Goal: Transaction & Acquisition: Book appointment/travel/reservation

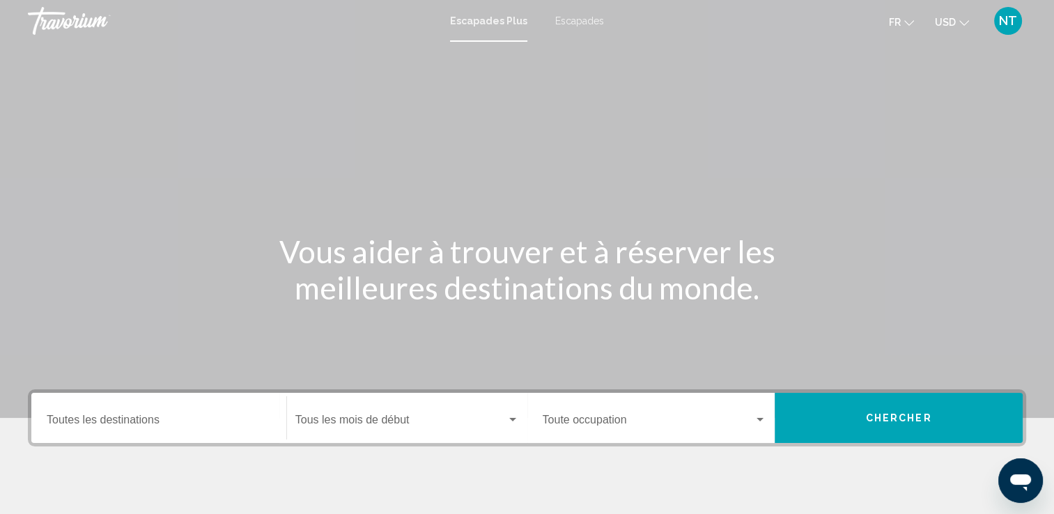
click at [566, 18] on span "Escapades" at bounding box center [579, 20] width 49 height 11
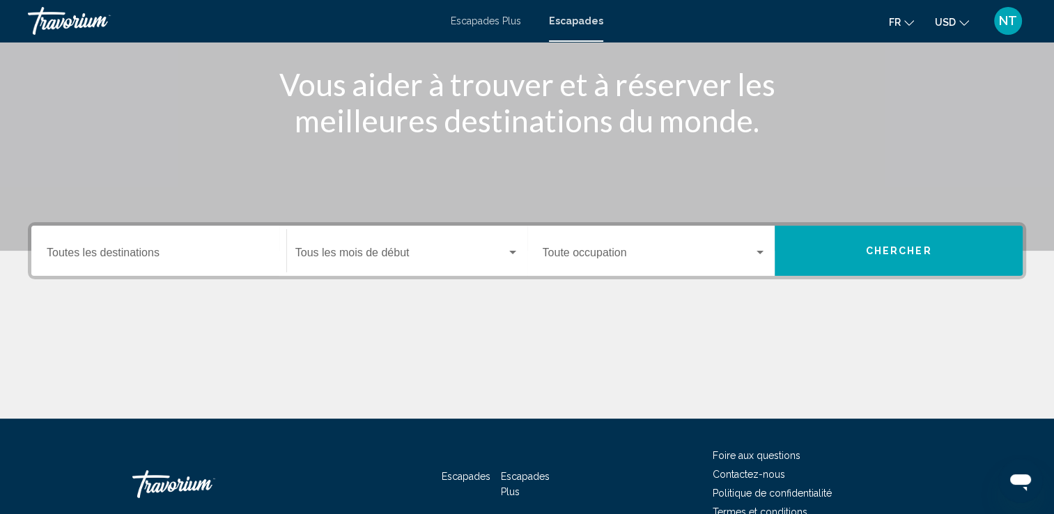
scroll to position [242, 0]
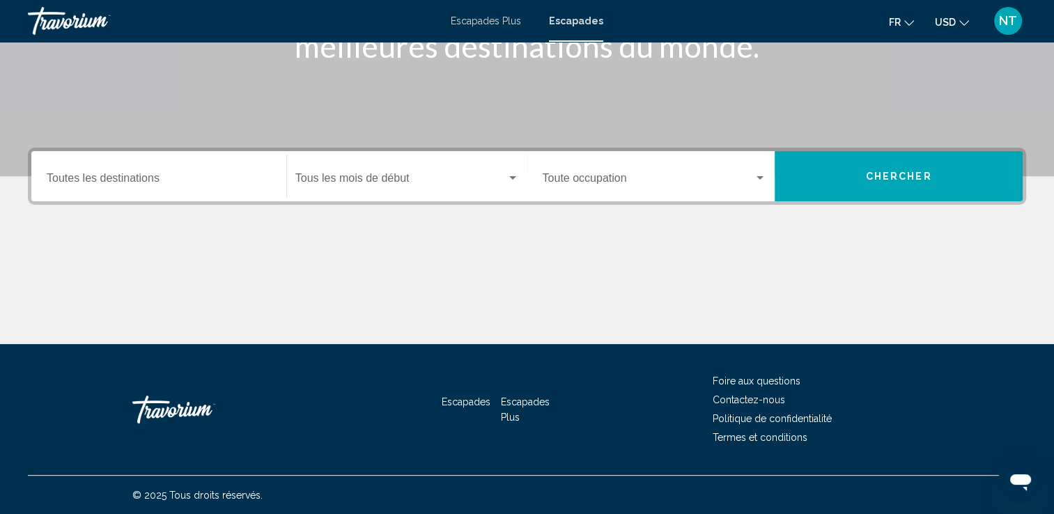
click at [155, 171] on div "Destination Toutes les destinations" at bounding box center [159, 177] width 224 height 44
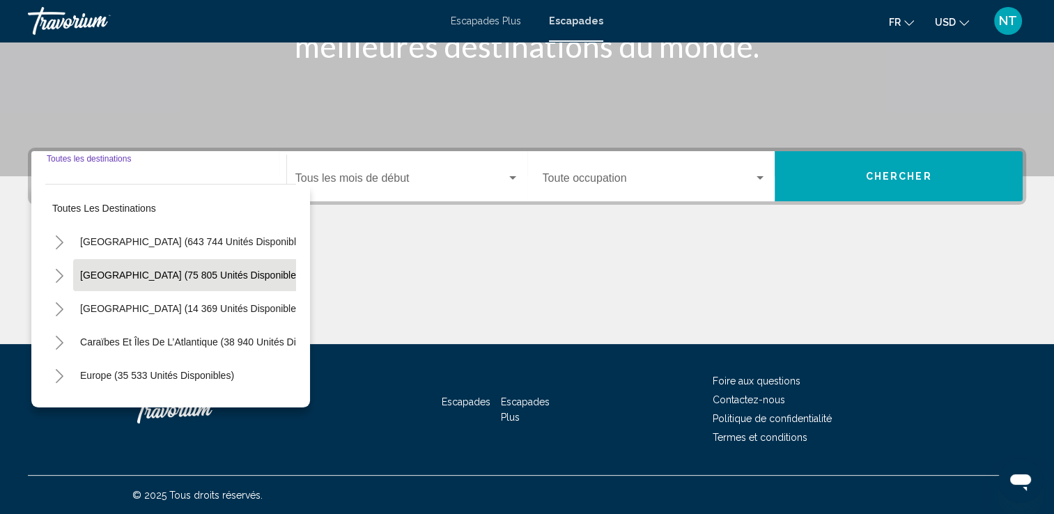
scroll to position [70, 0]
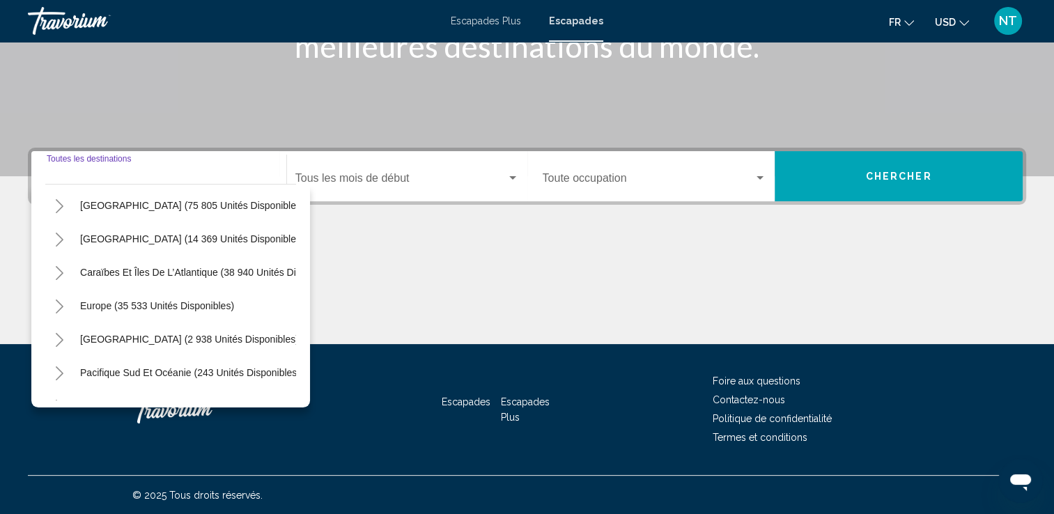
click at [59, 307] on icon "Toggle Europe (35 533 unités disponibles)" at bounding box center [59, 307] width 10 height 14
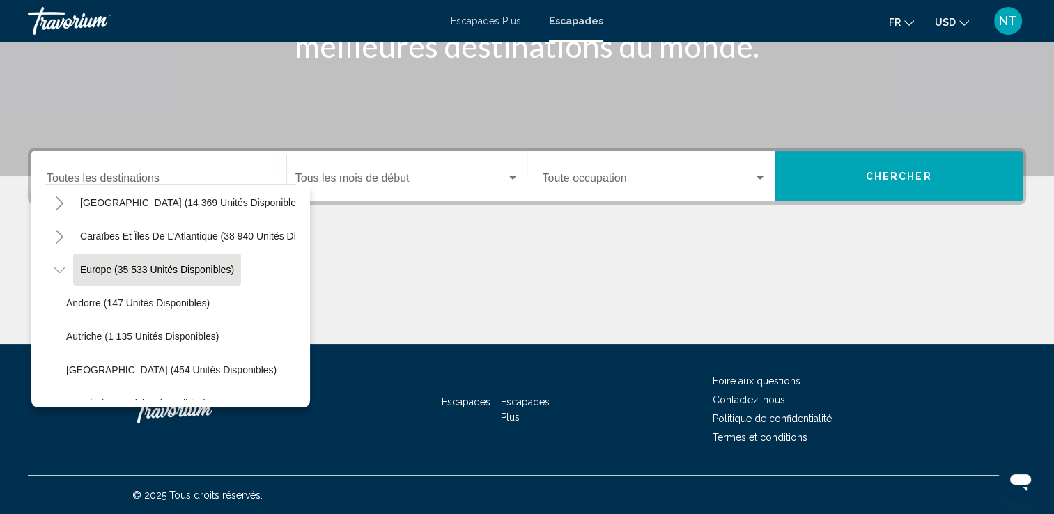
scroll to position [139, 0]
click at [135, 270] on span "Andorre (147 unités disponibles)" at bounding box center [138, 269] width 144 height 11
type input "**********"
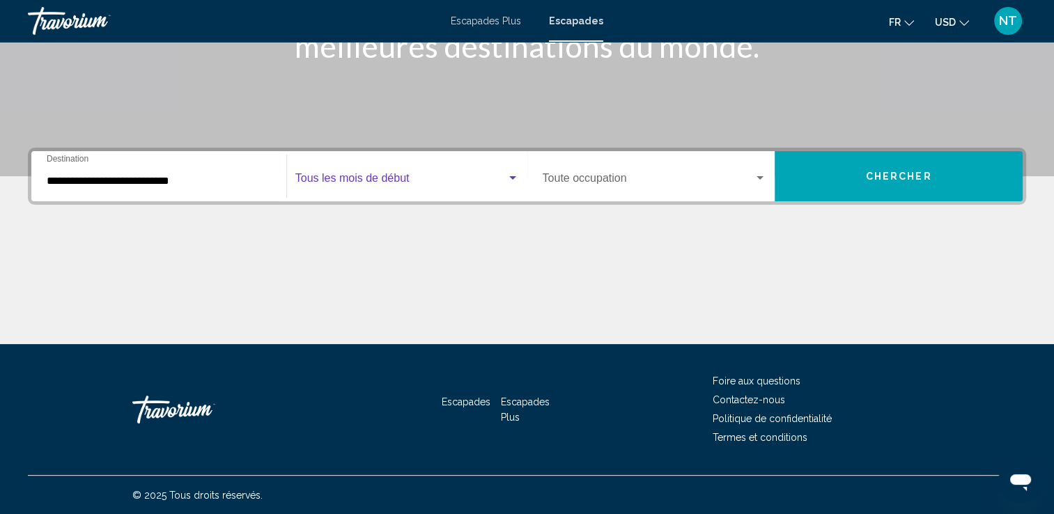
click at [513, 174] on div "Widget de recherche" at bounding box center [513, 178] width 13 height 11
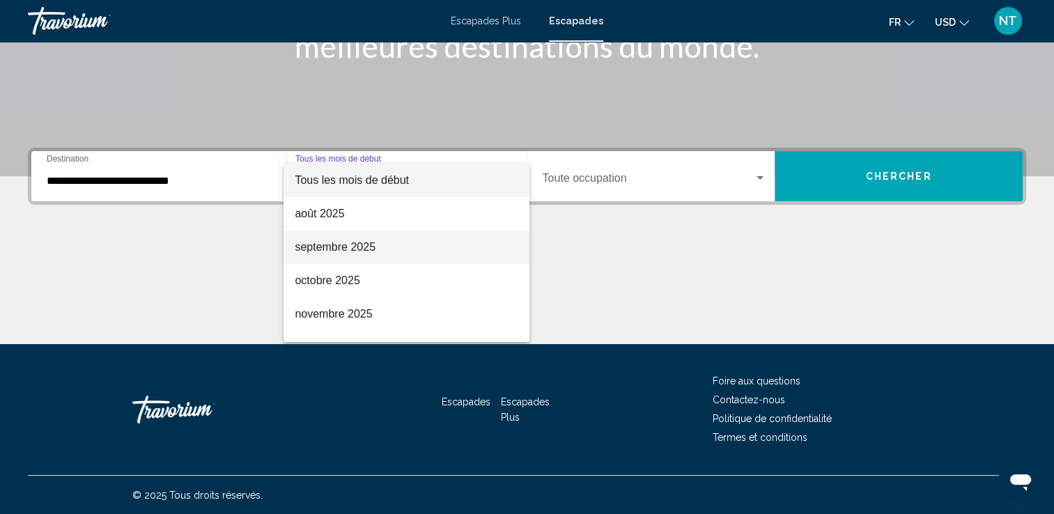
scroll to position [70, 0]
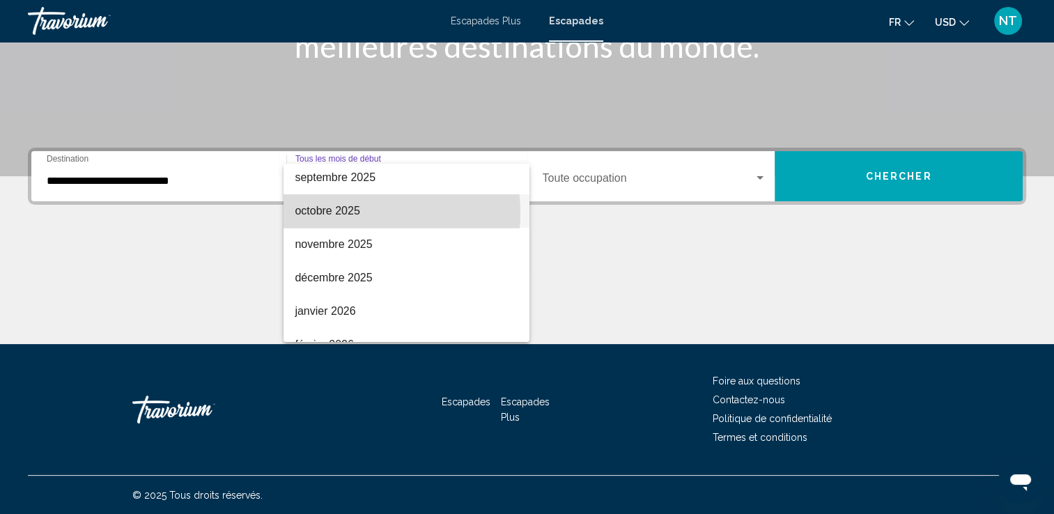
click at [353, 213] on font "octobre 2025" at bounding box center [327, 211] width 65 height 12
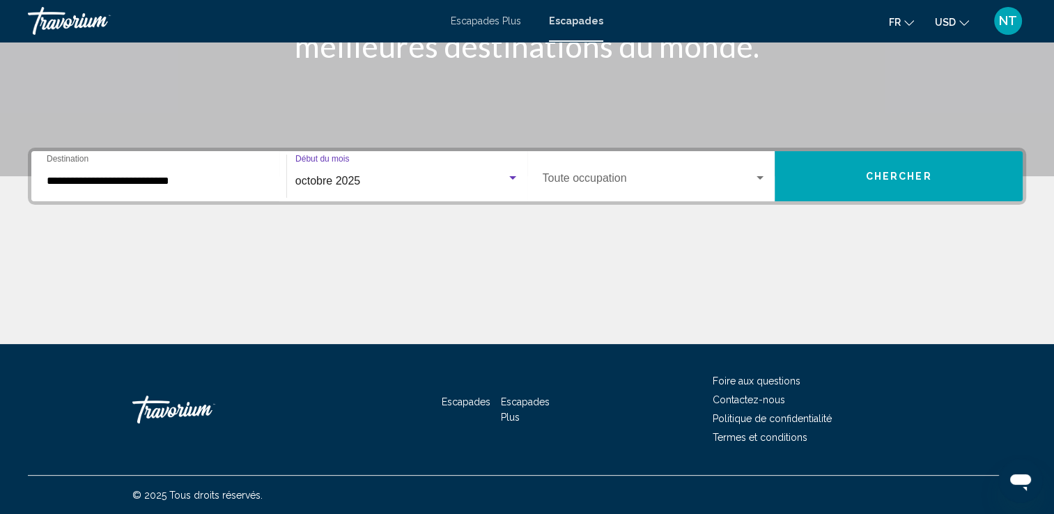
click at [762, 177] on div "Widget de recherche" at bounding box center [760, 177] width 7 height 3
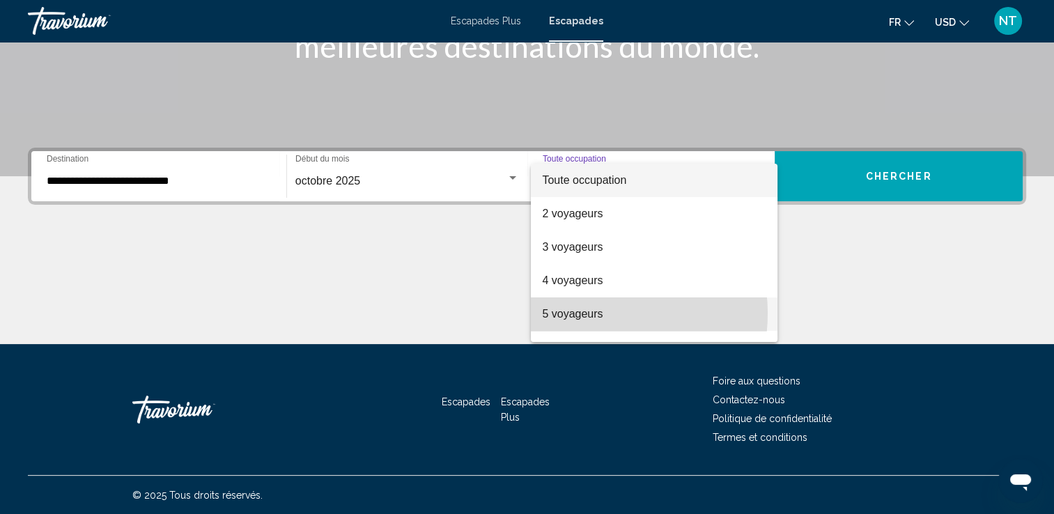
click at [585, 314] on font "5 voyageurs" at bounding box center [572, 314] width 61 height 12
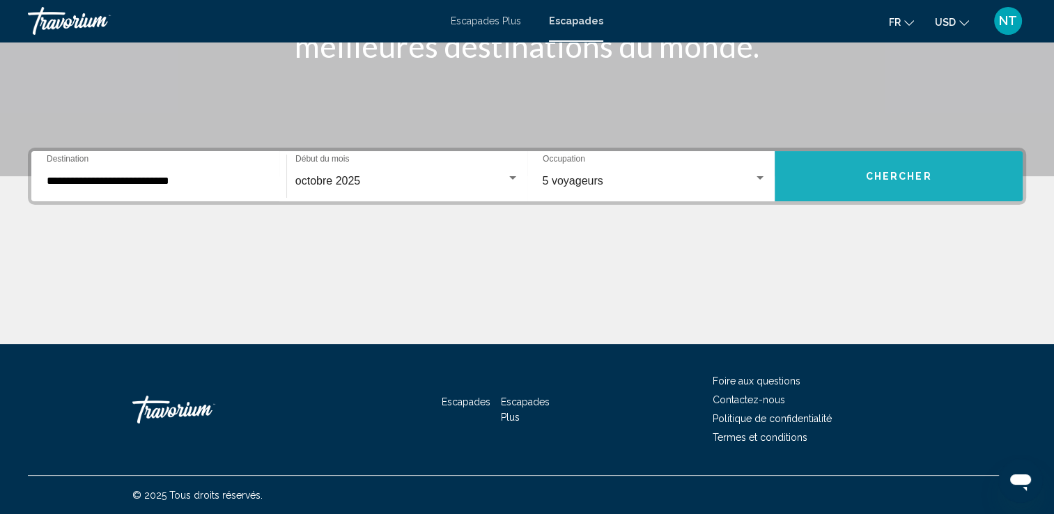
click at [854, 173] on button "Chercher" at bounding box center [899, 176] width 248 height 50
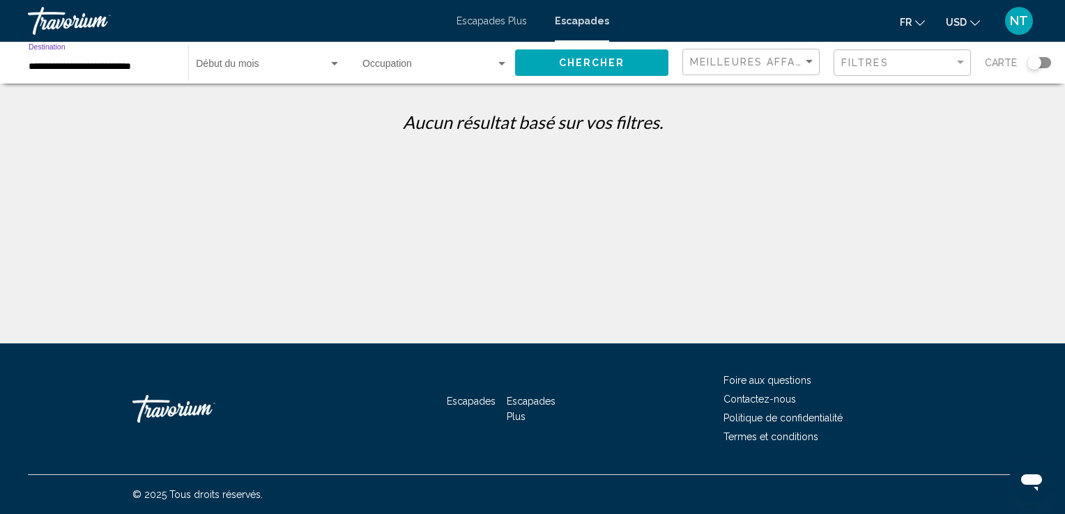
click at [164, 69] on input "**********" at bounding box center [102, 66] width 146 height 11
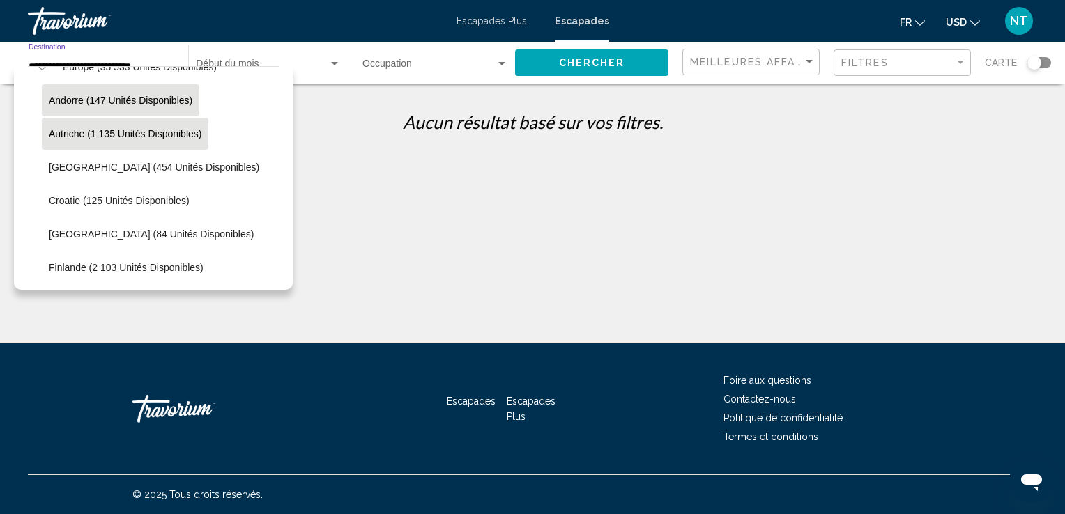
scroll to position [261, 0]
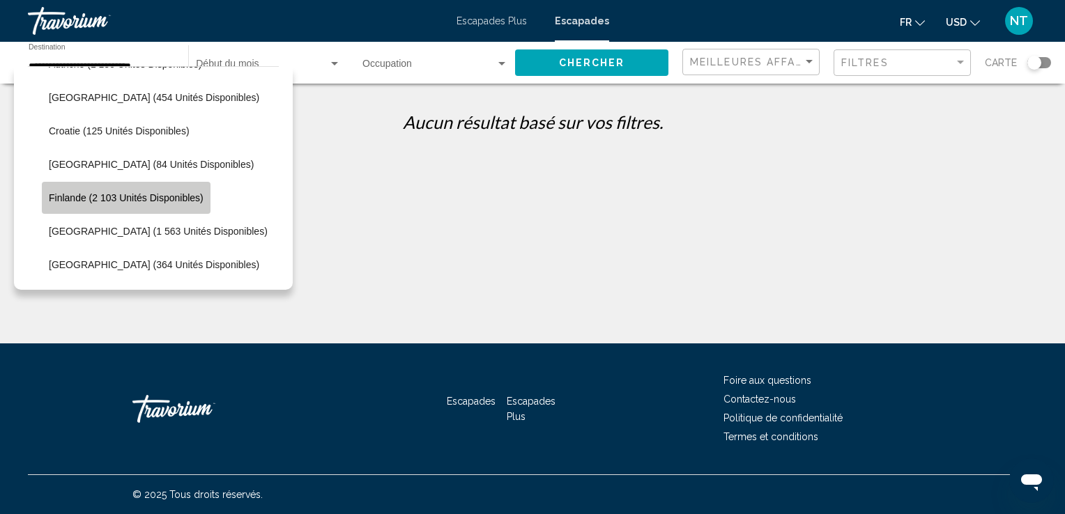
click at [133, 197] on span "Finlande (2 103 unités disponibles)" at bounding box center [126, 197] width 155 height 11
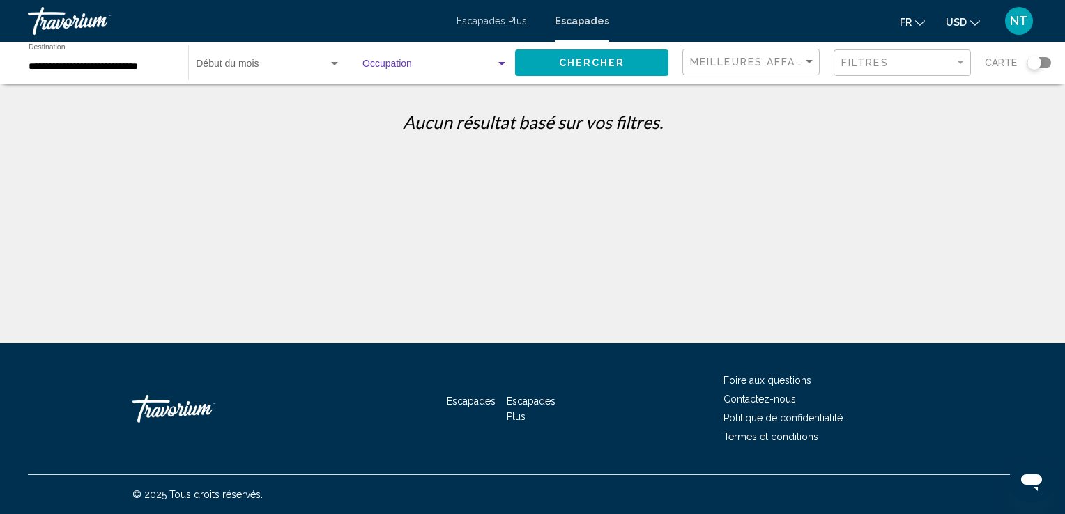
click at [501, 61] on div "Widget de recherche" at bounding box center [502, 64] width 13 height 11
click at [501, 61] on span "Toute occupation" at bounding box center [436, 66] width 146 height 29
click at [167, 64] on input "**********" at bounding box center [102, 66] width 146 height 11
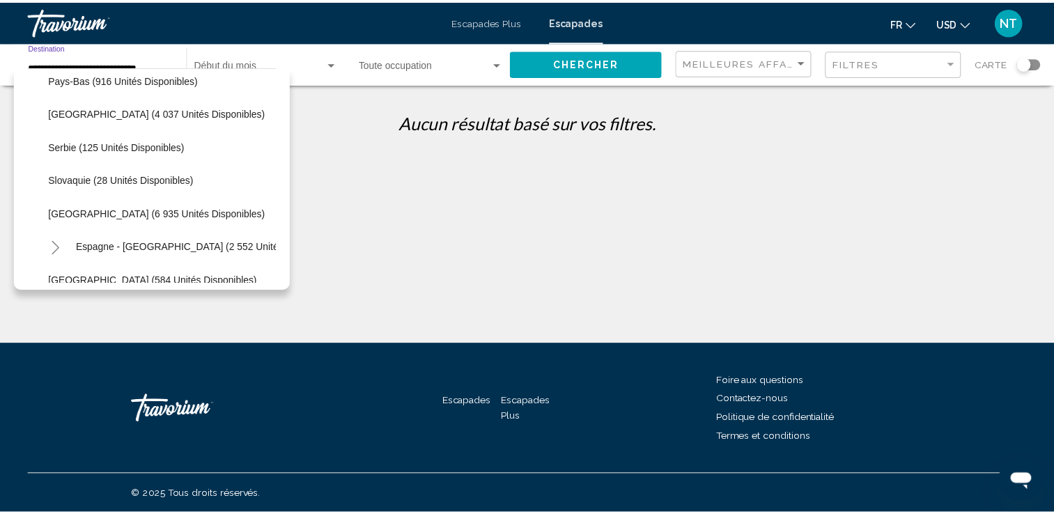
scroll to position [637, 0]
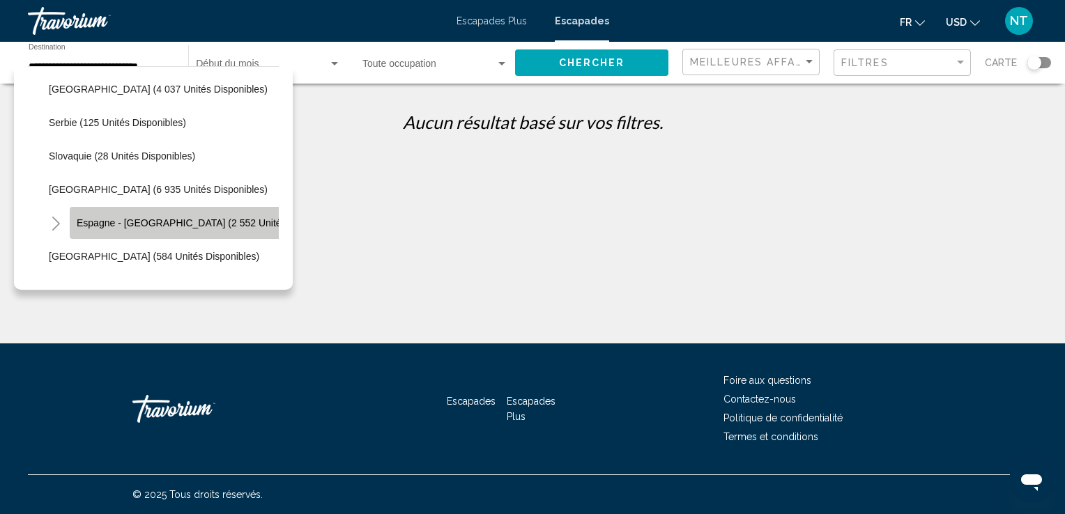
click at [145, 224] on span "Espagne - [GEOGRAPHIC_DATA] (2 552 unités disponibles)" at bounding box center [210, 222] width 266 height 11
type input "**********"
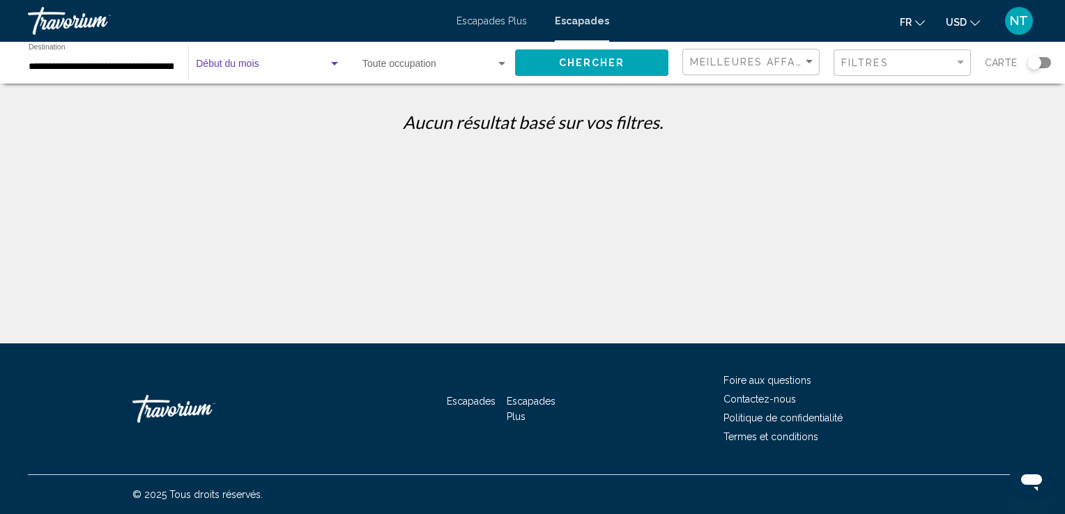
click at [336, 63] on div "Widget de recherche" at bounding box center [334, 63] width 7 height 3
click at [336, 63] on span "Tous les mois de début" at bounding box center [268, 66] width 145 height 29
click at [502, 62] on div "Widget de recherche" at bounding box center [501, 63] width 7 height 3
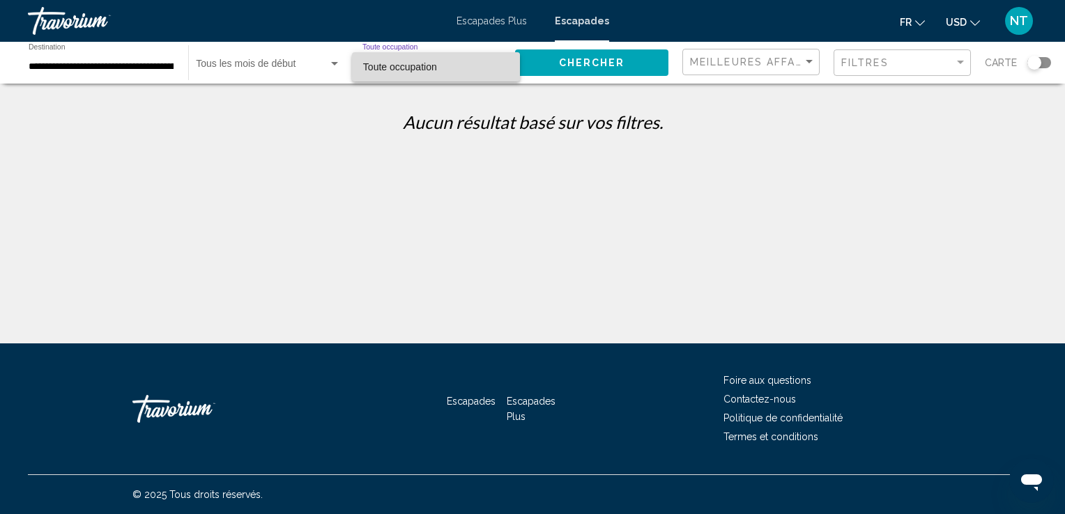
click at [502, 62] on span "Toute occupation" at bounding box center [436, 66] width 146 height 29
click at [579, 59] on span "Chercher" at bounding box center [592, 63] width 66 height 11
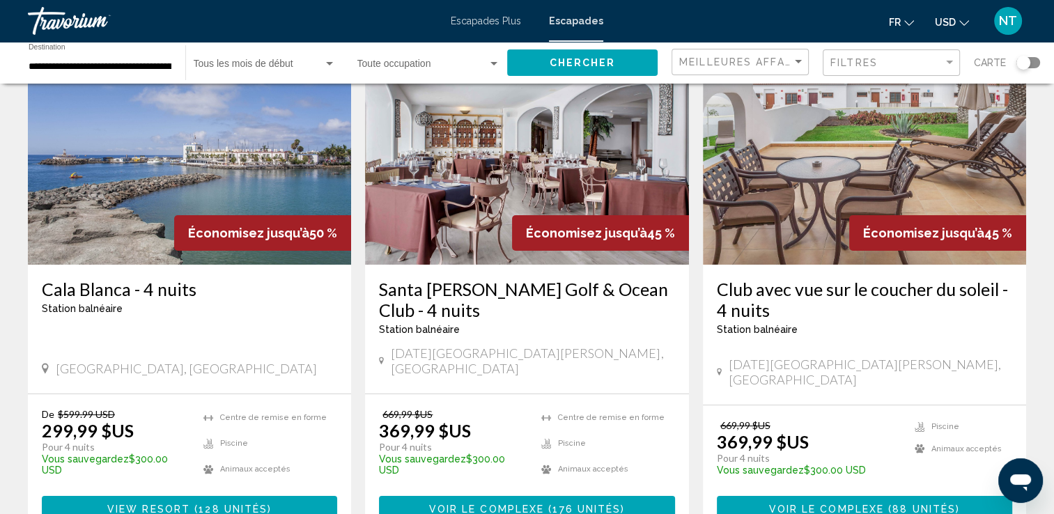
scroll to position [139, 0]
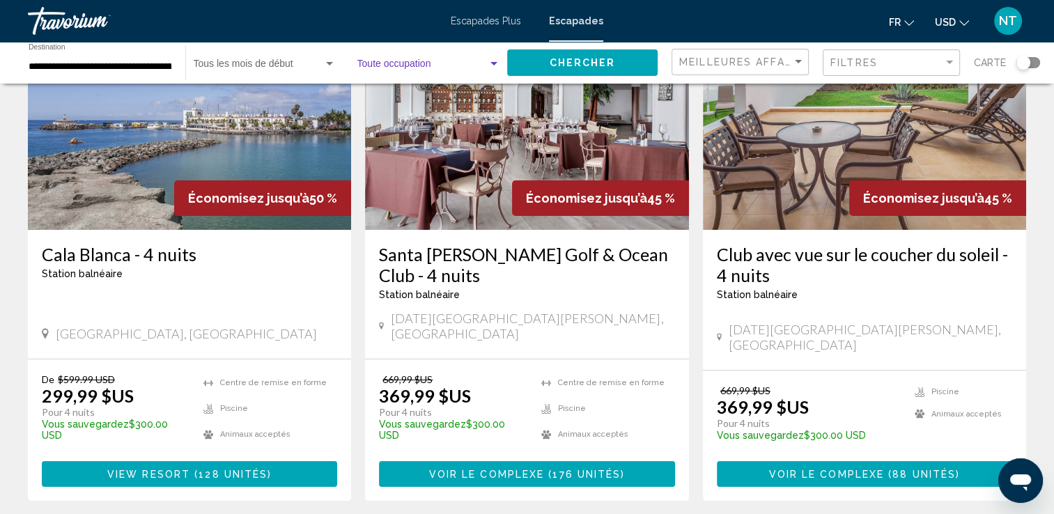
click at [496, 66] on div "Widget de recherche" at bounding box center [494, 64] width 13 height 11
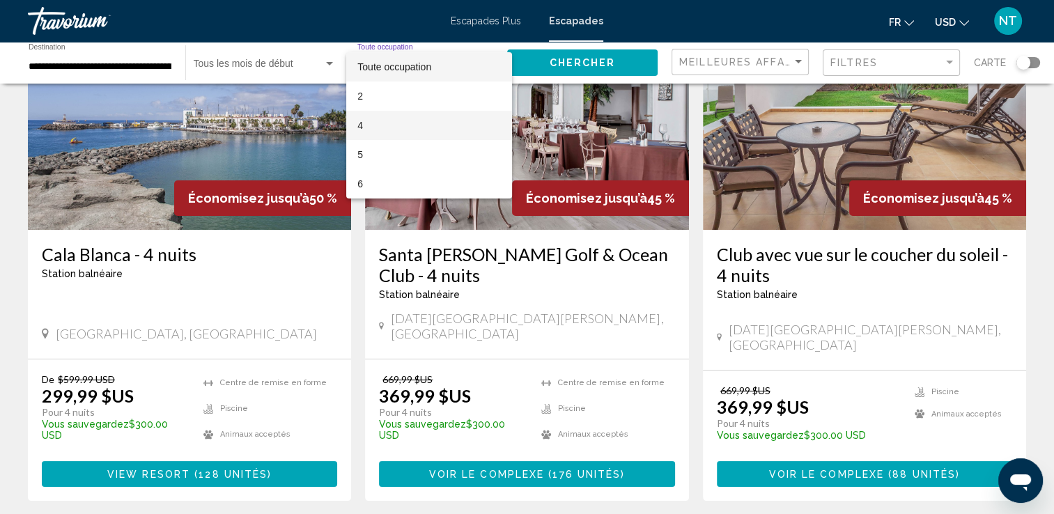
click at [368, 121] on span "4" at bounding box center [429, 125] width 143 height 29
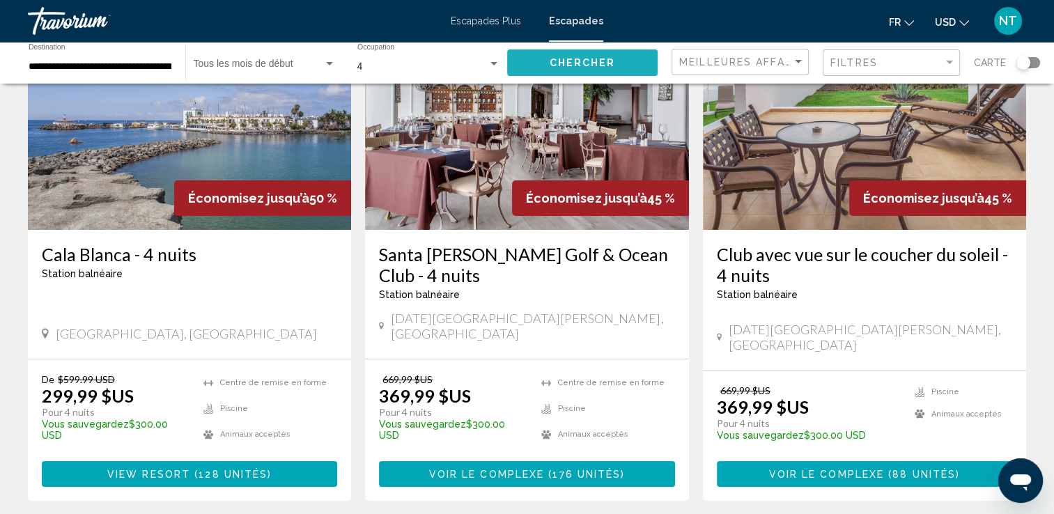
click at [565, 63] on span "Chercher" at bounding box center [583, 63] width 66 height 11
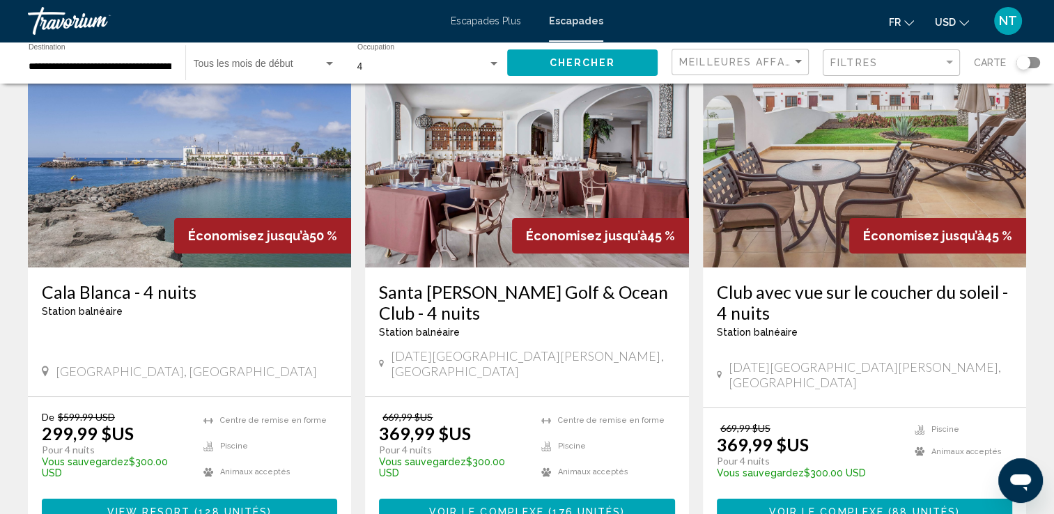
scroll to position [70, 0]
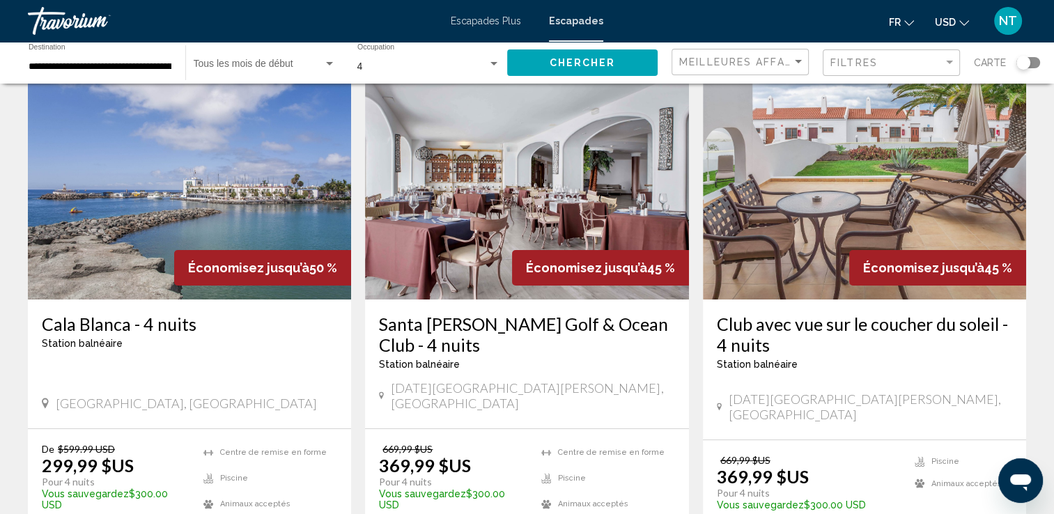
click at [209, 190] on img "Contenu principal" at bounding box center [189, 188] width 323 height 223
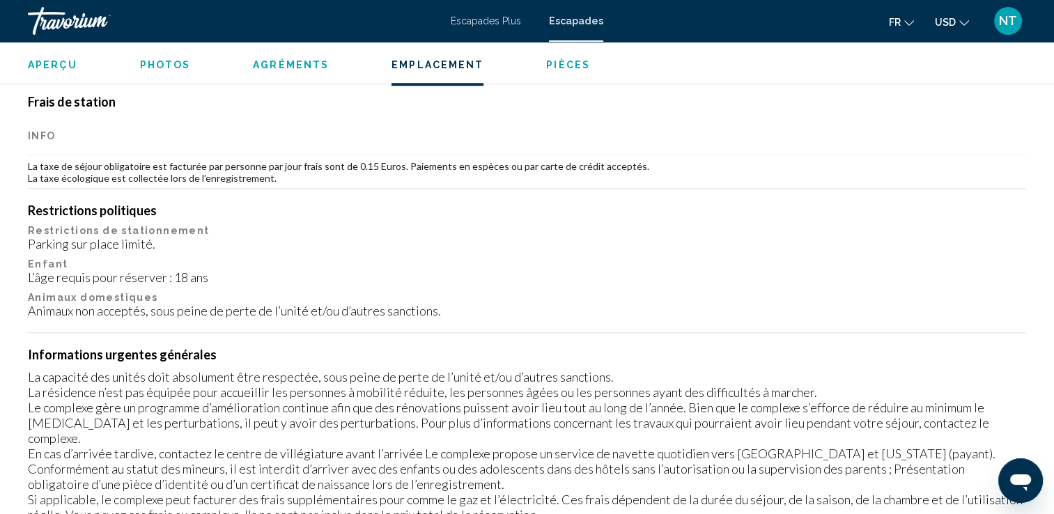
scroll to position [2091, 0]
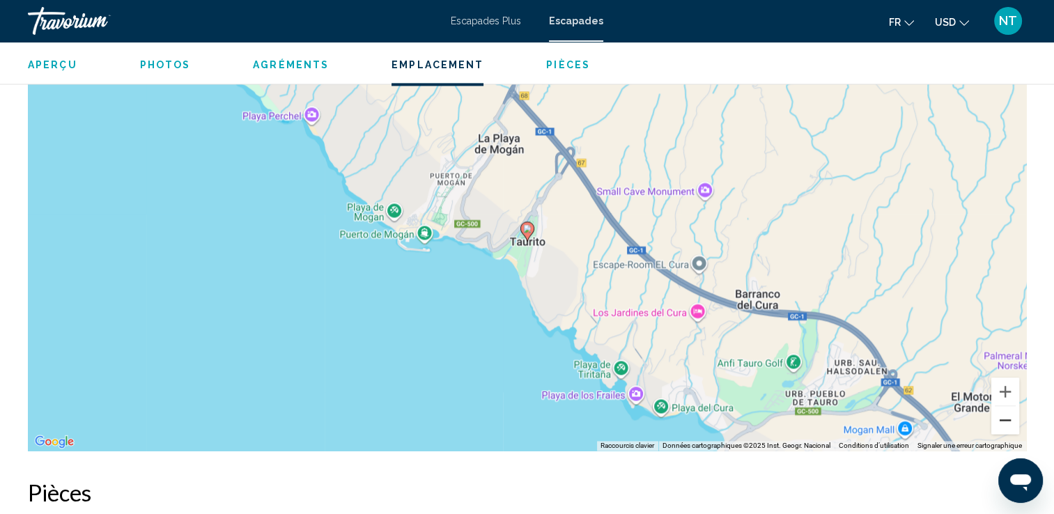
click at [1007, 406] on button "Zoom arrière" at bounding box center [1006, 420] width 28 height 28
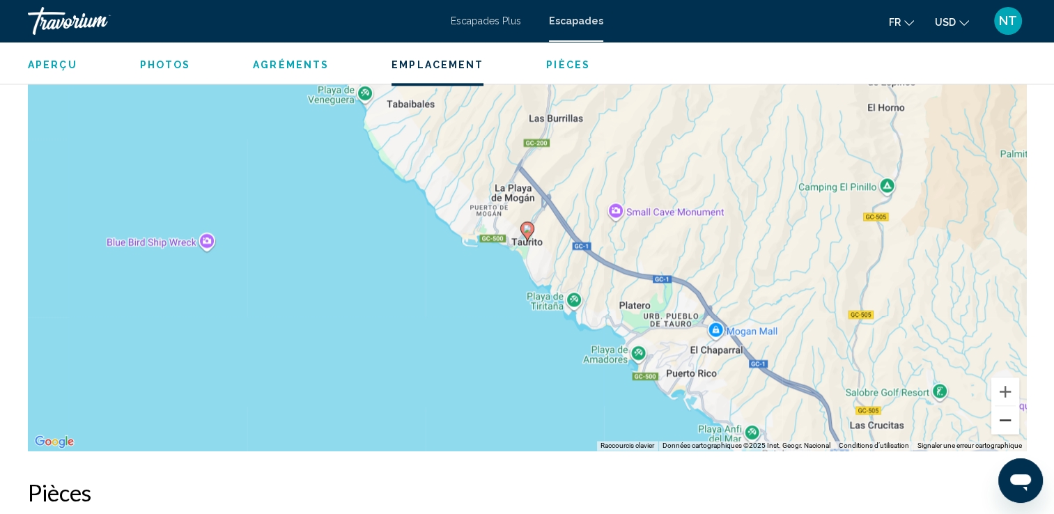
click at [1007, 406] on button "Zoom arrière" at bounding box center [1006, 420] width 28 height 28
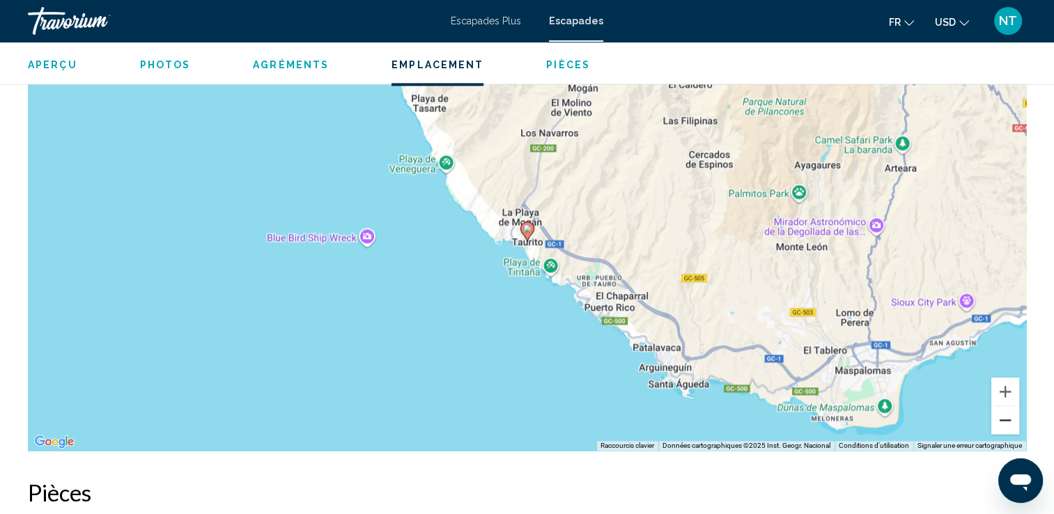
click at [1007, 406] on button "Zoom arrière" at bounding box center [1006, 420] width 28 height 28
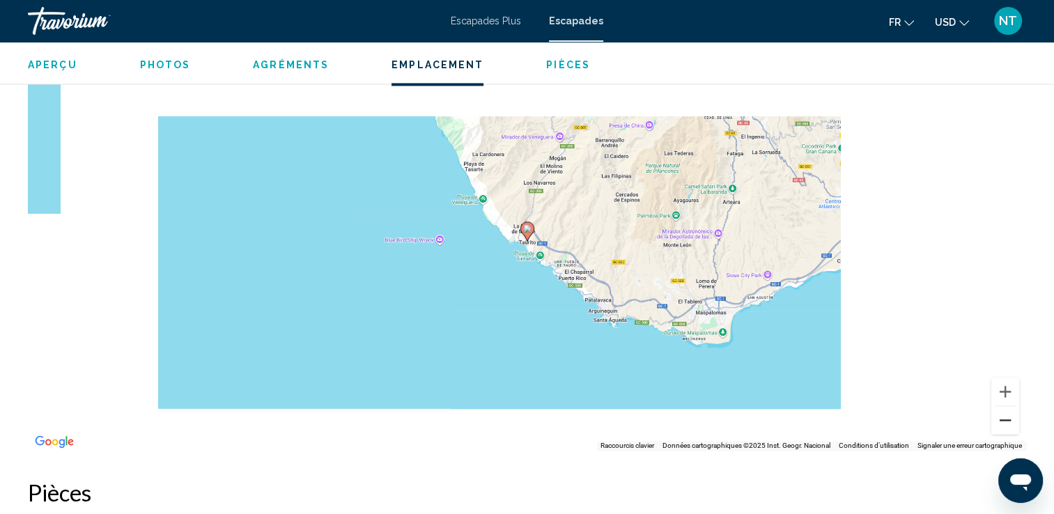
click at [1007, 406] on button "Zoom arrière" at bounding box center [1006, 420] width 28 height 28
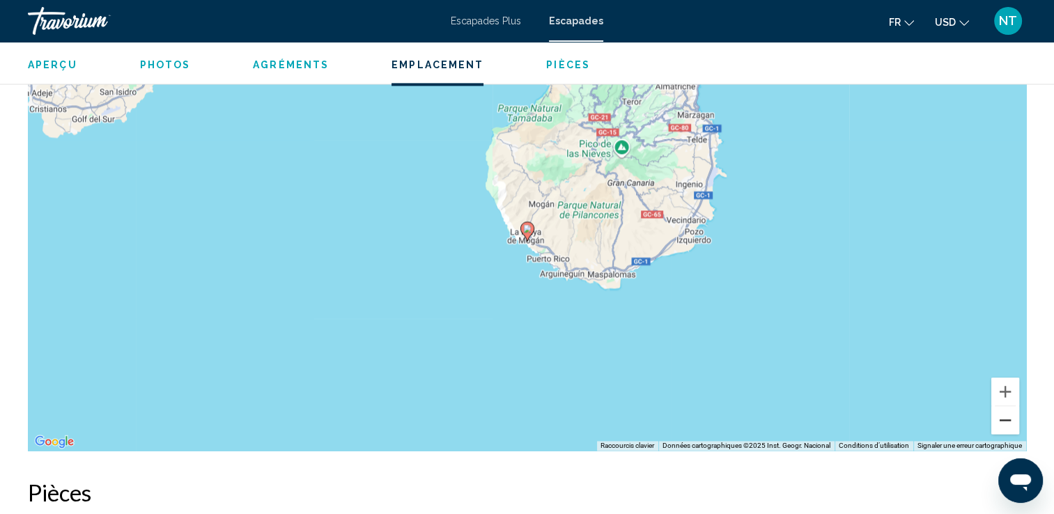
click at [1007, 406] on button "Zoom arrière" at bounding box center [1006, 420] width 28 height 28
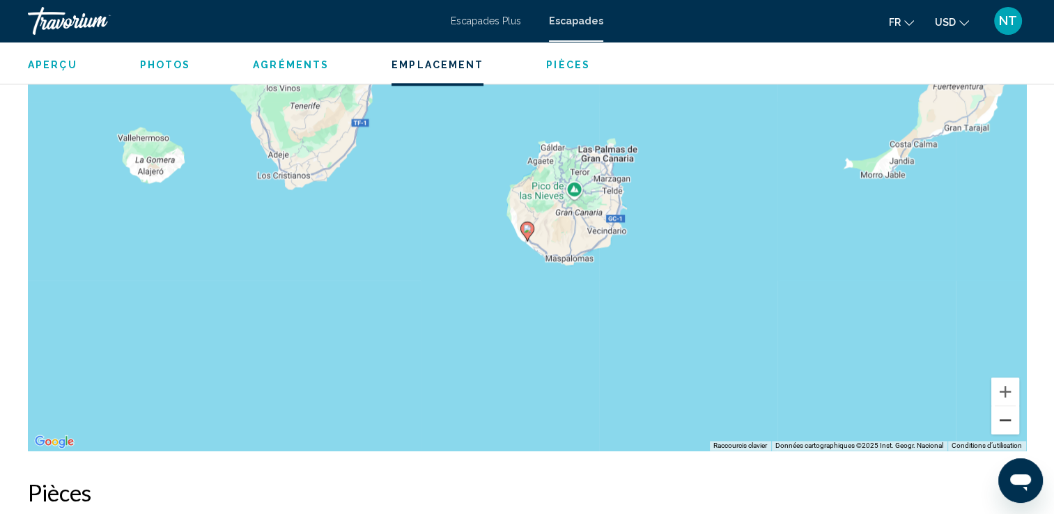
click at [1007, 406] on button "Zoom arrière" at bounding box center [1006, 420] width 28 height 28
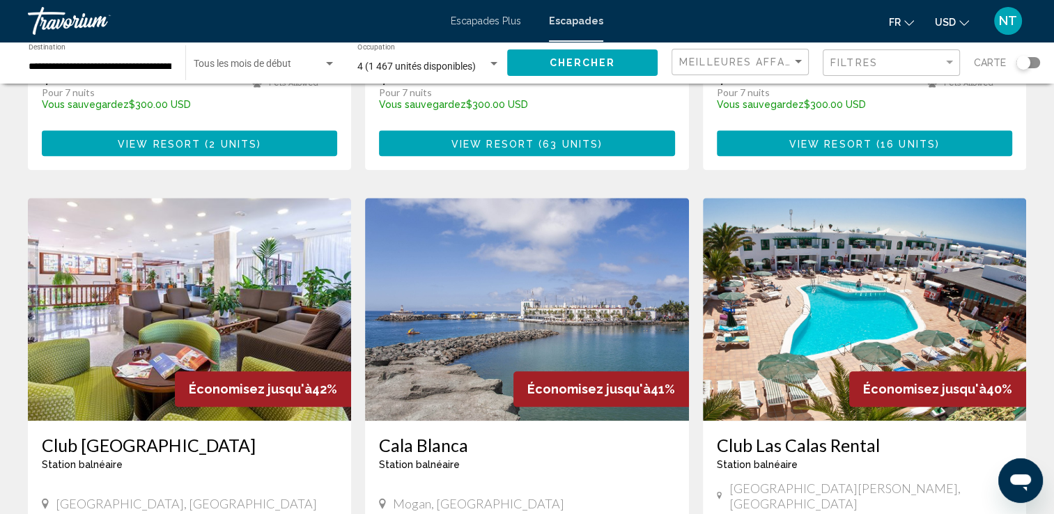
scroll to position [1427, 0]
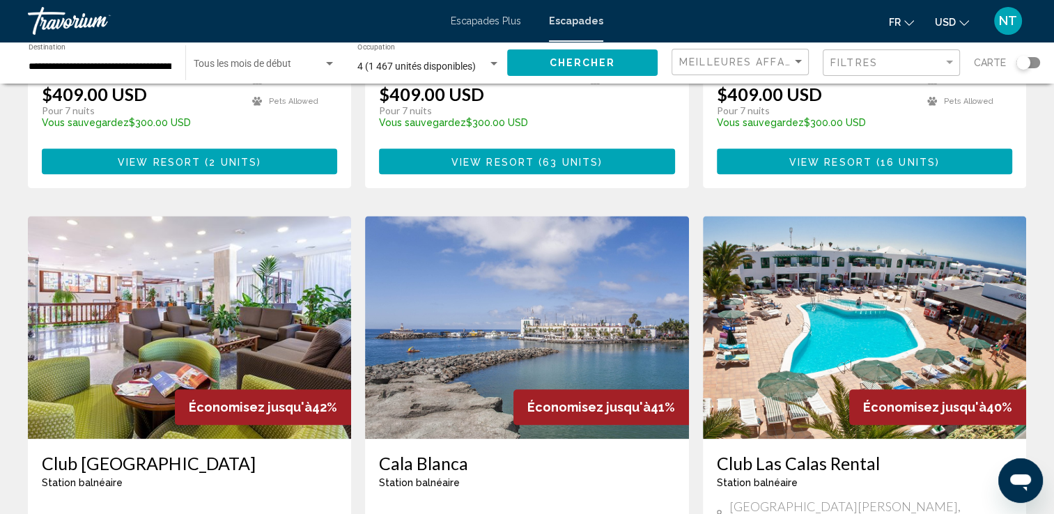
click at [850, 265] on img "Contenu principal" at bounding box center [864, 327] width 323 height 223
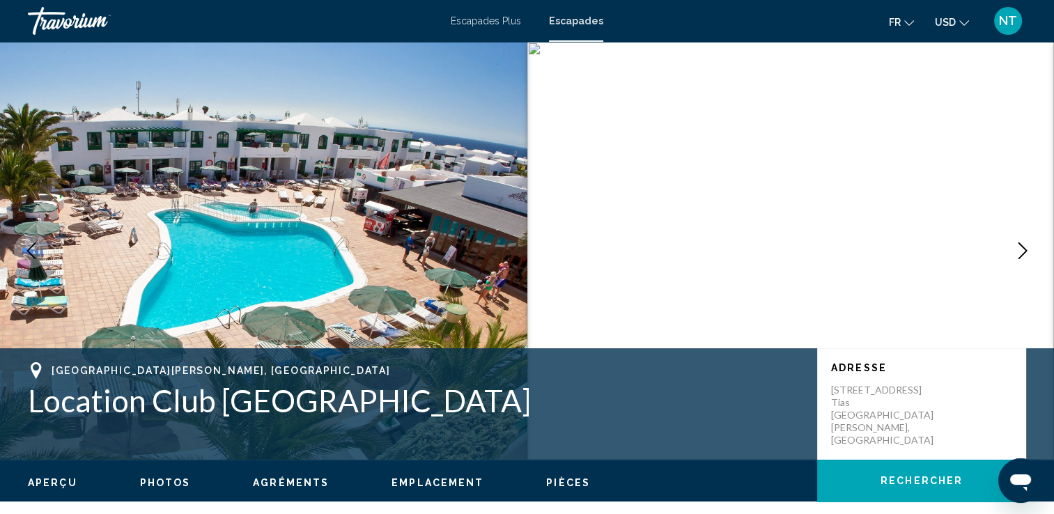
click at [1022, 244] on icon "Image suivante" at bounding box center [1023, 251] width 17 height 17
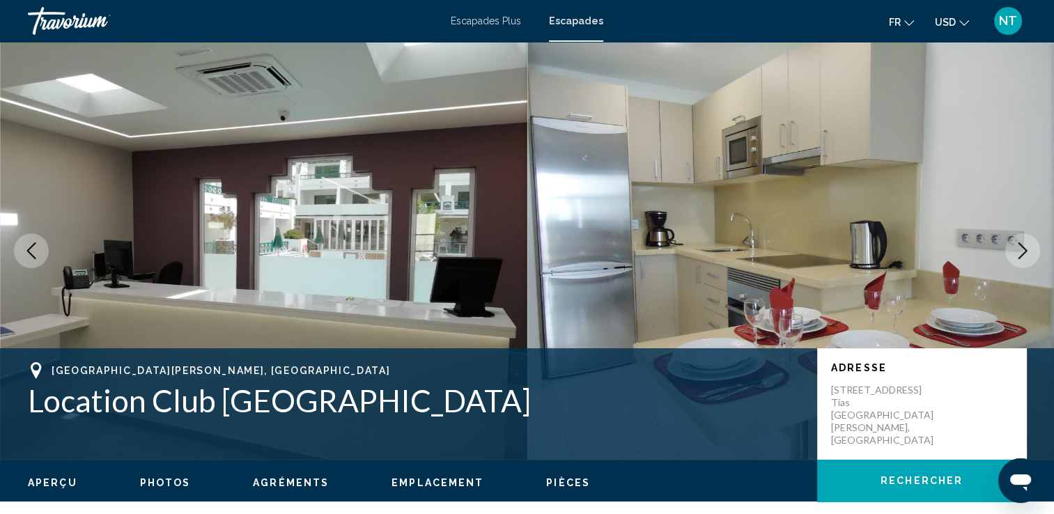
click at [1022, 244] on icon "Image suivante" at bounding box center [1023, 251] width 17 height 17
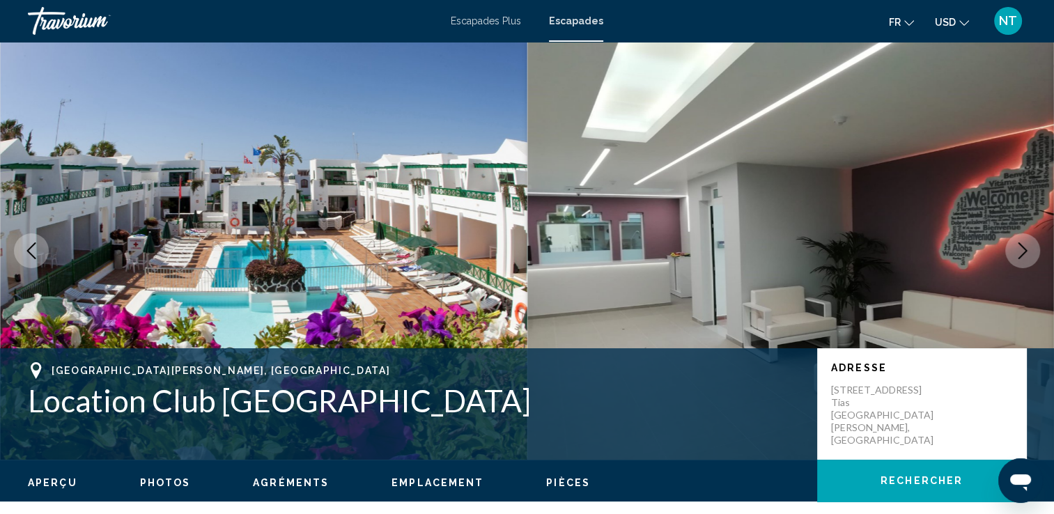
click at [1022, 244] on icon "Image suivante" at bounding box center [1023, 251] width 17 height 17
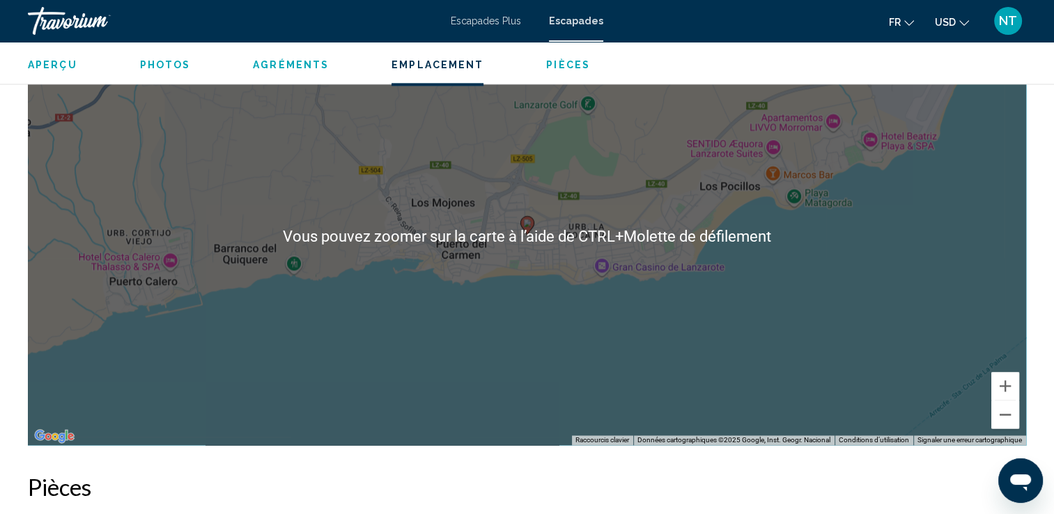
scroll to position [2021, 0]
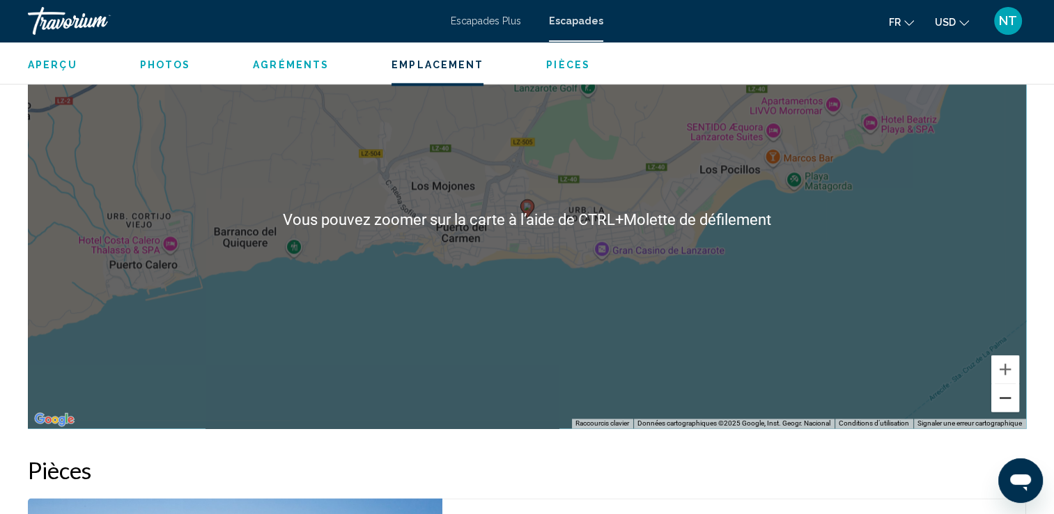
click at [1001, 396] on button "Zoom arrière" at bounding box center [1006, 398] width 28 height 28
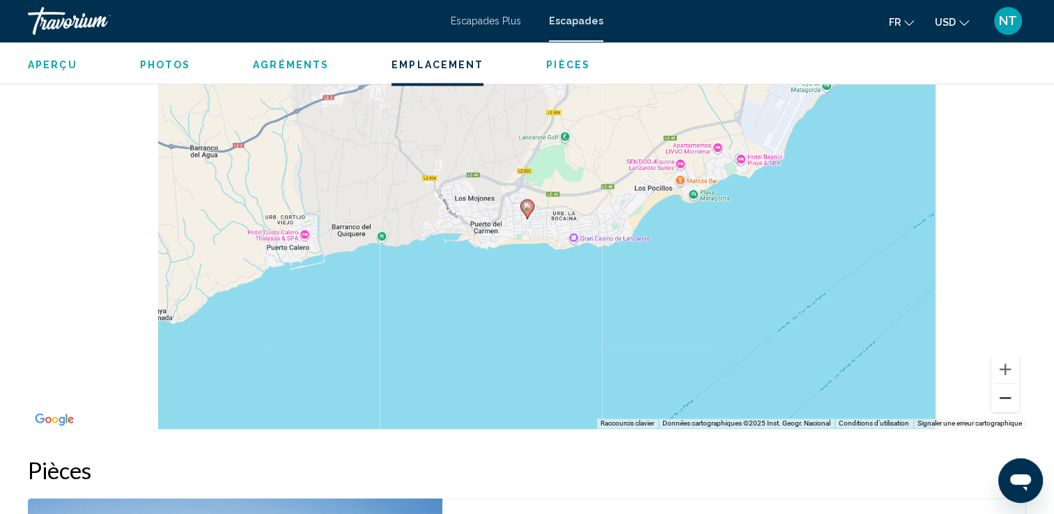
click at [1001, 396] on button "Zoom arrière" at bounding box center [1006, 398] width 28 height 28
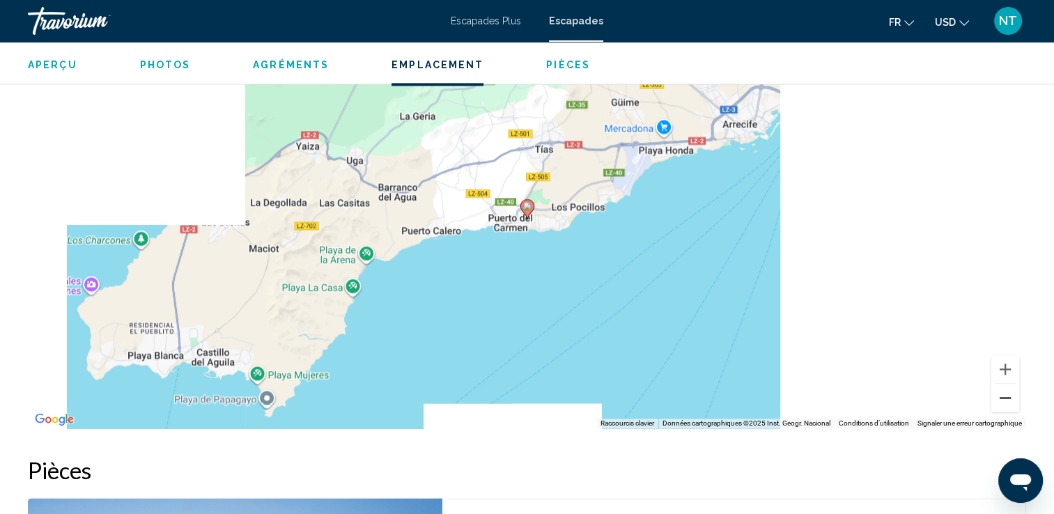
click at [1001, 396] on button "Zoom arrière" at bounding box center [1006, 398] width 28 height 28
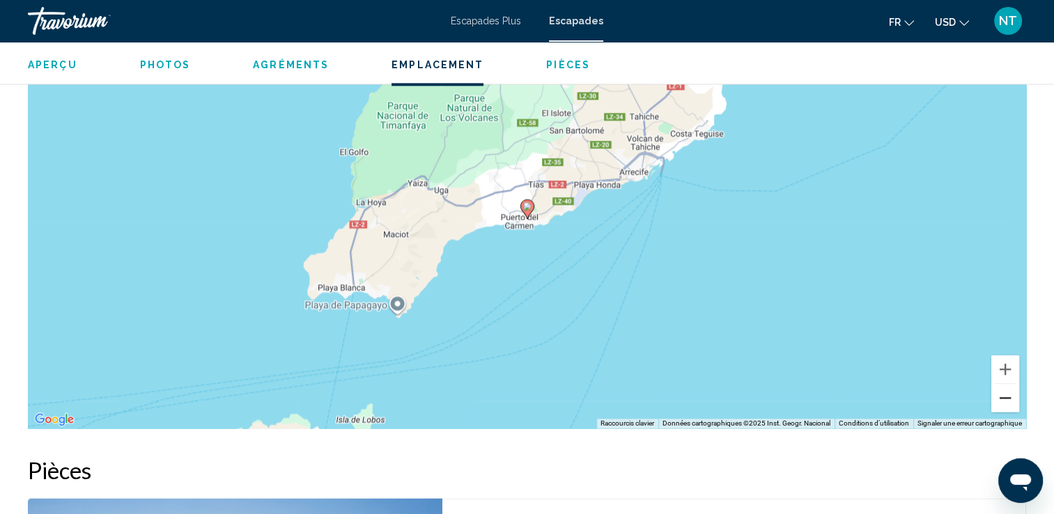
click at [1001, 396] on button "Zoom arrière" at bounding box center [1006, 398] width 28 height 28
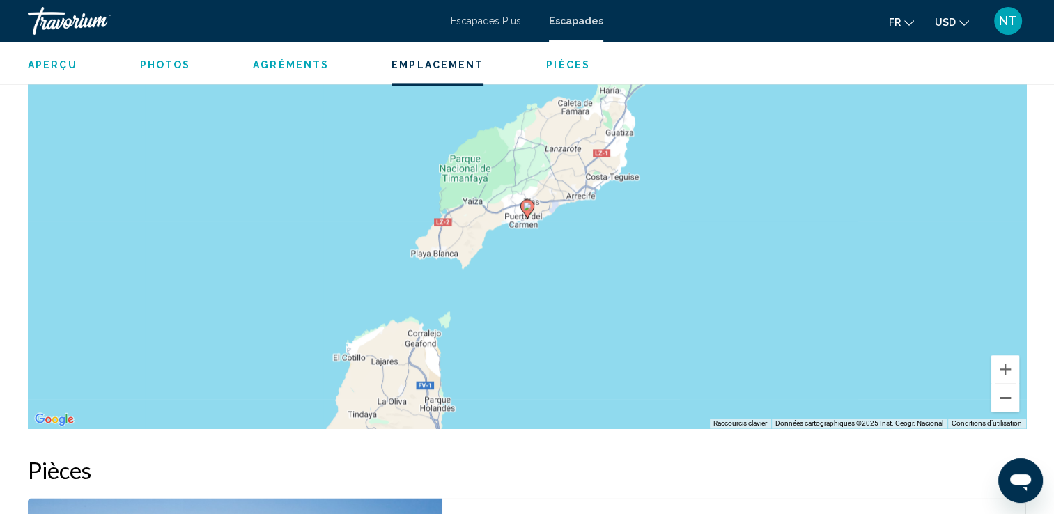
click at [1001, 396] on button "Zoom arrière" at bounding box center [1006, 398] width 28 height 28
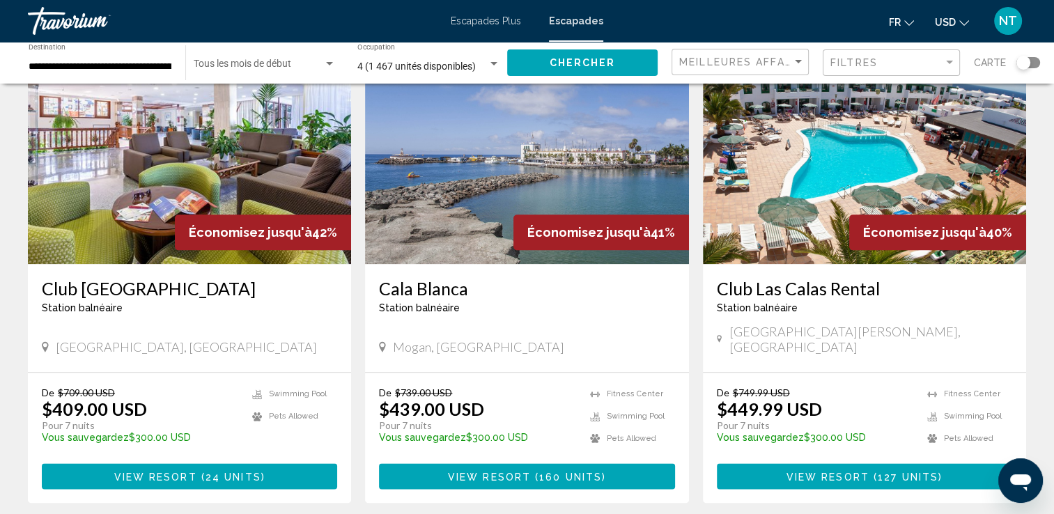
scroll to position [1603, 0]
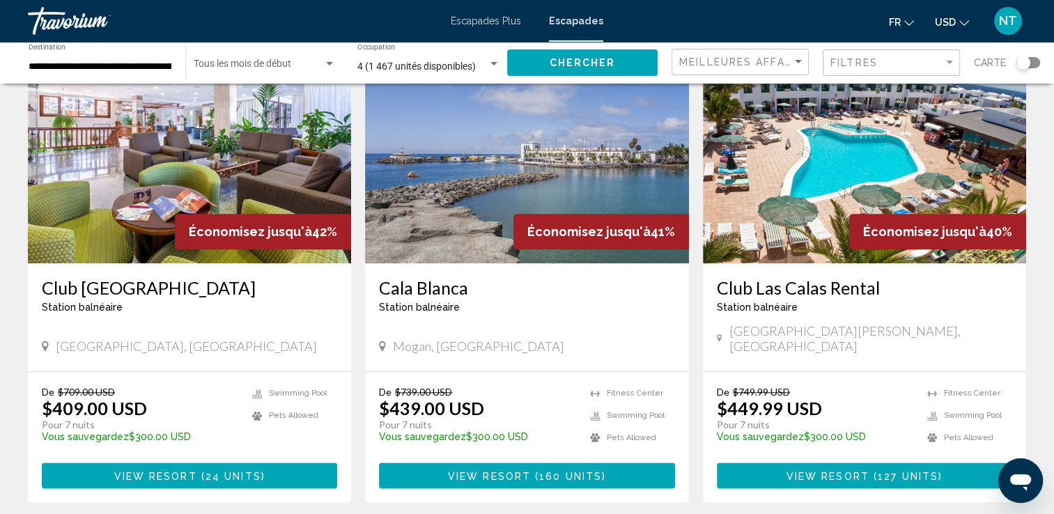
click at [775, 302] on span "Station balnéaire" at bounding box center [757, 307] width 81 height 11
click at [797, 277] on h3 "Club Las Calas Rental" at bounding box center [864, 287] width 295 height 21
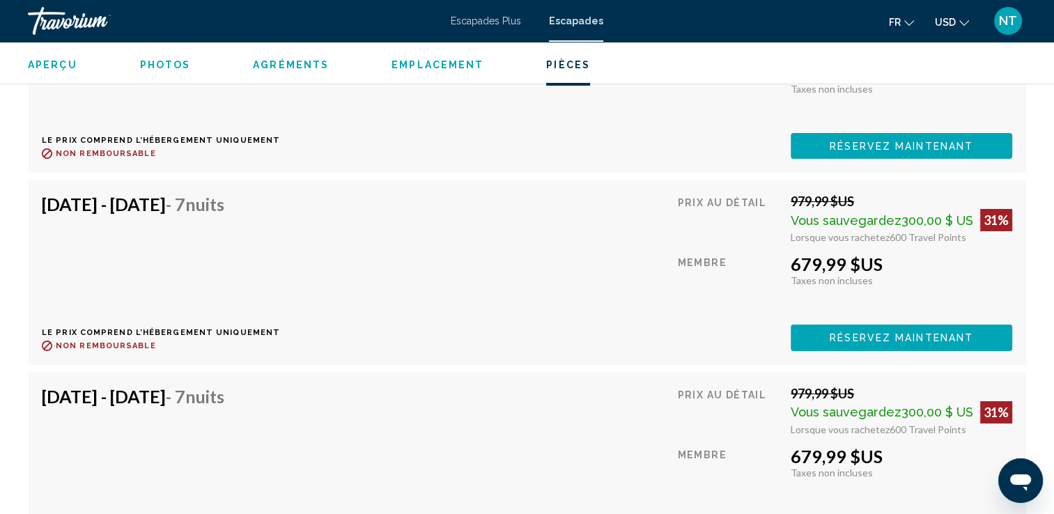
scroll to position [5227, 0]
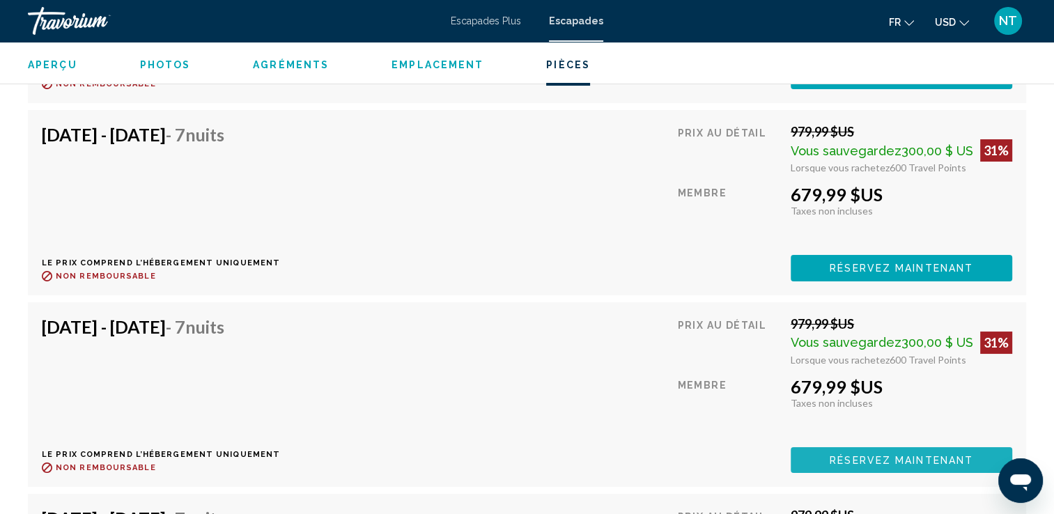
click at [852, 447] on button "Réservez maintenant" at bounding box center [902, 460] width 222 height 26
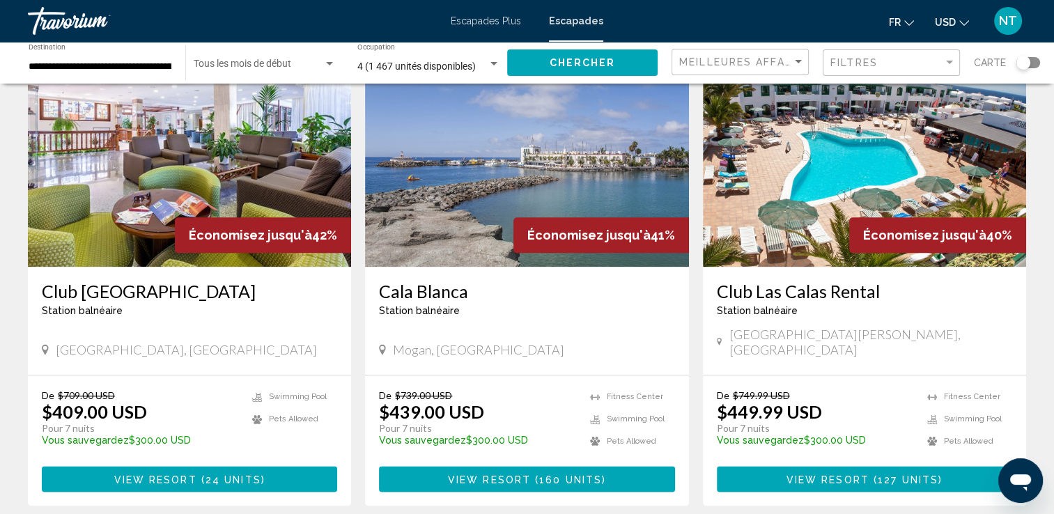
scroll to position [1603, 0]
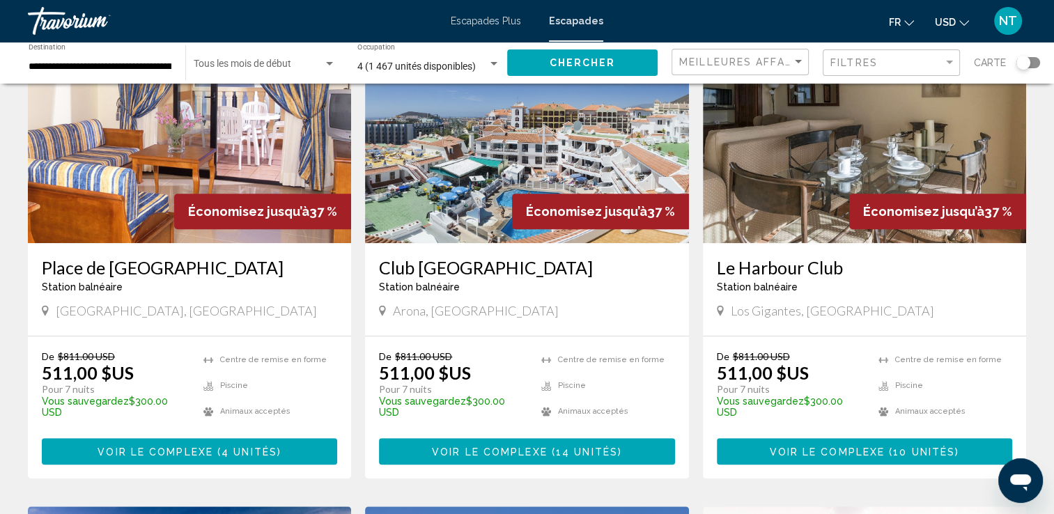
scroll to position [558, 0]
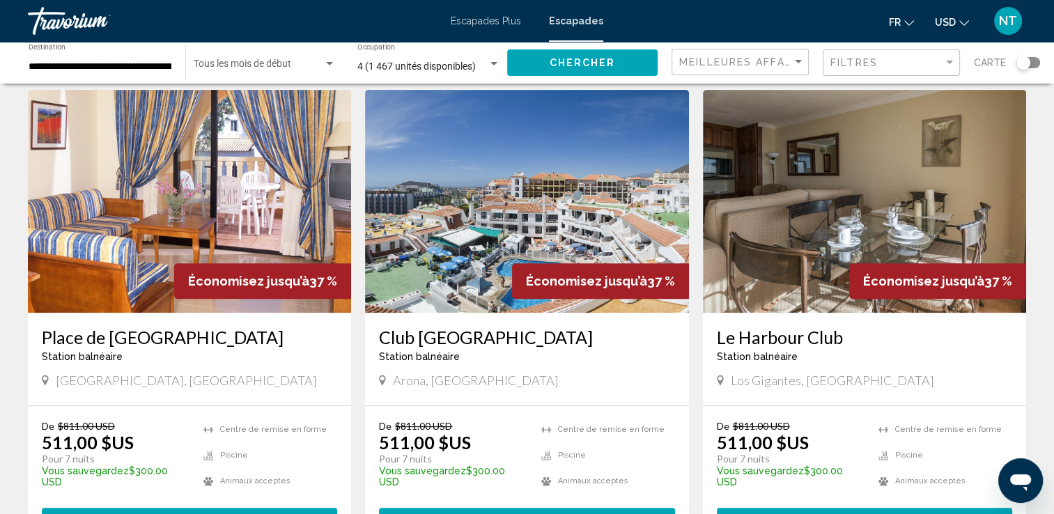
click at [455, 233] on img "Contenu principal" at bounding box center [526, 201] width 323 height 223
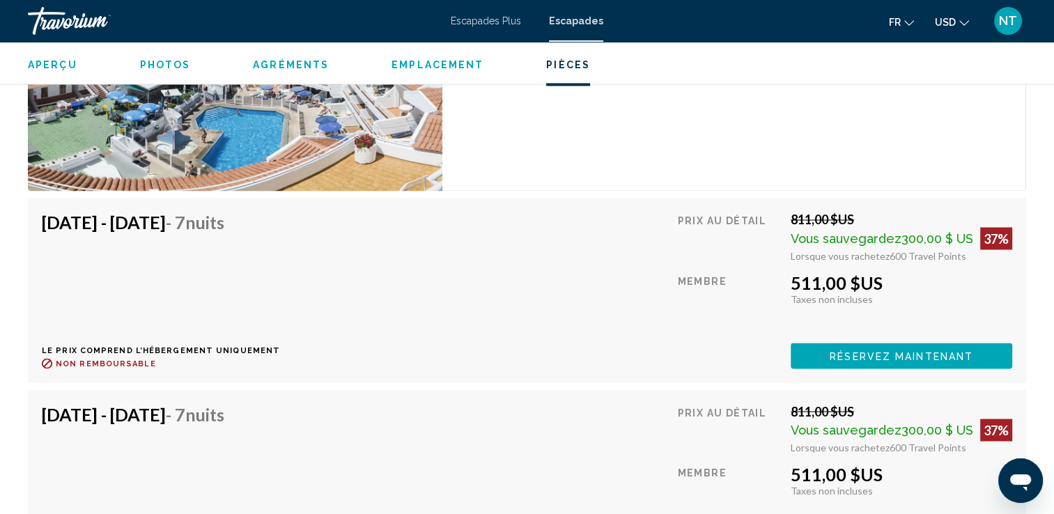
scroll to position [2370, 0]
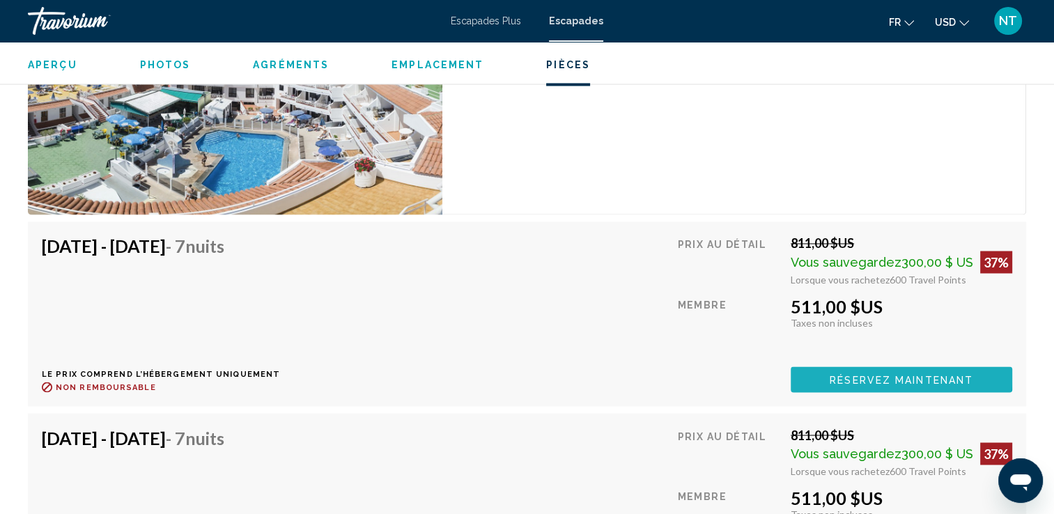
click at [852, 368] on button "Réservez maintenant" at bounding box center [902, 380] width 222 height 26
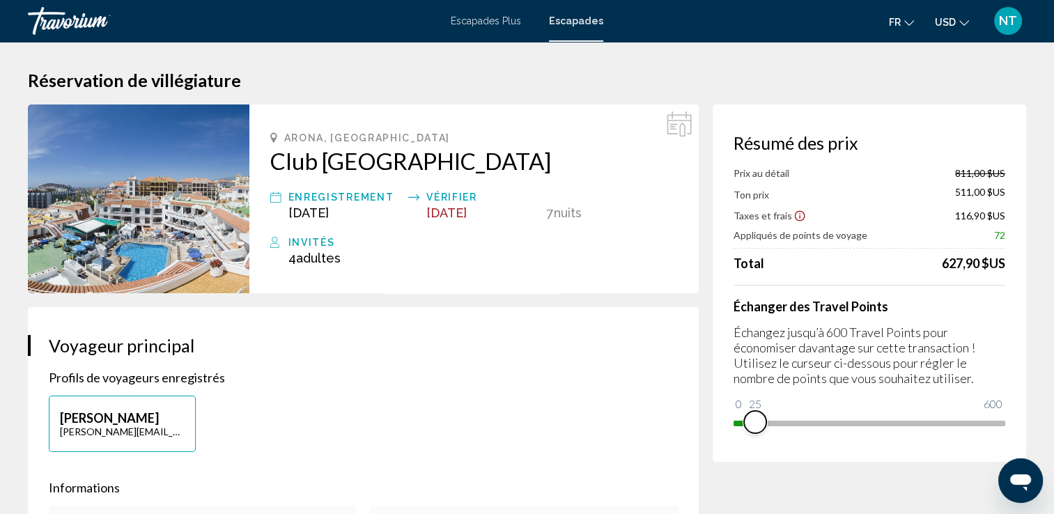
drag, startPoint x: 991, startPoint y: 418, endPoint x: 679, endPoint y: 403, distance: 312.6
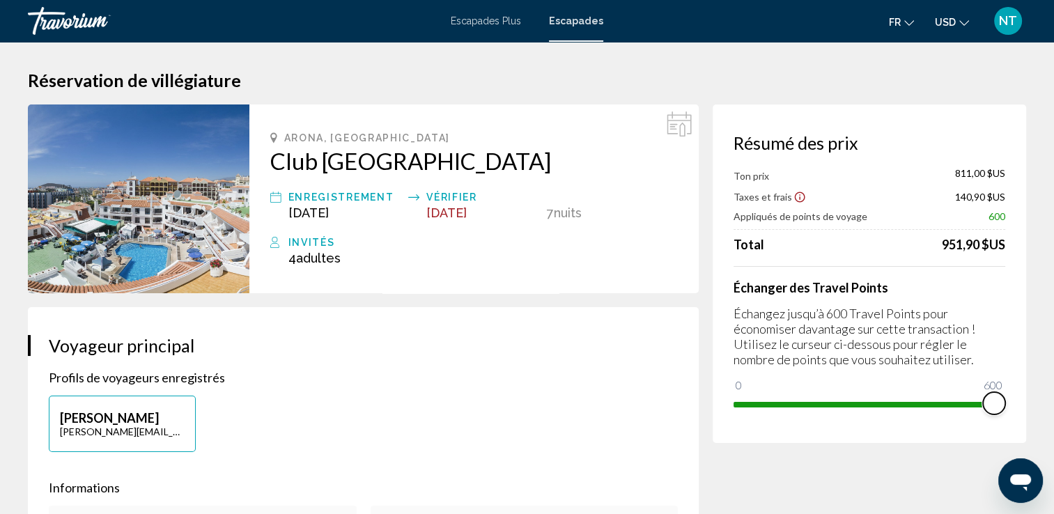
drag, startPoint x: 744, startPoint y: 385, endPoint x: 1033, endPoint y: 387, distance: 288.5
click at [1026, 386] on div "Résumé des prix Ton prix 811,00 $US Taxes et frais 140,90 $US Appliqués de poin…" at bounding box center [870, 274] width 314 height 339
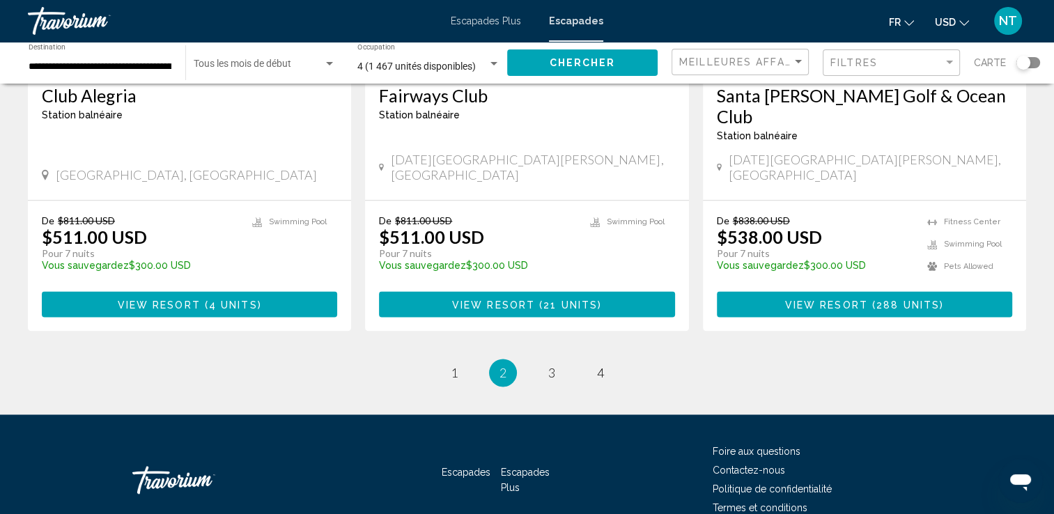
scroll to position [1742, 0]
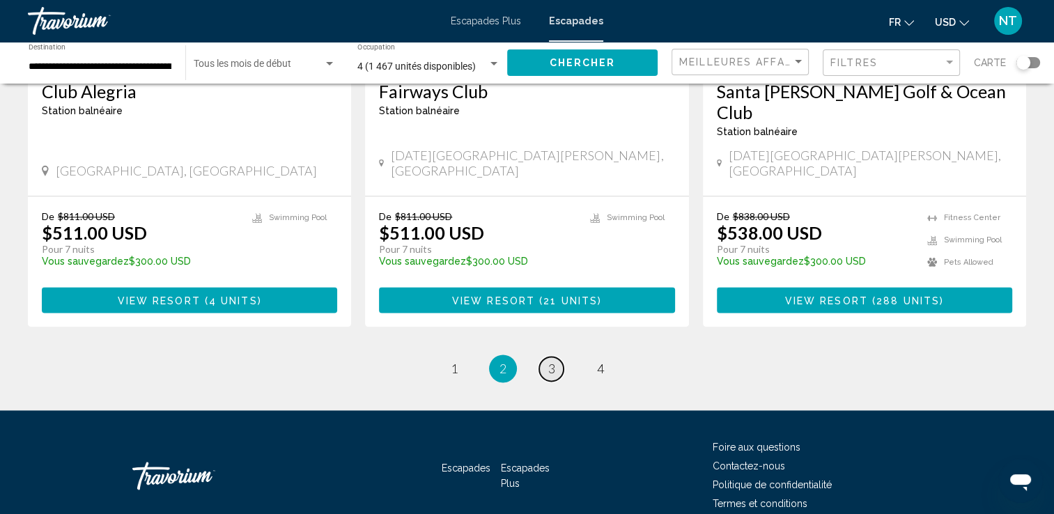
click at [551, 361] on span "3" at bounding box center [551, 368] width 7 height 15
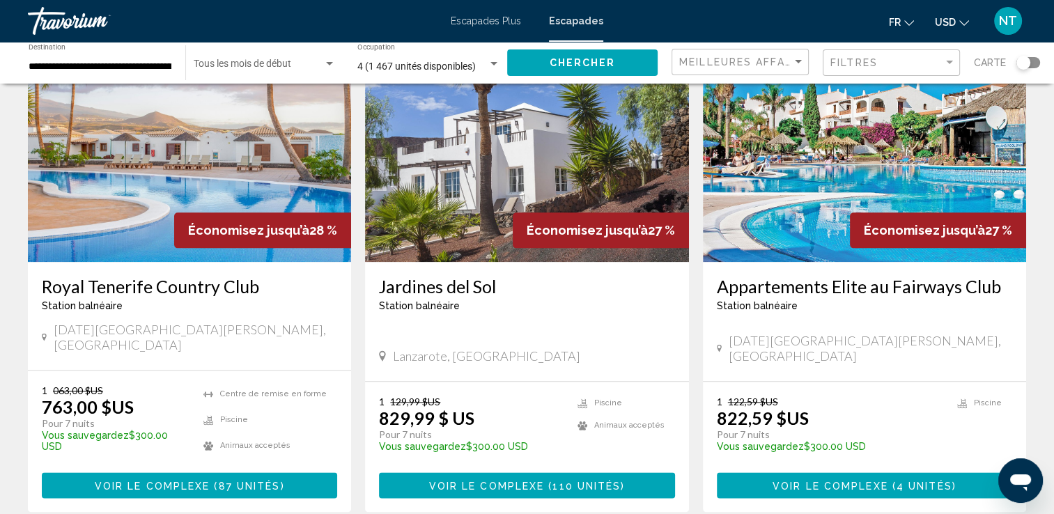
scroll to position [1603, 0]
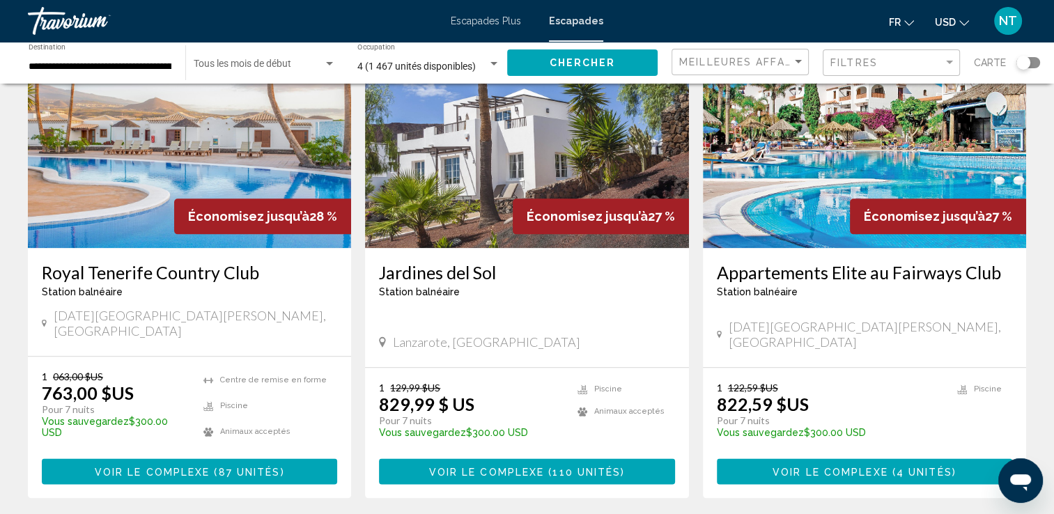
click at [176, 127] on img "Contenu principal" at bounding box center [189, 136] width 323 height 223
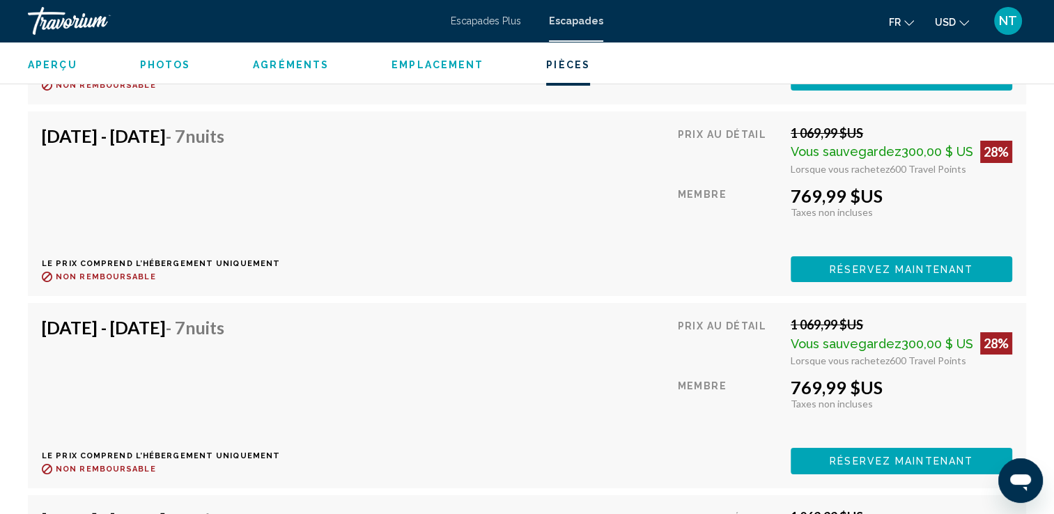
scroll to position [5088, 0]
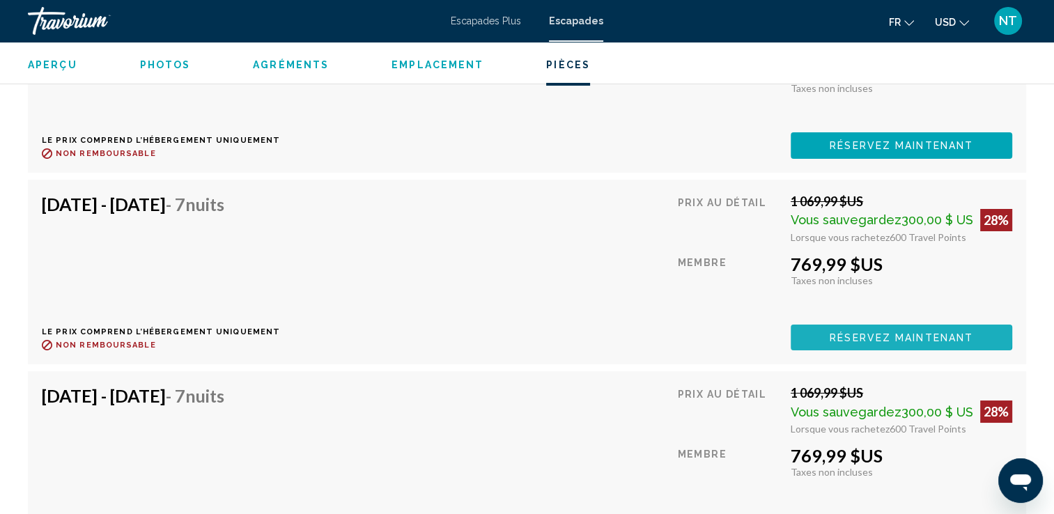
click at [892, 332] on span "Réservez maintenant" at bounding box center [902, 337] width 144 height 11
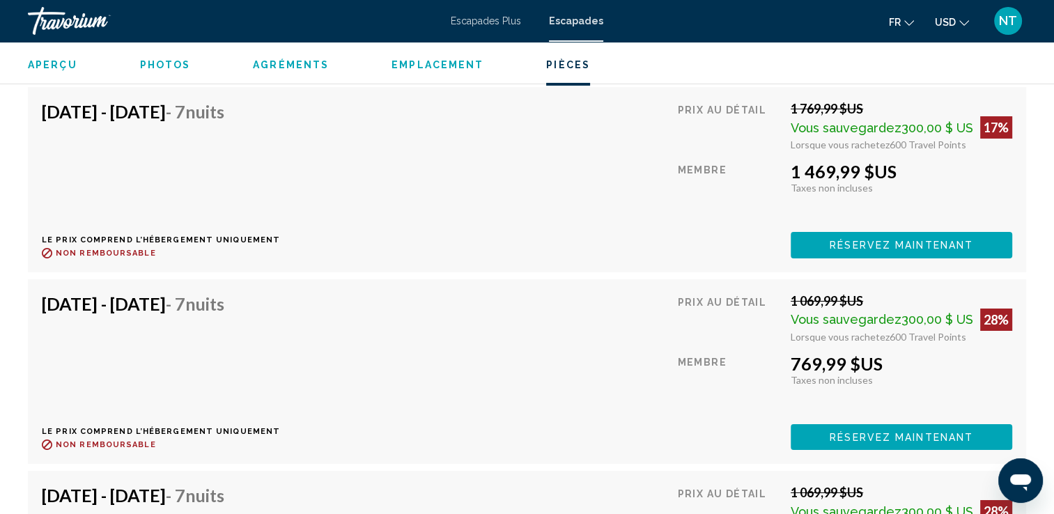
scroll to position [4973, 0]
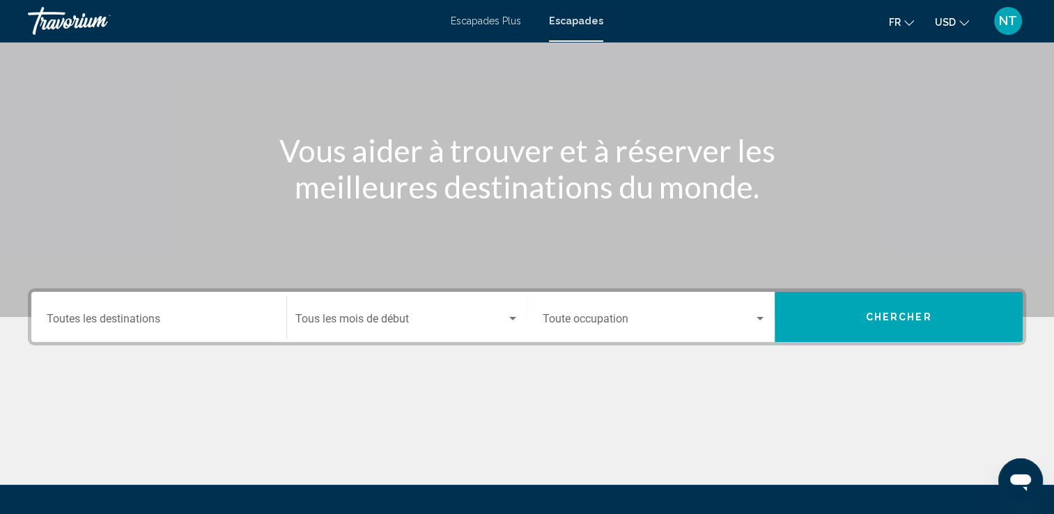
scroll to position [33, 0]
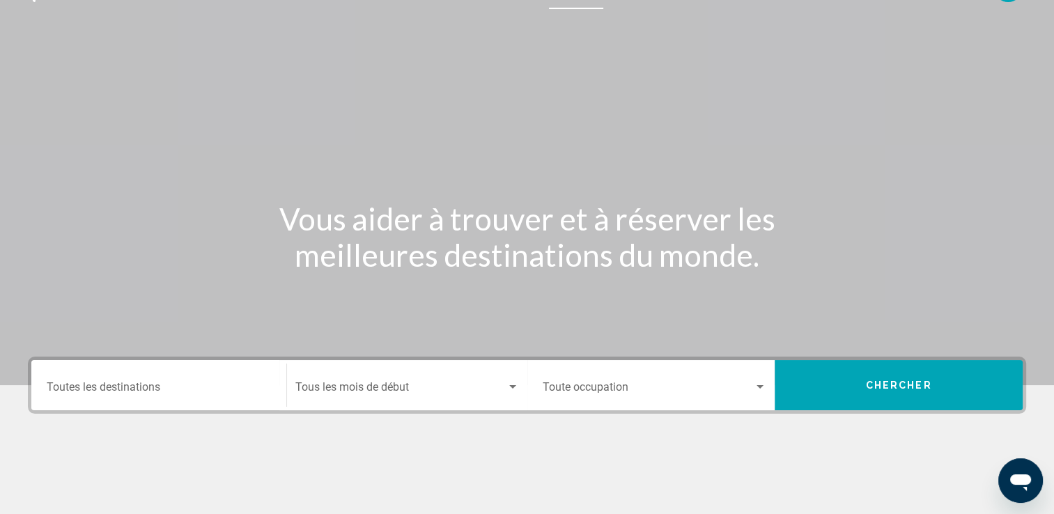
click at [114, 381] on div "Destination Toutes les destinations" at bounding box center [159, 386] width 224 height 44
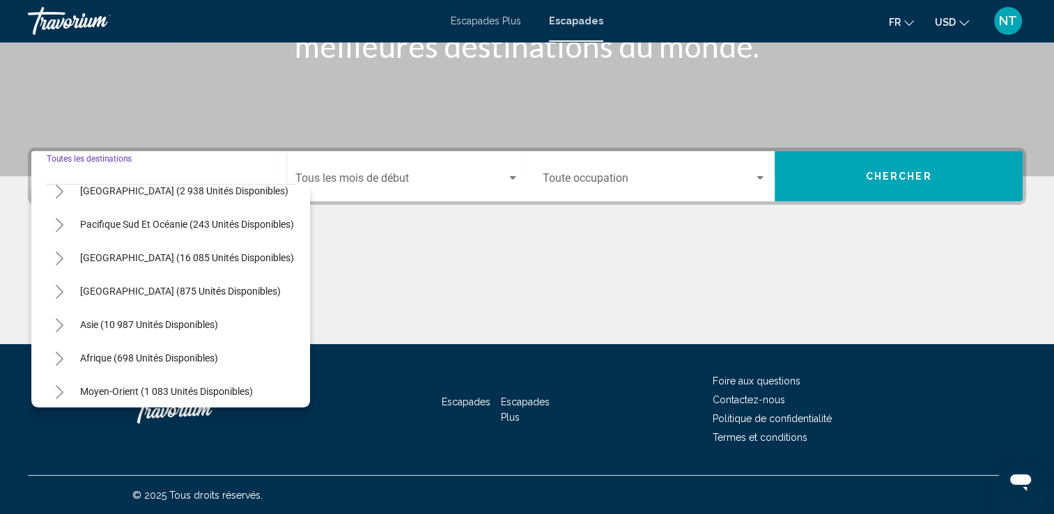
scroll to position [236, 0]
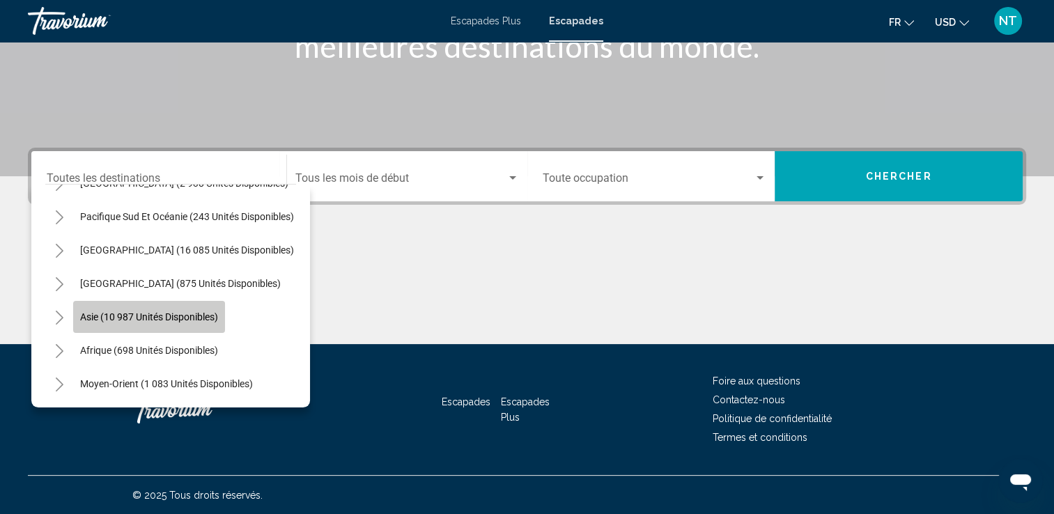
click at [153, 312] on span "Asie (10 987 unités disponibles)" at bounding box center [149, 317] width 138 height 11
type input "**********"
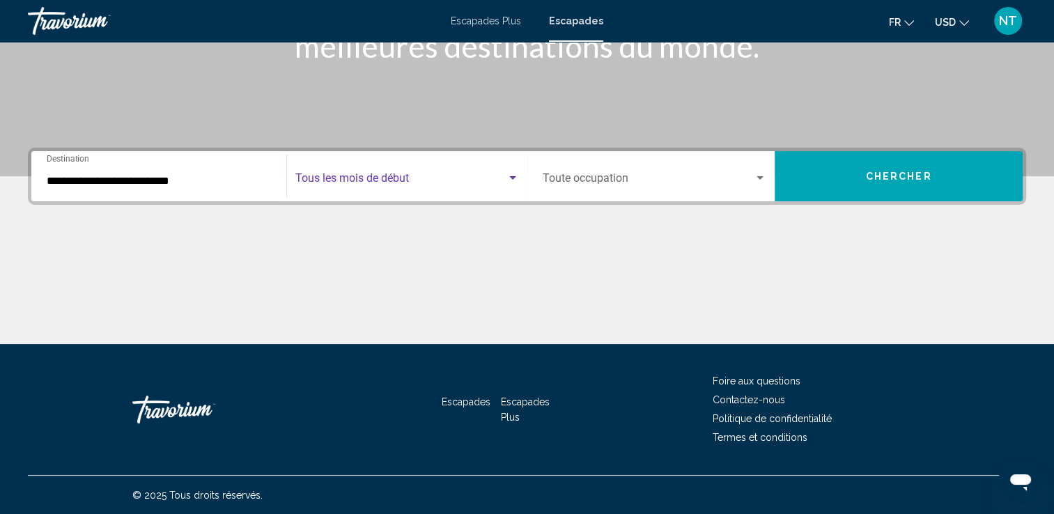
click at [417, 178] on span "Widget de recherche" at bounding box center [400, 181] width 211 height 13
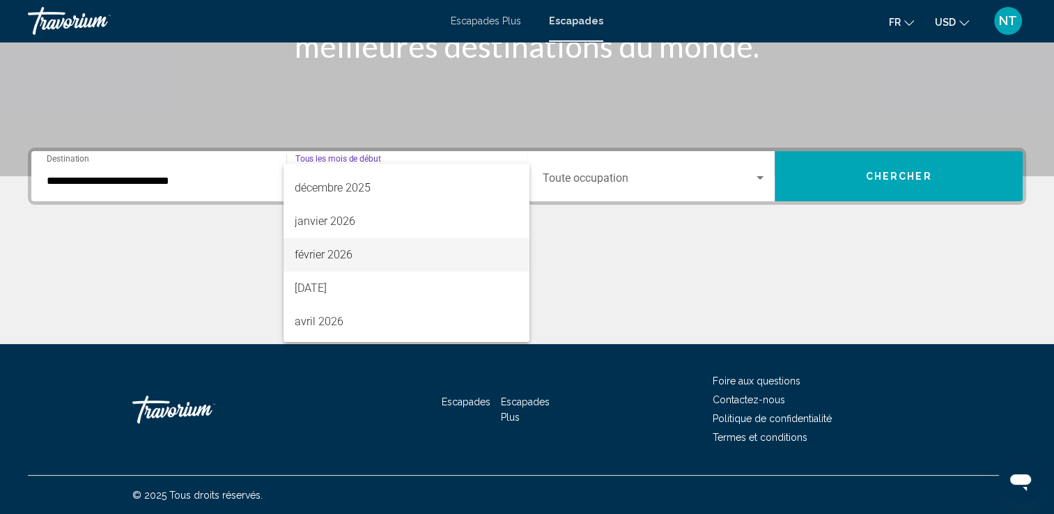
scroll to position [209, 0]
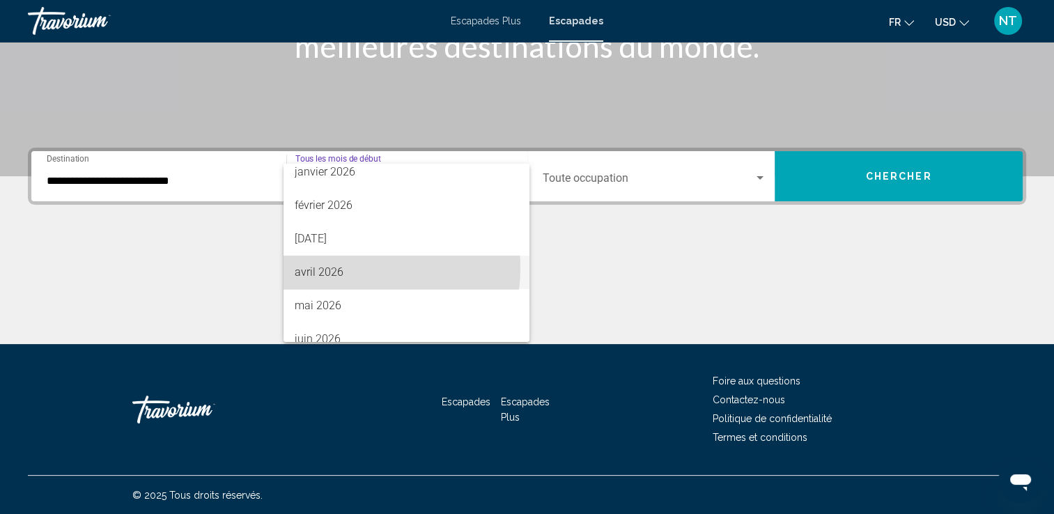
click at [344, 268] on span "avril 2026" at bounding box center [407, 272] width 224 height 33
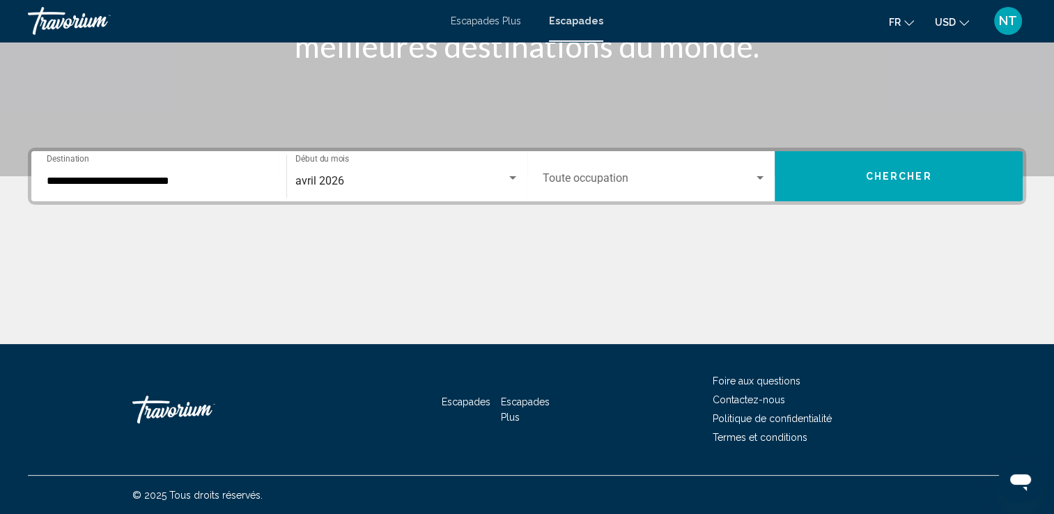
click at [673, 171] on div "Occupancy Toute occupation" at bounding box center [655, 177] width 224 height 44
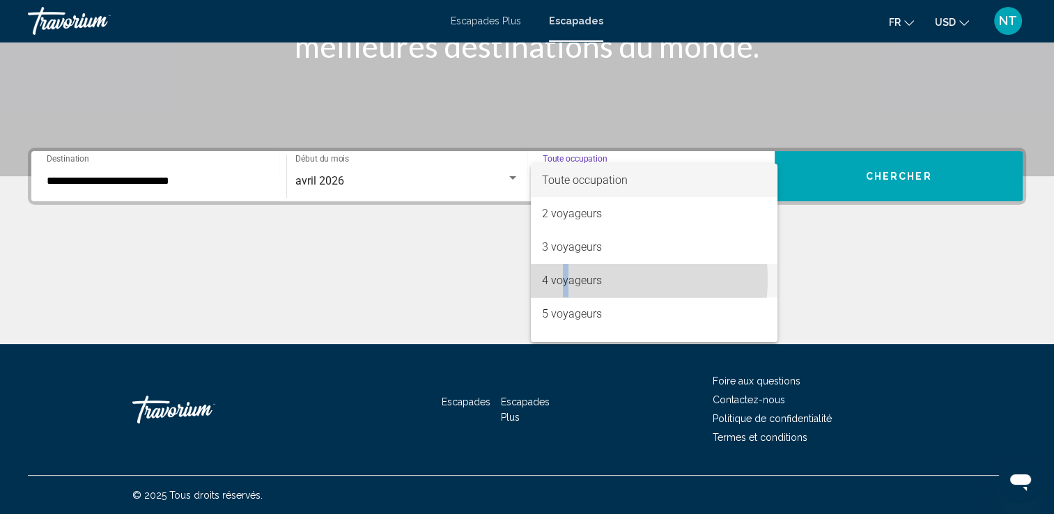
click at [565, 279] on font "4 voyageurs" at bounding box center [572, 280] width 60 height 13
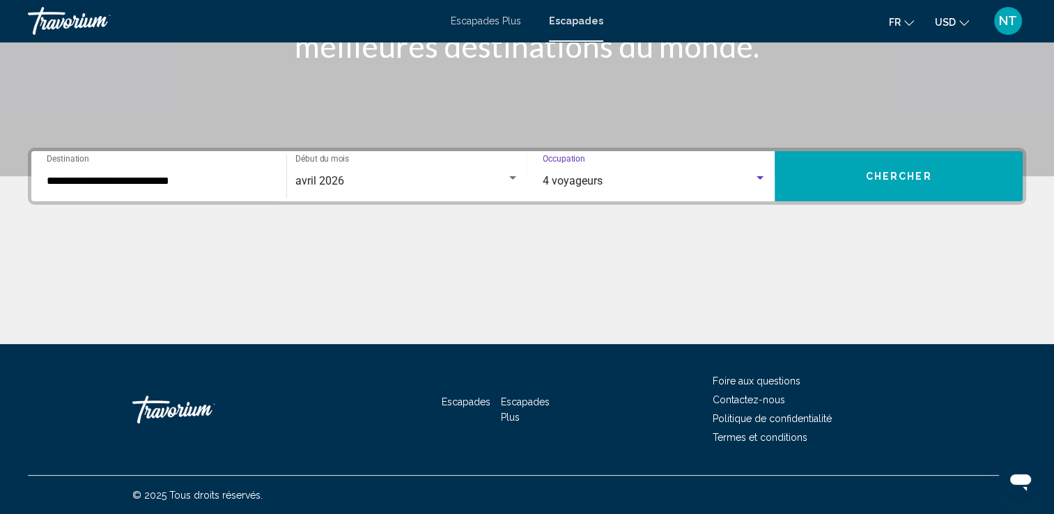
drag, startPoint x: 565, startPoint y: 279, endPoint x: 870, endPoint y: 173, distance: 323.3
click at [870, 173] on span "Chercher" at bounding box center [899, 176] width 66 height 11
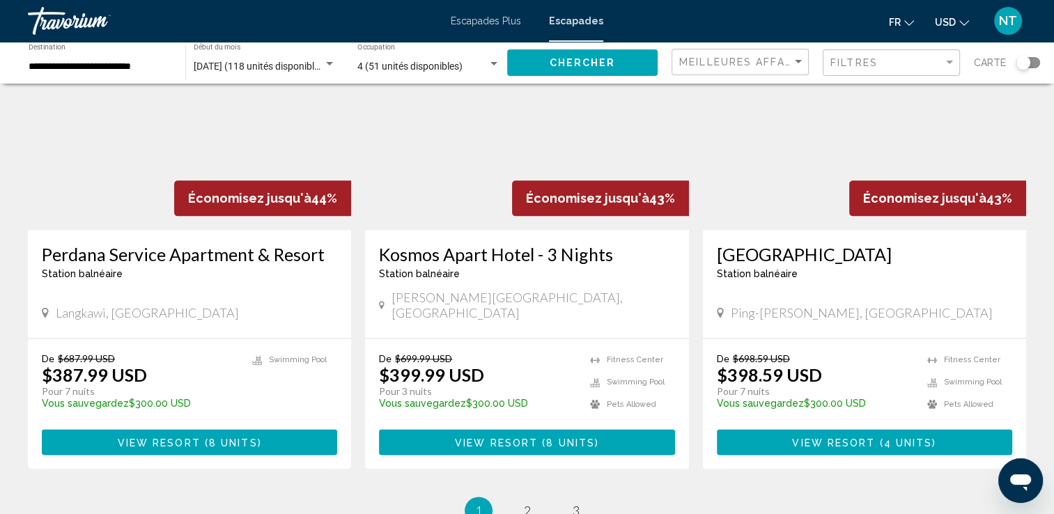
scroll to position [1673, 0]
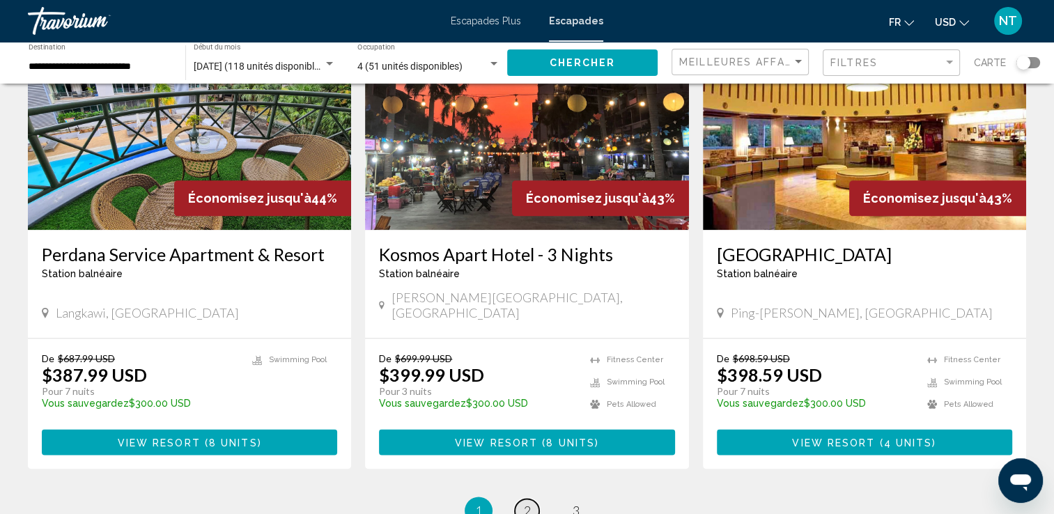
click at [527, 503] on span "2" at bounding box center [527, 510] width 7 height 15
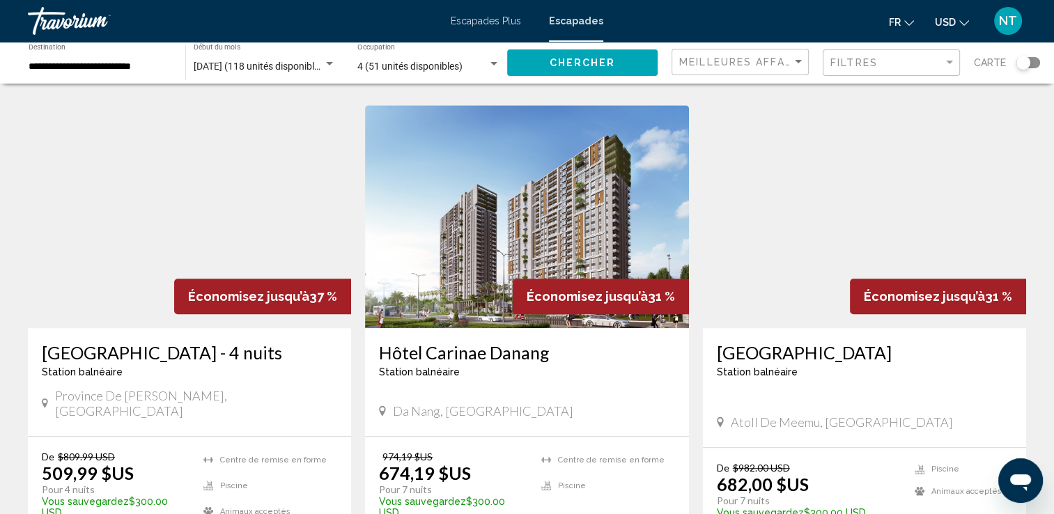
scroll to position [1045, 0]
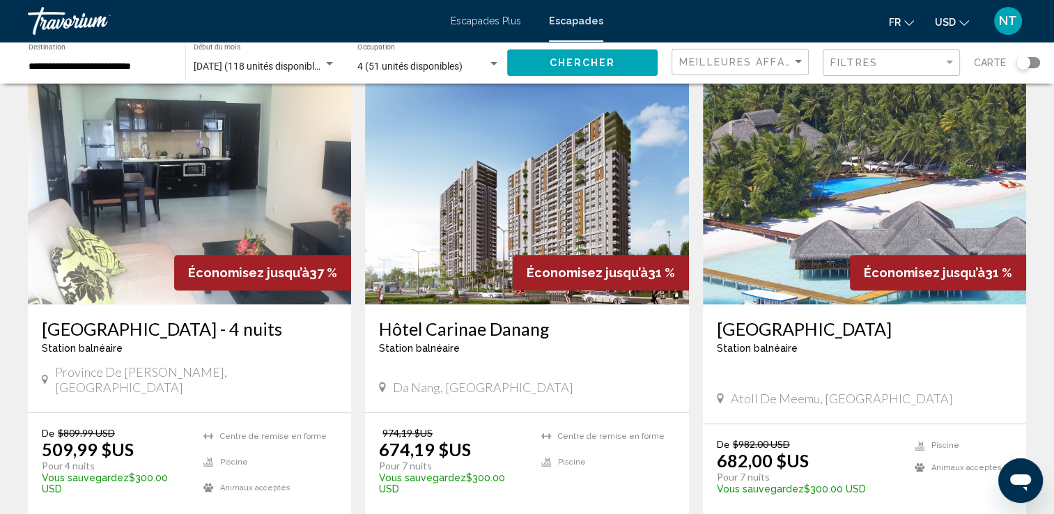
click at [762, 197] on img "Contenu principal" at bounding box center [864, 193] width 323 height 223
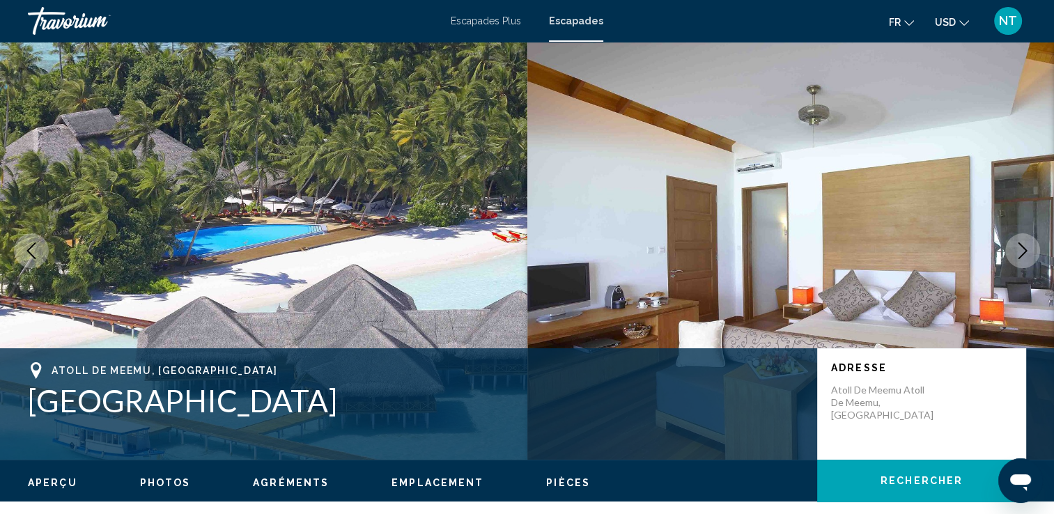
click at [1018, 247] on icon "Image suivante" at bounding box center [1023, 251] width 17 height 17
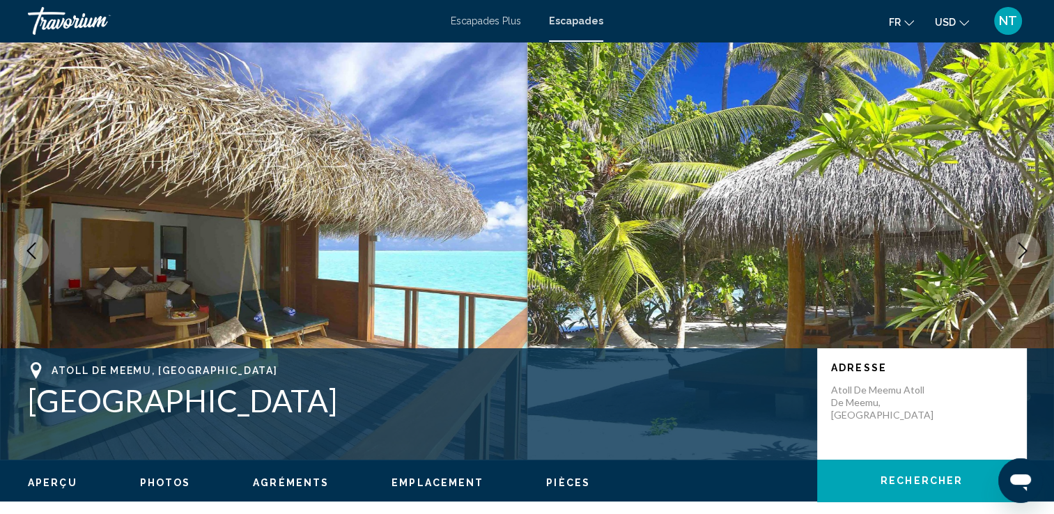
click at [1018, 247] on icon "Image suivante" at bounding box center [1023, 251] width 17 height 17
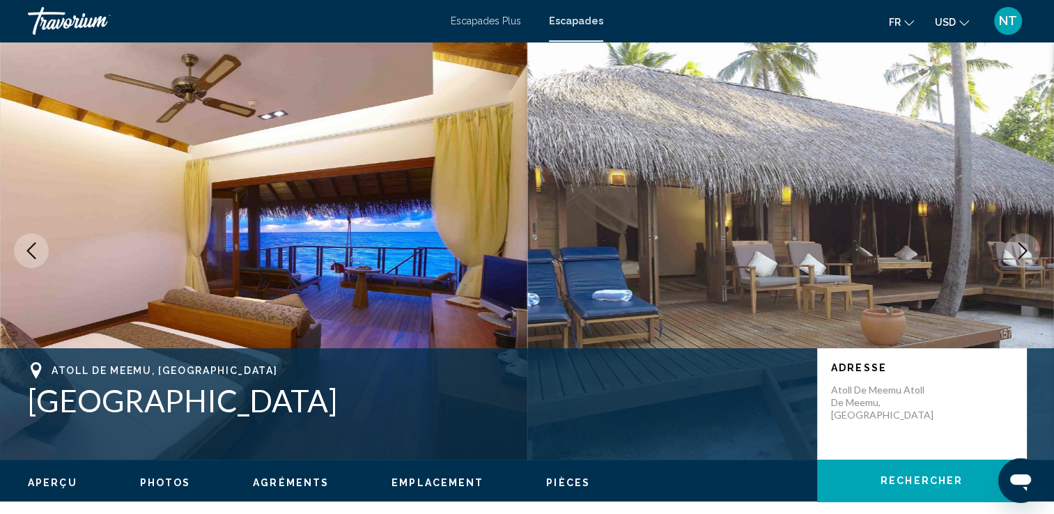
click at [1018, 247] on icon "Image suivante" at bounding box center [1023, 251] width 17 height 17
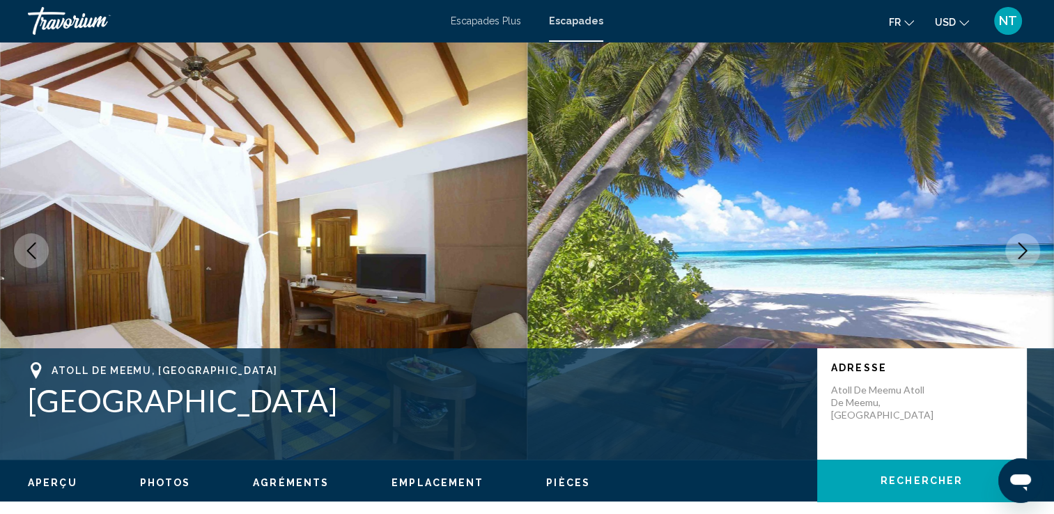
click at [1018, 247] on icon "Image suivante" at bounding box center [1023, 251] width 17 height 17
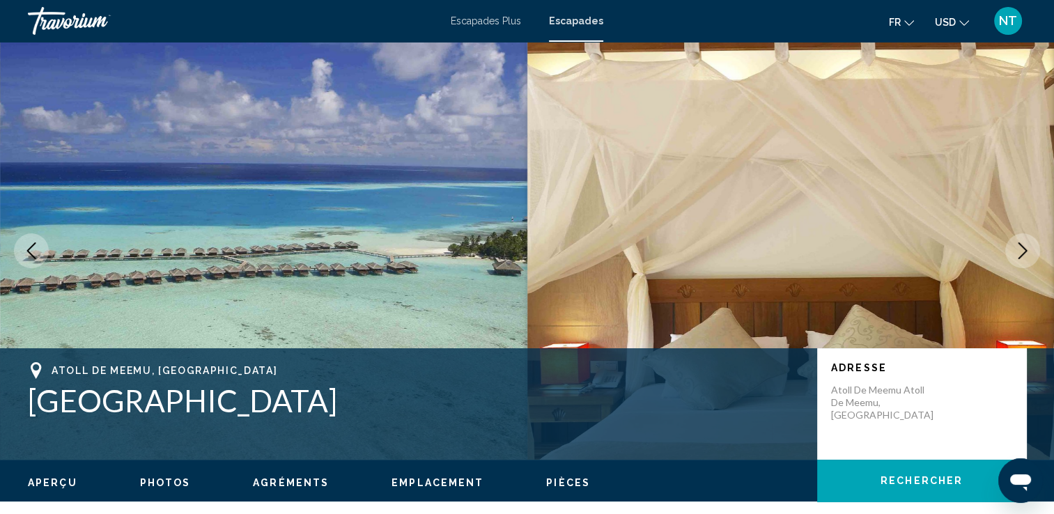
click at [1018, 247] on icon "Image suivante" at bounding box center [1023, 251] width 17 height 17
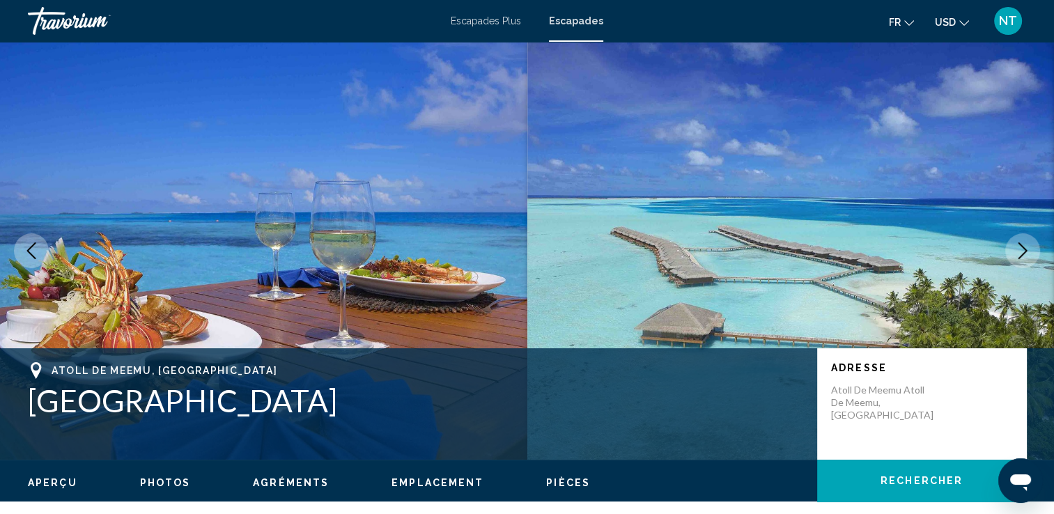
click at [1018, 247] on icon "Image suivante" at bounding box center [1023, 251] width 17 height 17
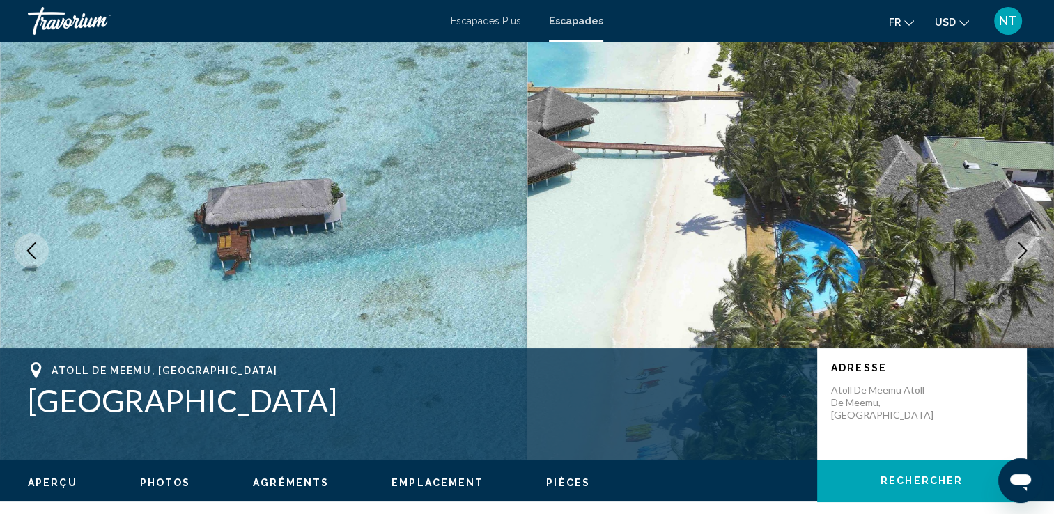
click at [1018, 247] on icon "Image suivante" at bounding box center [1023, 251] width 17 height 17
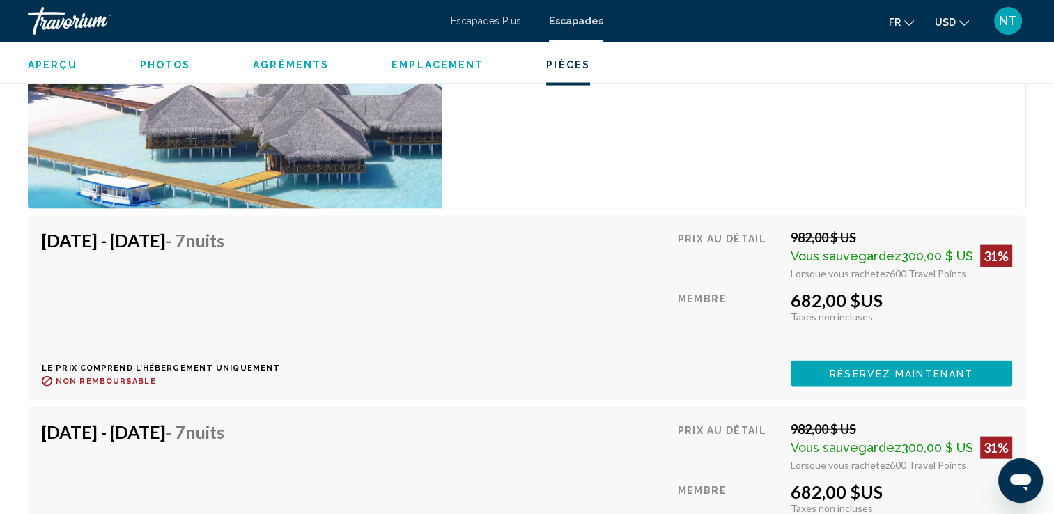
scroll to position [2857, 0]
click at [854, 363] on button "Réservez maintenant" at bounding box center [902, 375] width 222 height 26
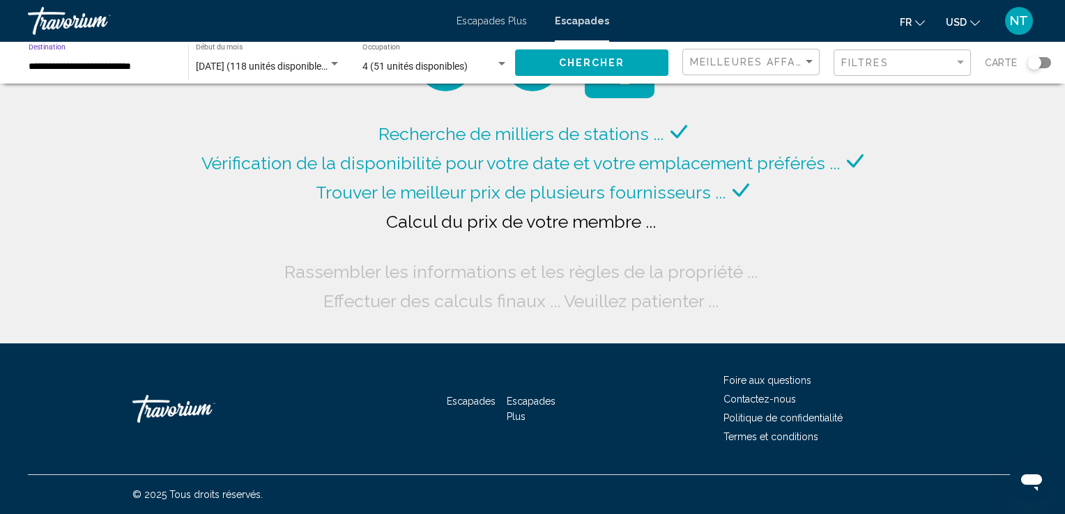
click at [153, 63] on input "**********" at bounding box center [102, 66] width 146 height 11
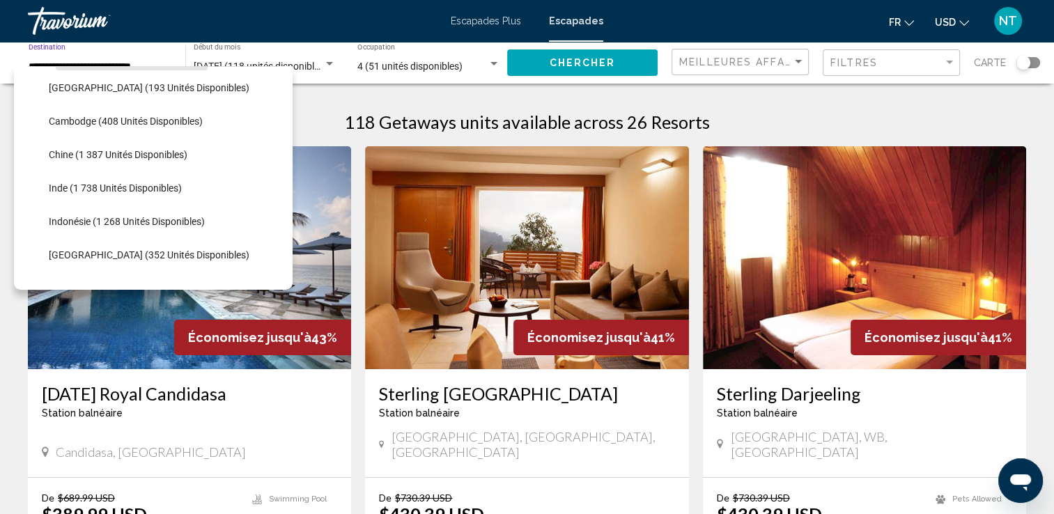
scroll to position [394, 0]
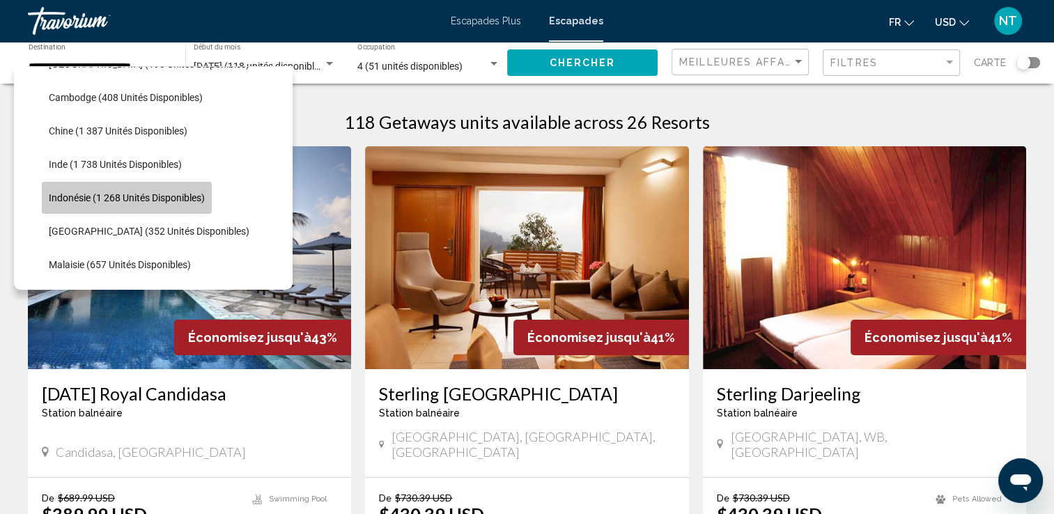
click at [148, 190] on button "Indonésie (1 268 unités disponibles)" at bounding box center [127, 198] width 170 height 32
type input "**********"
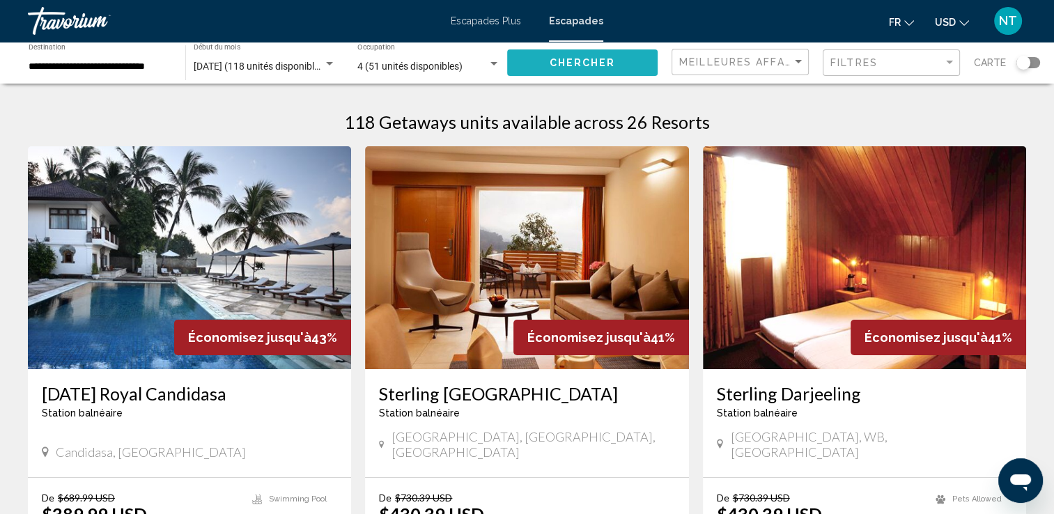
click at [563, 66] on span "Chercher" at bounding box center [583, 63] width 66 height 11
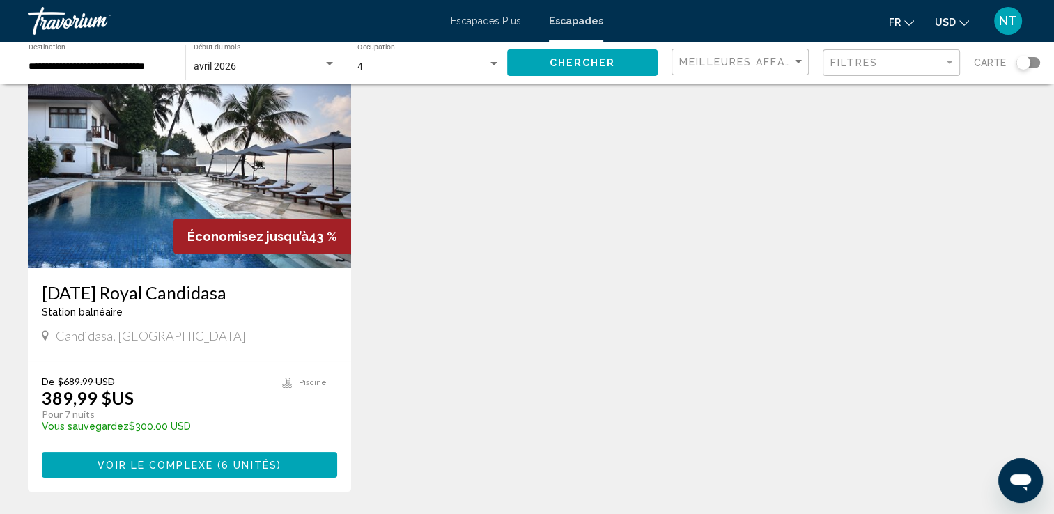
scroll to position [70, 0]
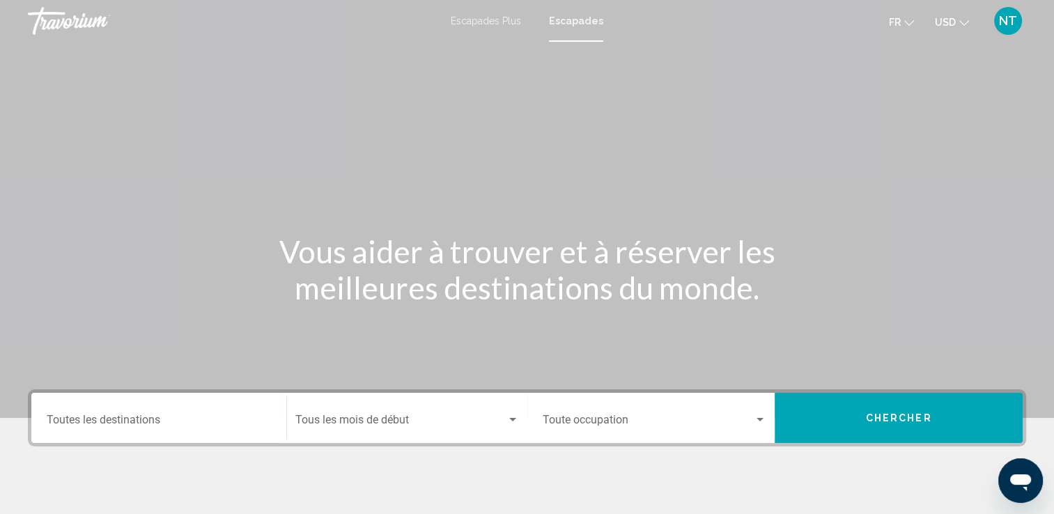
click at [98, 428] on div "Destination Toutes les destinations" at bounding box center [159, 419] width 224 height 44
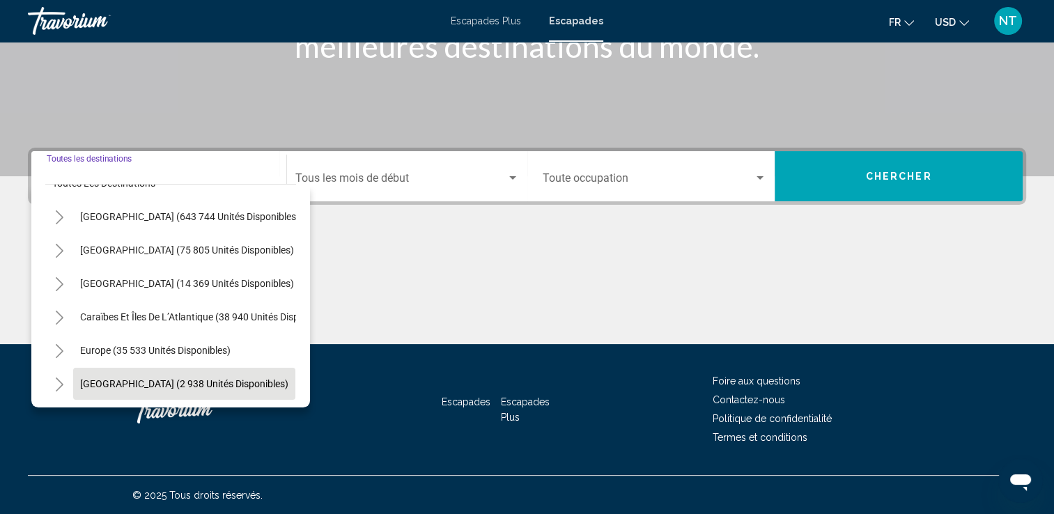
scroll to position [70, 0]
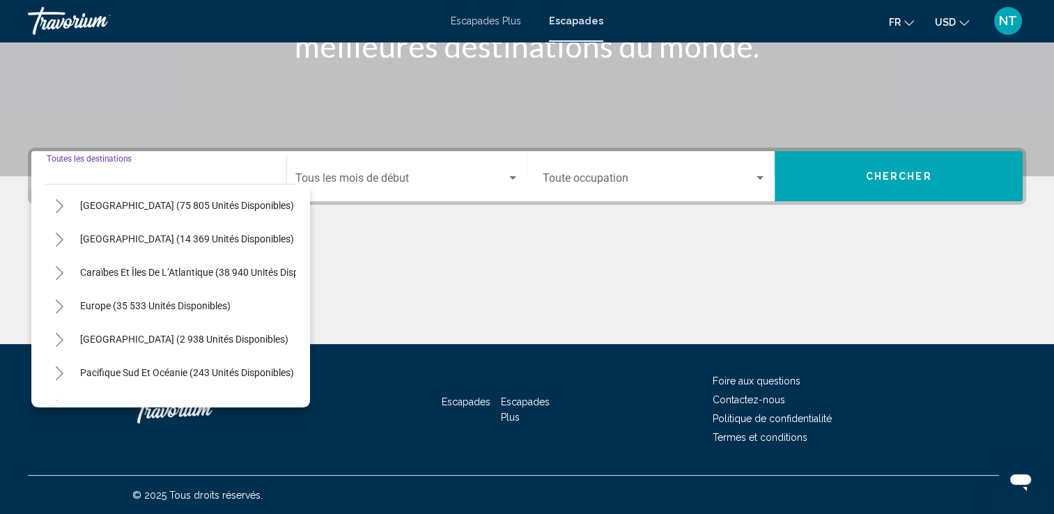
click at [64, 306] on icon "Toggle Europe (35 533 unités disponibles)" at bounding box center [59, 307] width 10 height 14
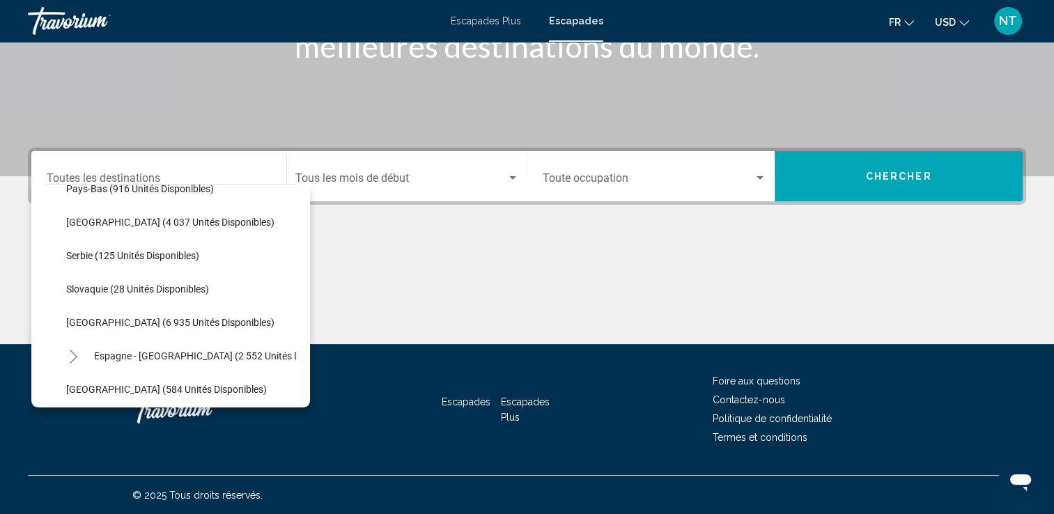
scroll to position [627, 0]
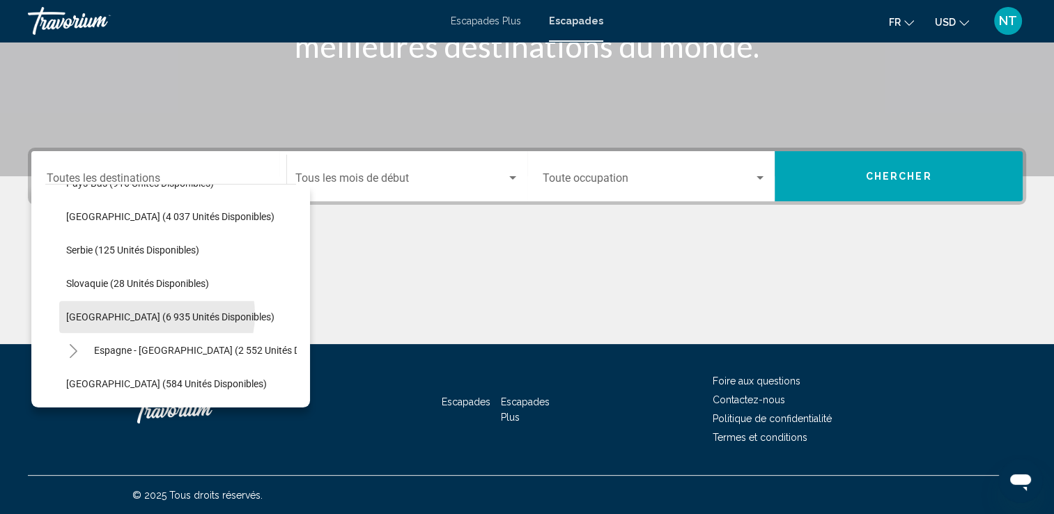
click at [156, 314] on span "[GEOGRAPHIC_DATA] (6 935 unités disponibles)" at bounding box center [170, 317] width 208 height 11
type input "**********"
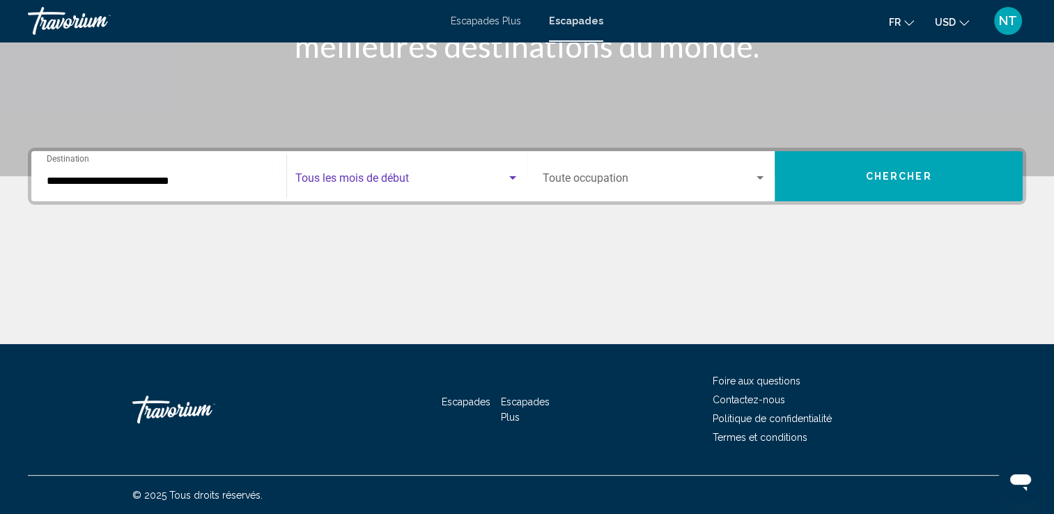
click at [418, 177] on span "Widget de recherche" at bounding box center [400, 181] width 211 height 13
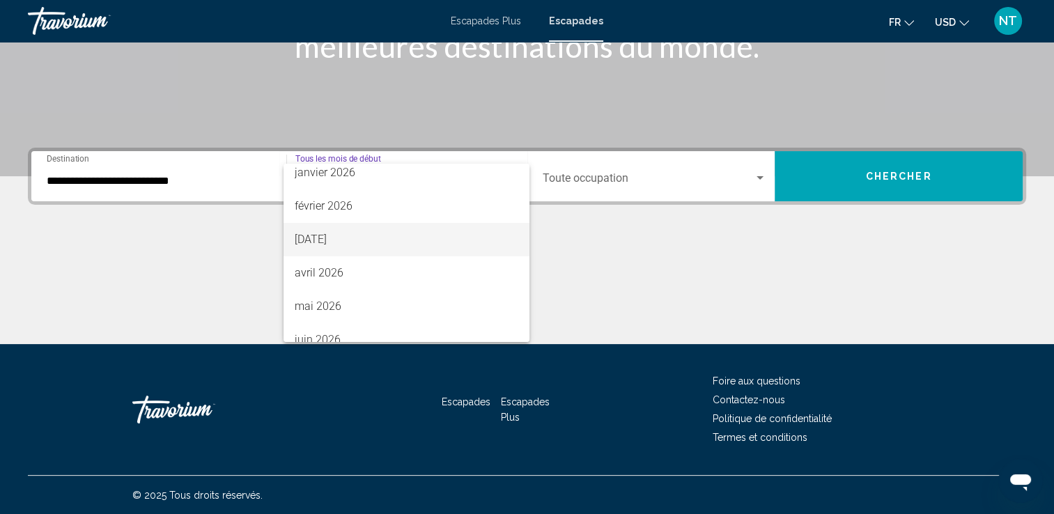
scroll to position [209, 0]
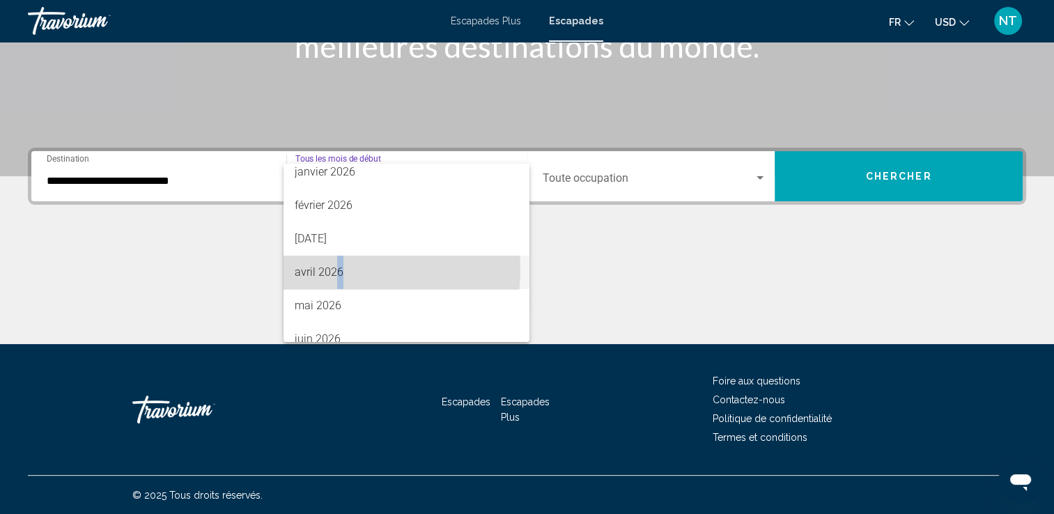
click at [339, 270] on font "avril 2026" at bounding box center [319, 272] width 49 height 13
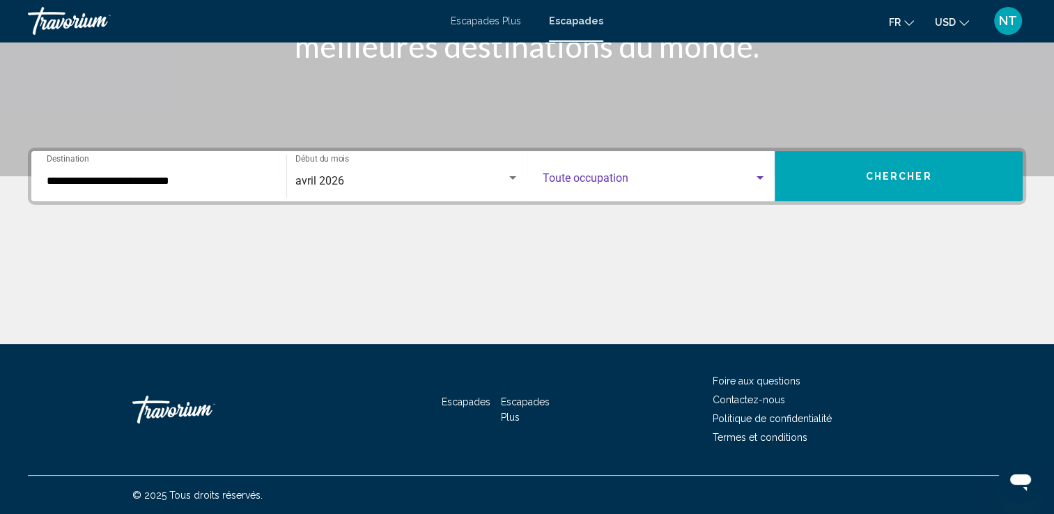
click at [687, 180] on span "Widget de recherche" at bounding box center [649, 181] width 212 height 13
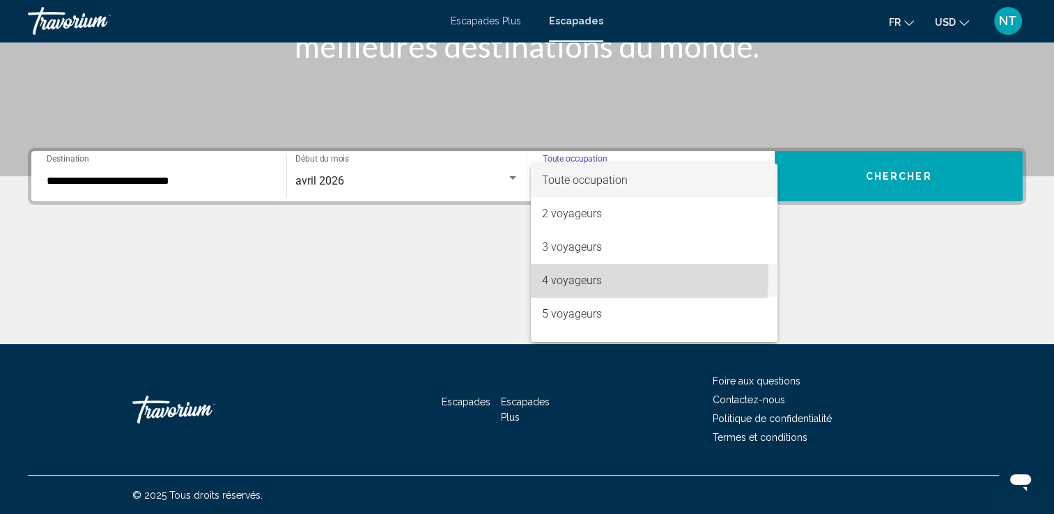
click at [577, 277] on font "4 voyageurs" at bounding box center [572, 280] width 60 height 13
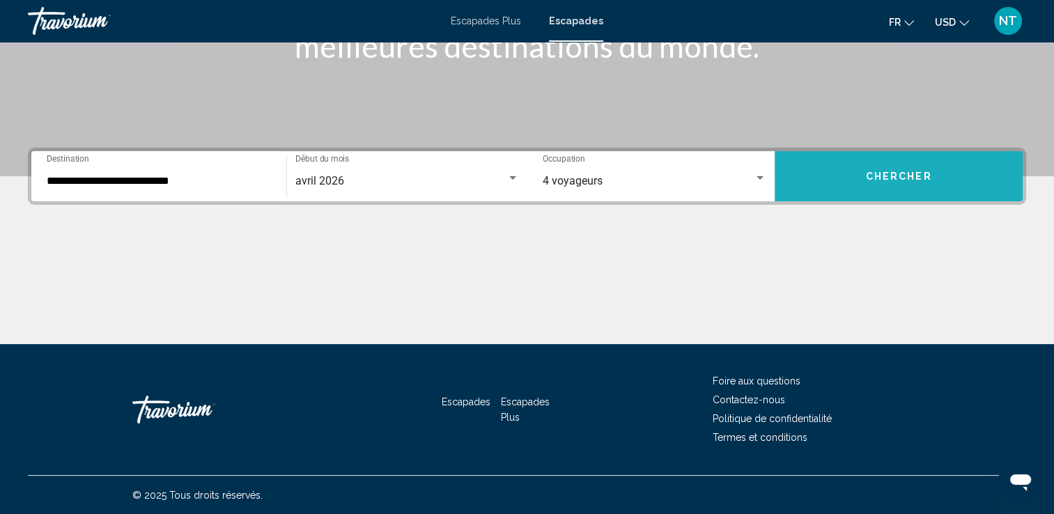
click at [875, 179] on span "Chercher" at bounding box center [899, 176] width 66 height 11
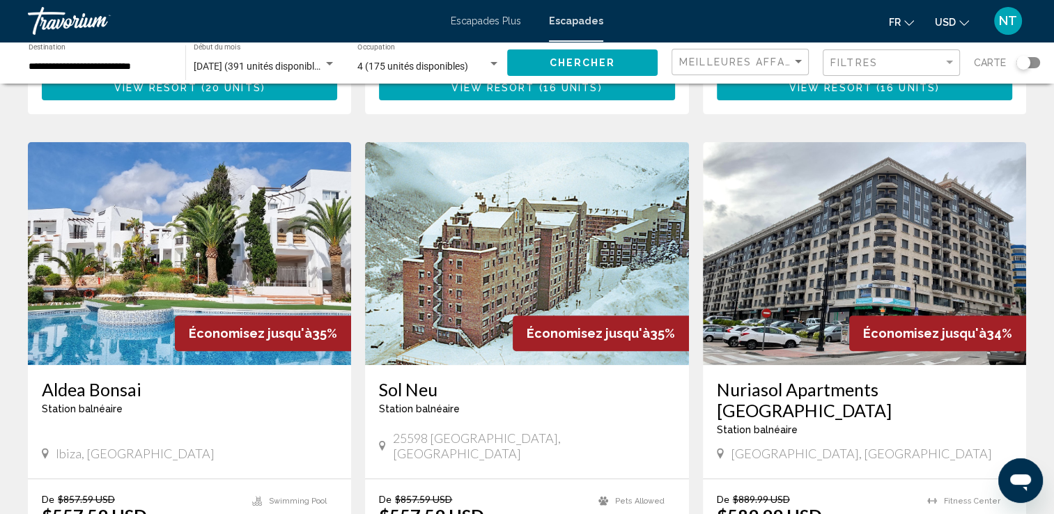
scroll to position [558, 0]
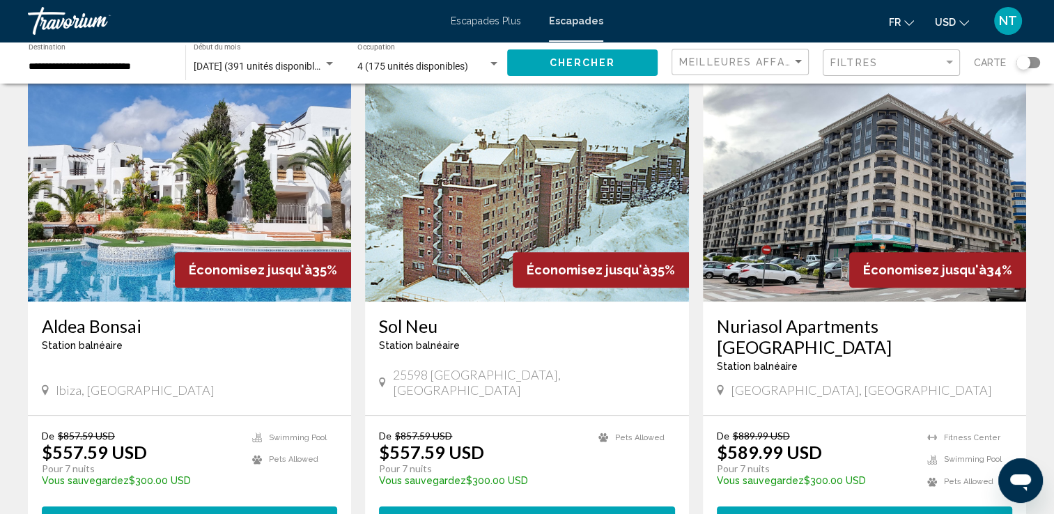
click at [264, 175] on img "Contenu principal" at bounding box center [189, 190] width 323 height 223
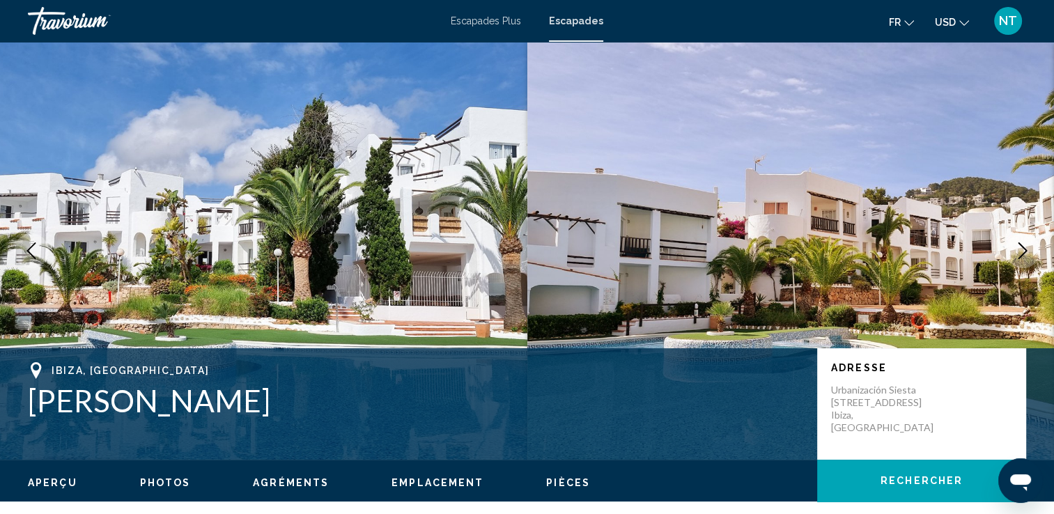
click at [1020, 248] on icon "Image suivante" at bounding box center [1023, 251] width 17 height 17
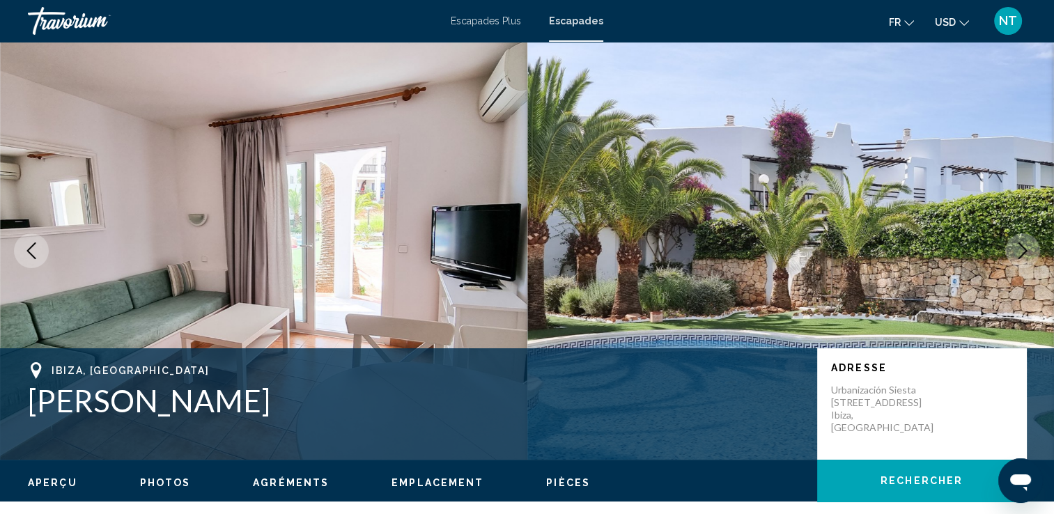
click at [1020, 248] on icon "Image suivante" at bounding box center [1023, 251] width 17 height 17
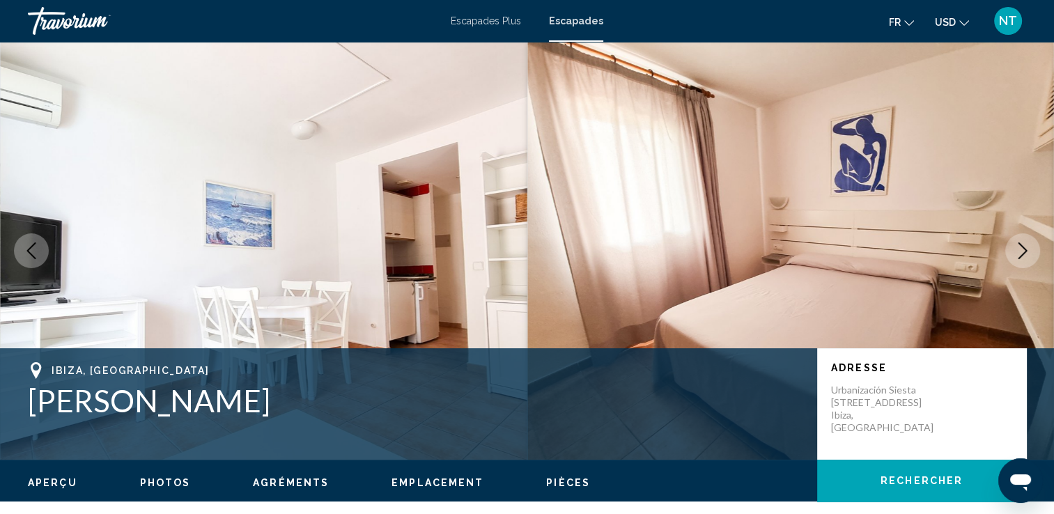
click at [1020, 248] on icon "Image suivante" at bounding box center [1023, 251] width 17 height 17
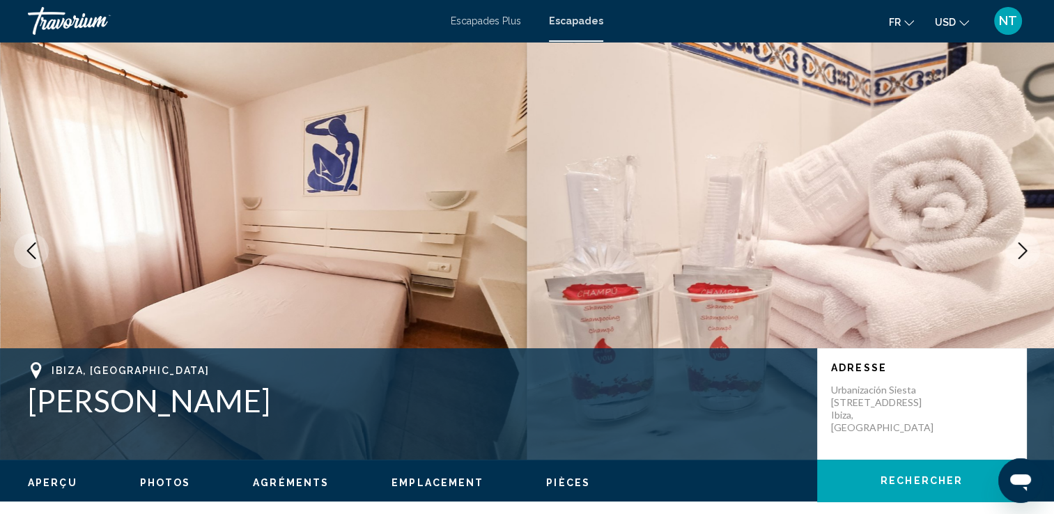
click at [1020, 248] on icon "Image suivante" at bounding box center [1023, 251] width 17 height 17
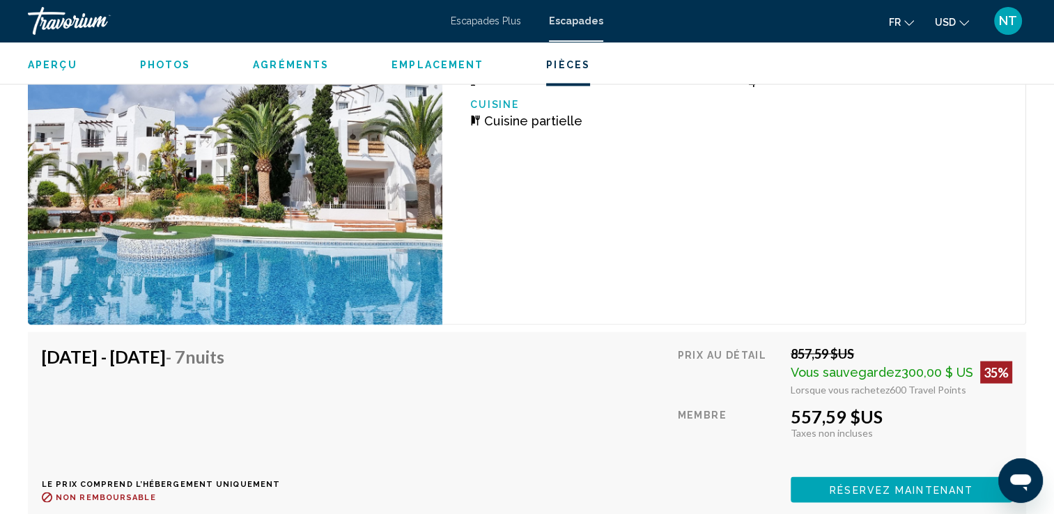
scroll to position [2579, 0]
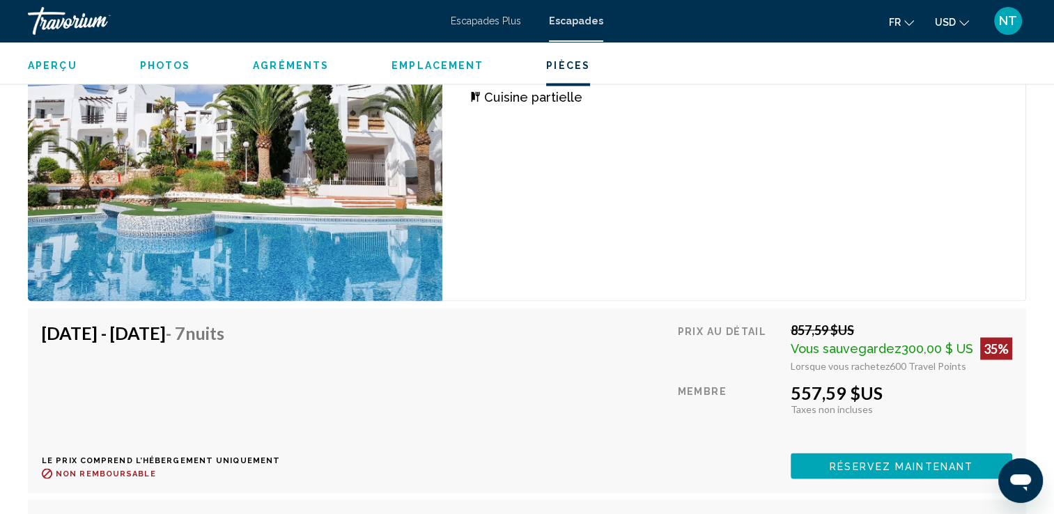
click at [926, 461] on button "Réservez maintenant" at bounding box center [902, 466] width 222 height 26
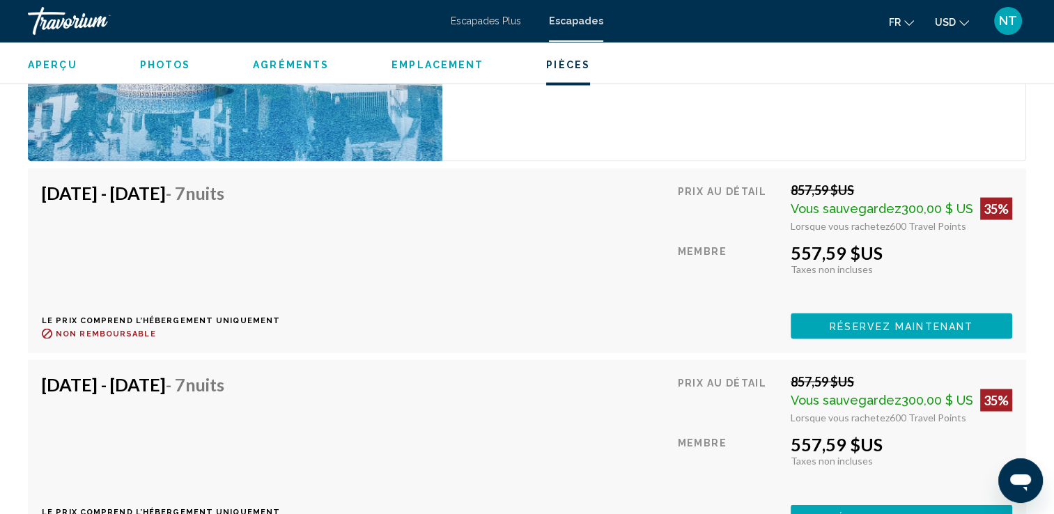
scroll to position [2788, 0]
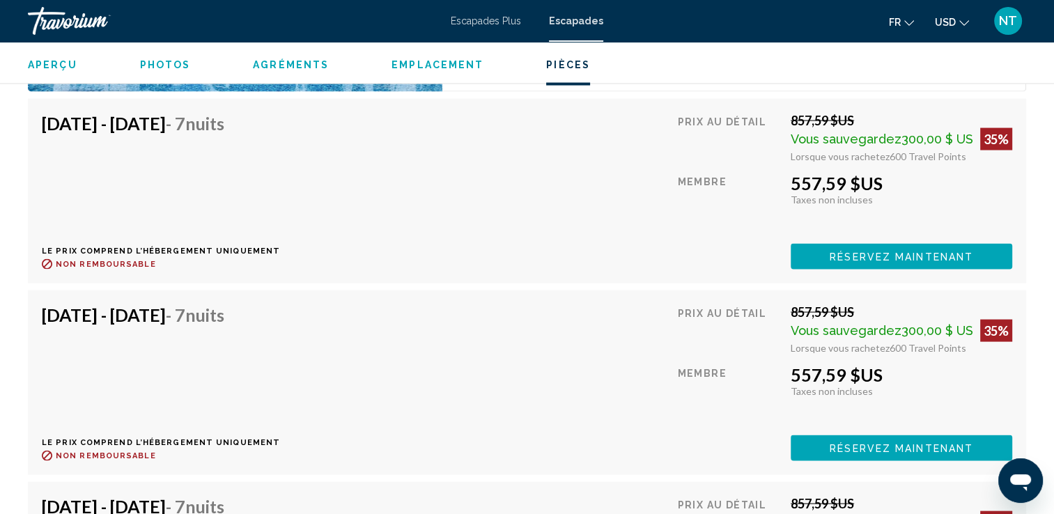
click at [214, 438] on p "Le prix comprend l’hébergement uniquement" at bounding box center [161, 442] width 238 height 9
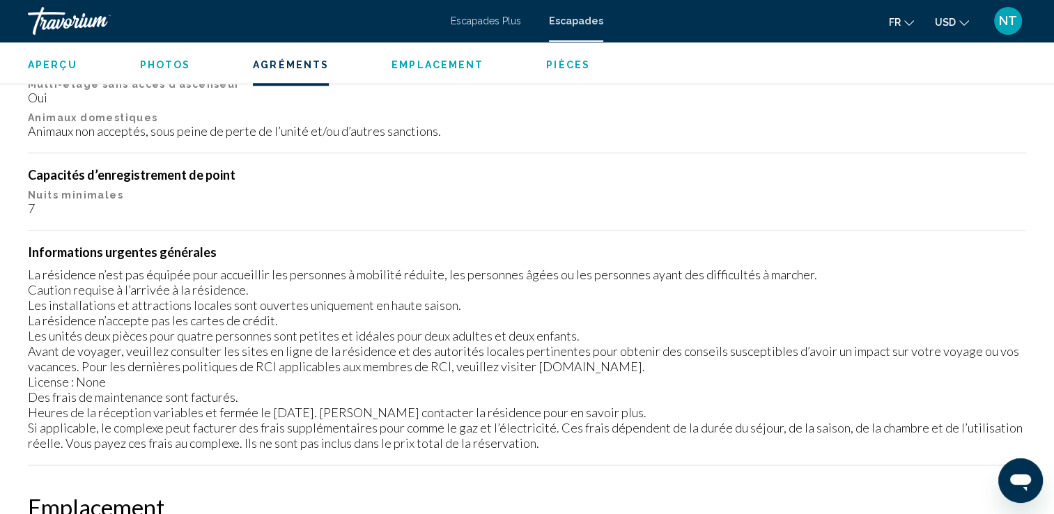
scroll to position [1533, 0]
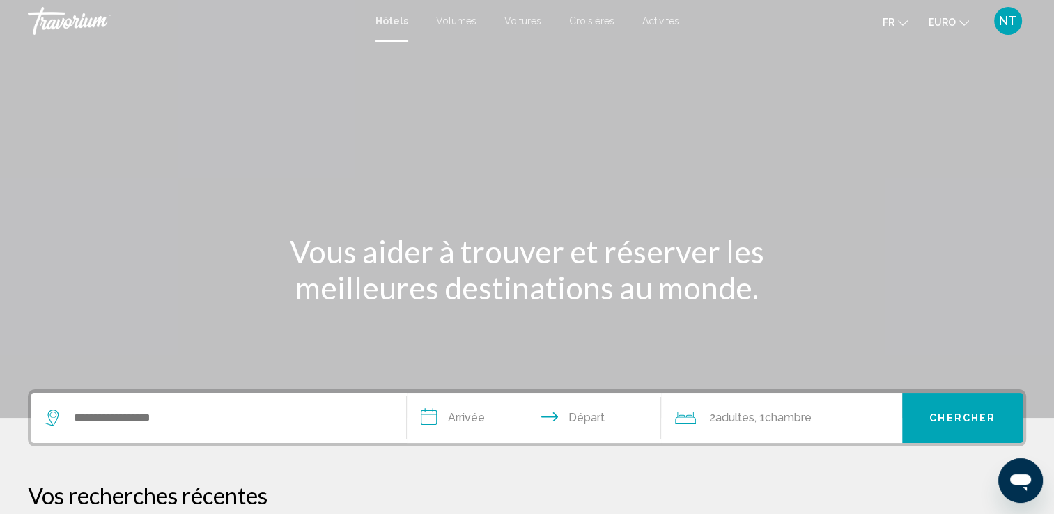
click at [449, 20] on span "Volumes" at bounding box center [456, 20] width 40 height 11
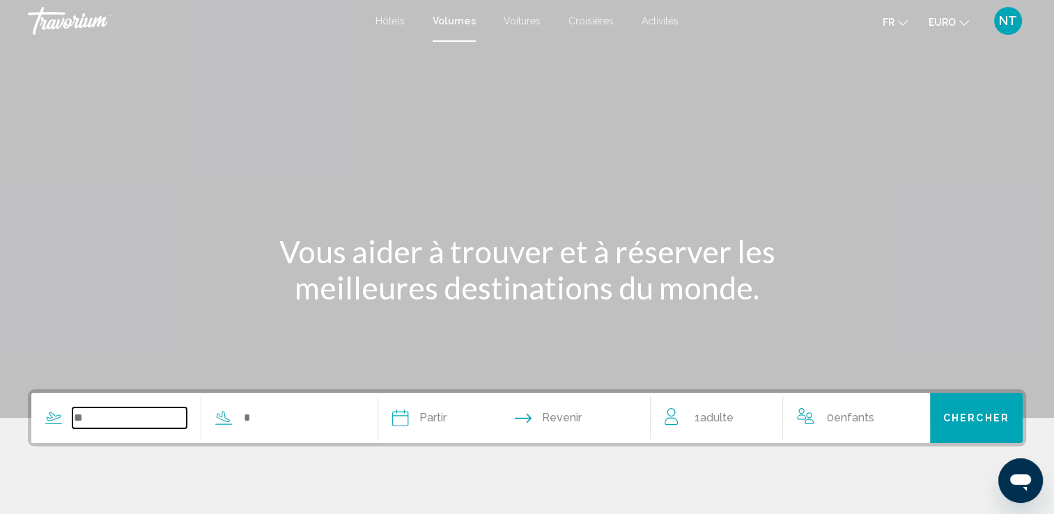
click at [119, 423] on input "Widget de recherche" at bounding box center [129, 418] width 114 height 21
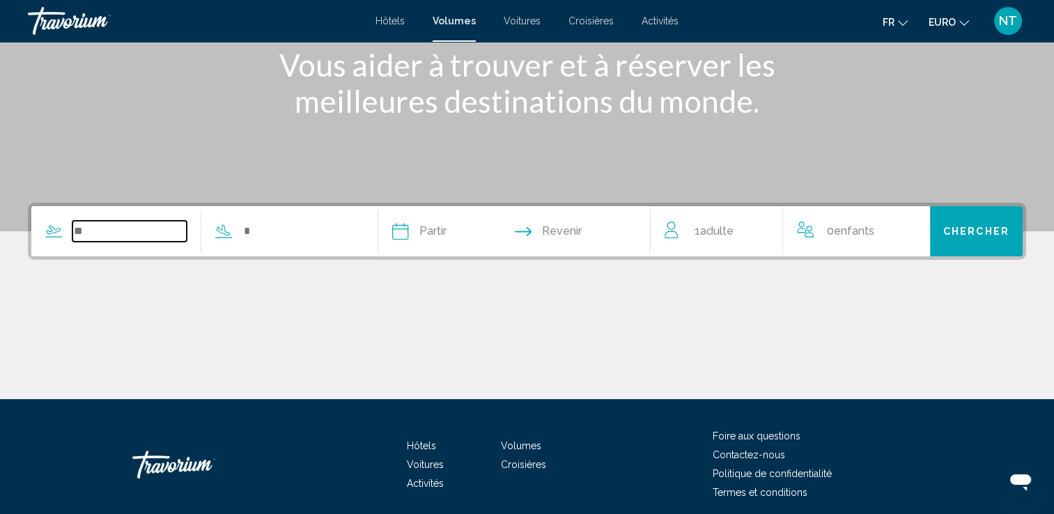
scroll to position [242, 0]
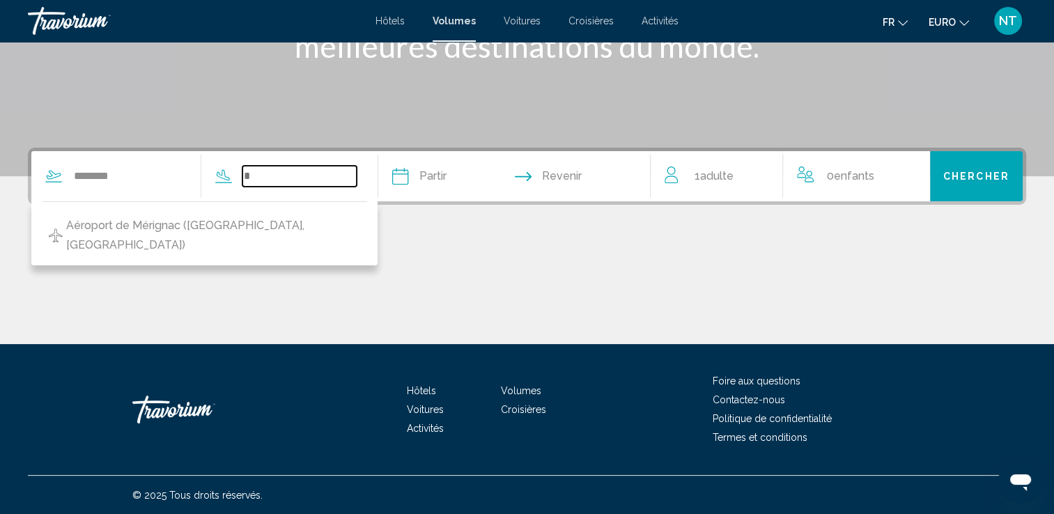
click at [321, 178] on input "Widget de recherche" at bounding box center [300, 176] width 114 height 21
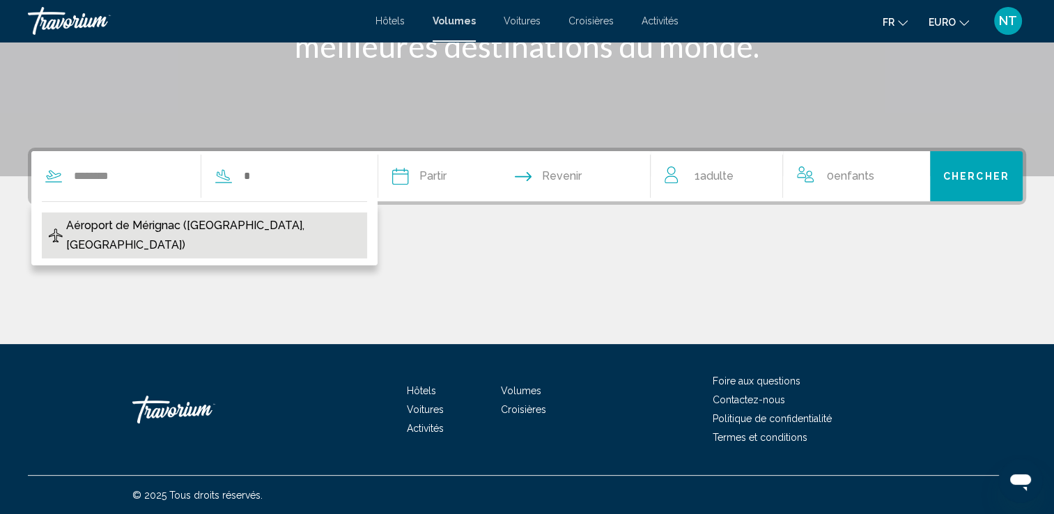
click at [162, 236] on button "Aéroport de Mérignac (BOD-Bordeaux, France)" at bounding box center [204, 236] width 325 height 46
type input "**********"
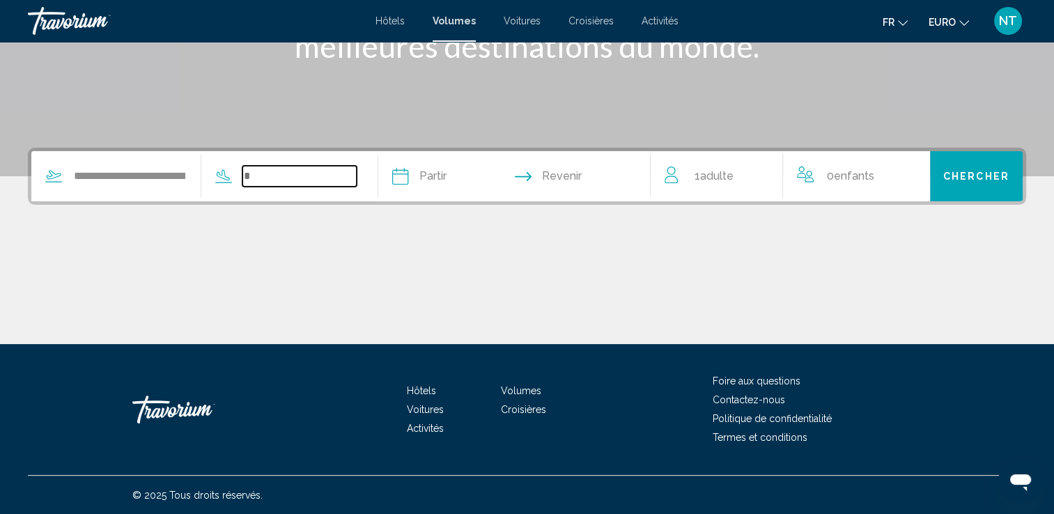
click at [286, 169] on input "Widget de recherche" at bounding box center [300, 176] width 114 height 21
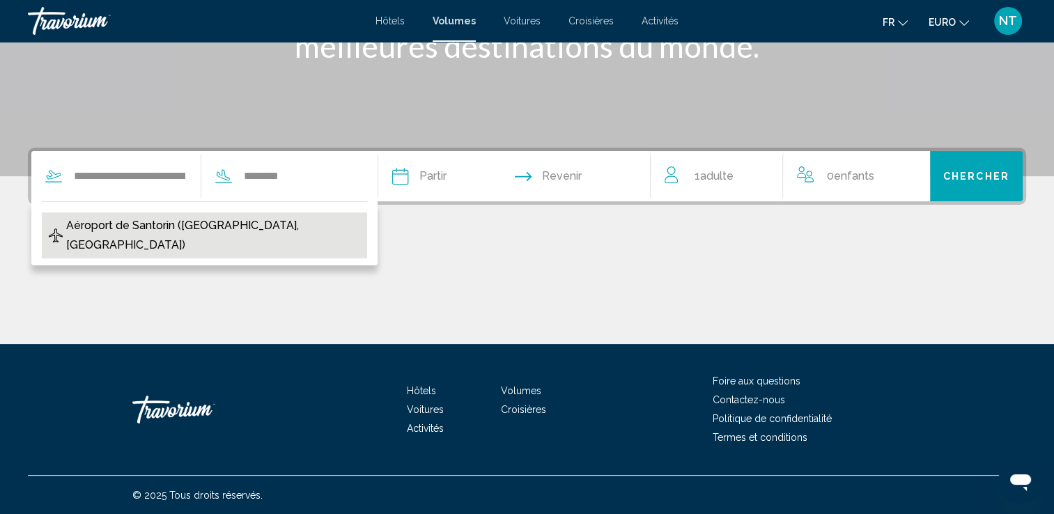
click at [240, 230] on span "Aéroport de Santorin (JTR-Île de Thira, Grèce)" at bounding box center [213, 235] width 294 height 39
type input "**********"
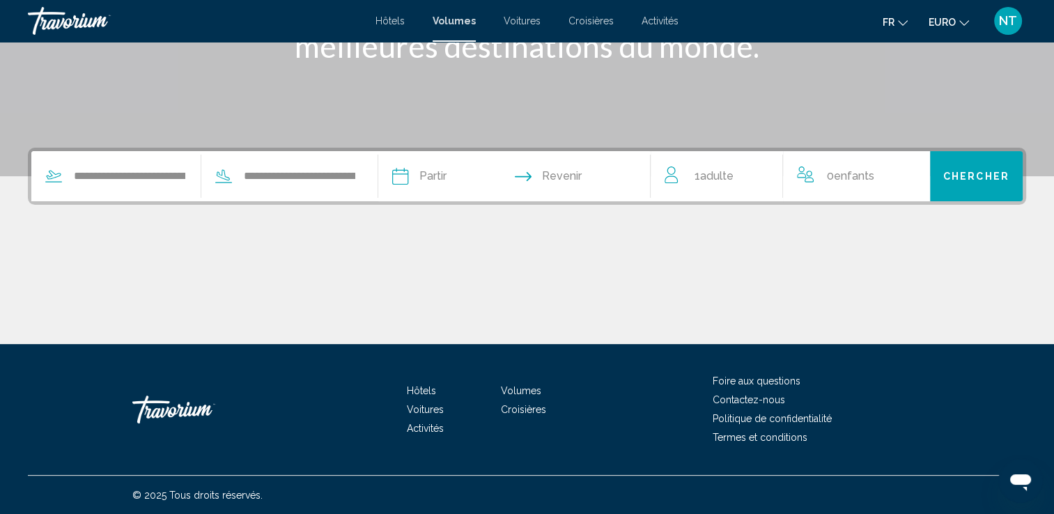
click at [432, 171] on input "Date de départ" at bounding box center [456, 178] width 135 height 54
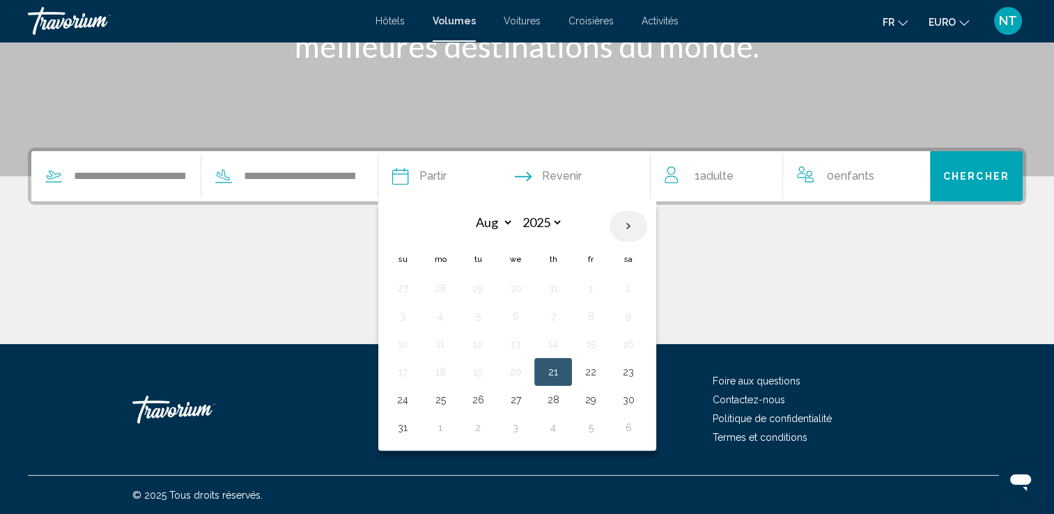
click at [647, 223] on th "Next month" at bounding box center [629, 226] width 38 height 31
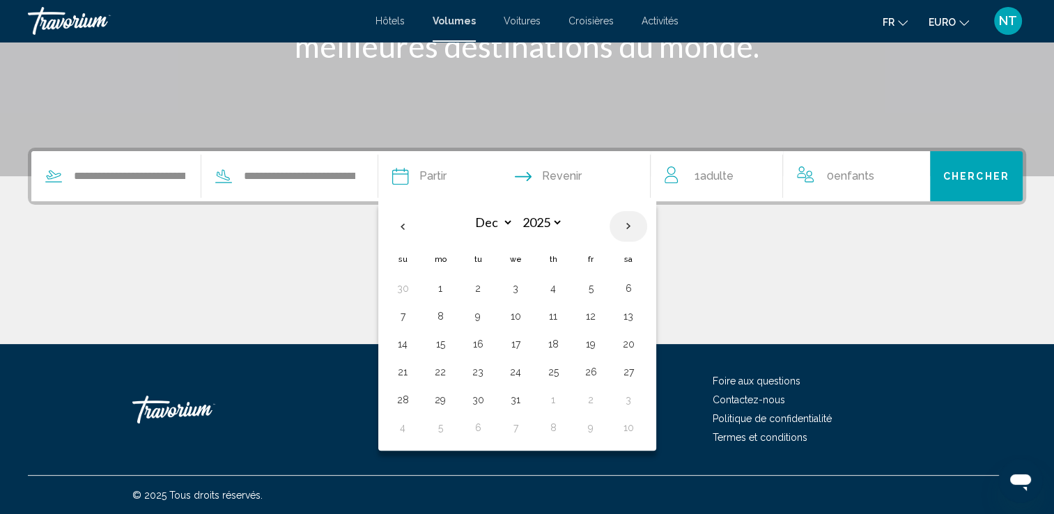
select select "*"
select select "****"
click at [647, 223] on th "Next month" at bounding box center [629, 226] width 38 height 31
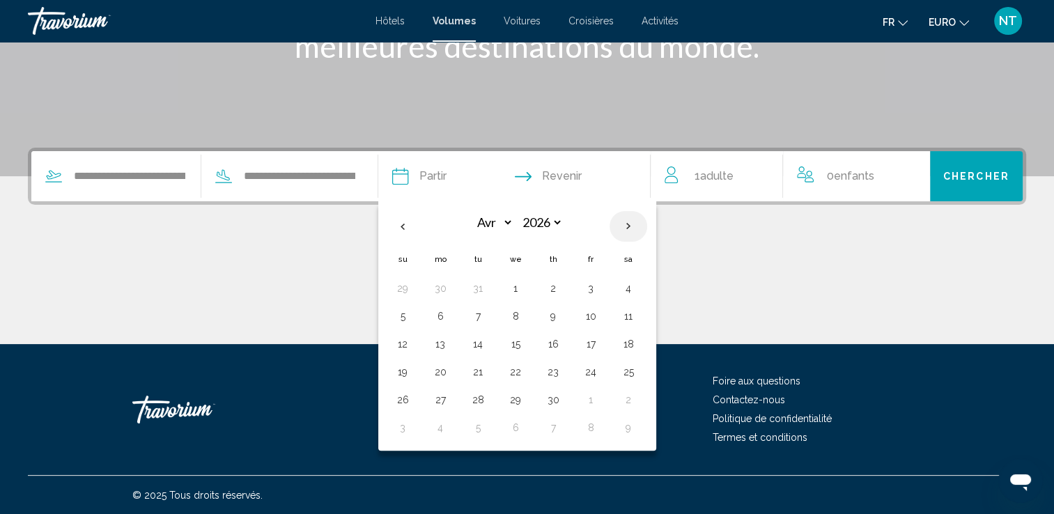
click at [647, 223] on th "Next month" at bounding box center [629, 226] width 38 height 31
click at [422, 222] on th "Le mois précédent" at bounding box center [403, 226] width 38 height 31
select select "*"
click at [640, 287] on button "4" at bounding box center [628, 289] width 22 height 20
type input "**********"
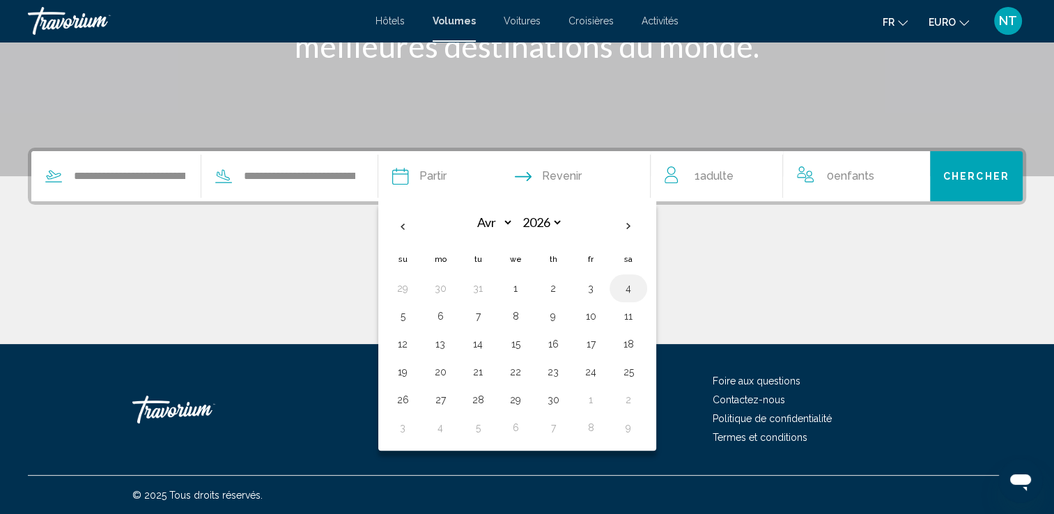
select select "*"
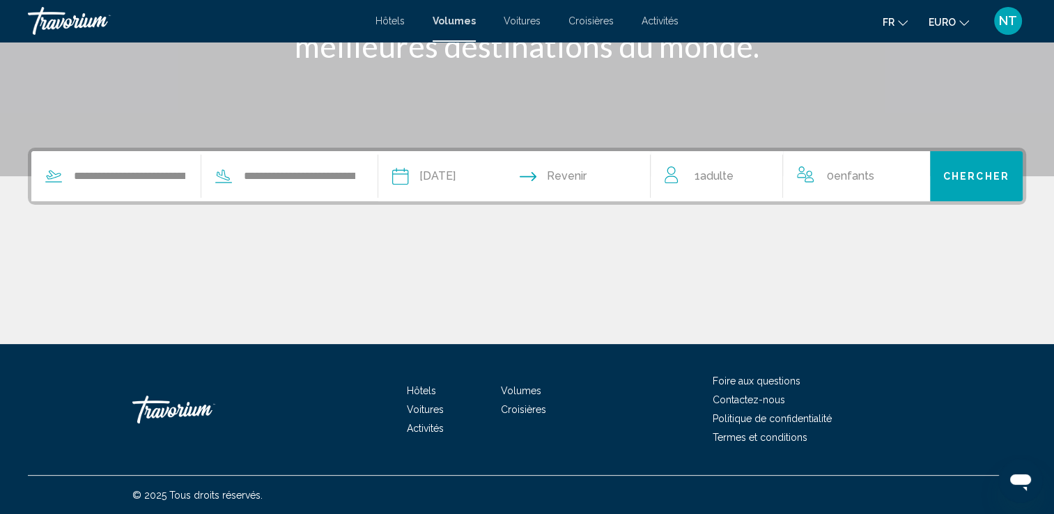
click at [572, 180] on input "Date de retour" at bounding box center [589, 178] width 135 height 54
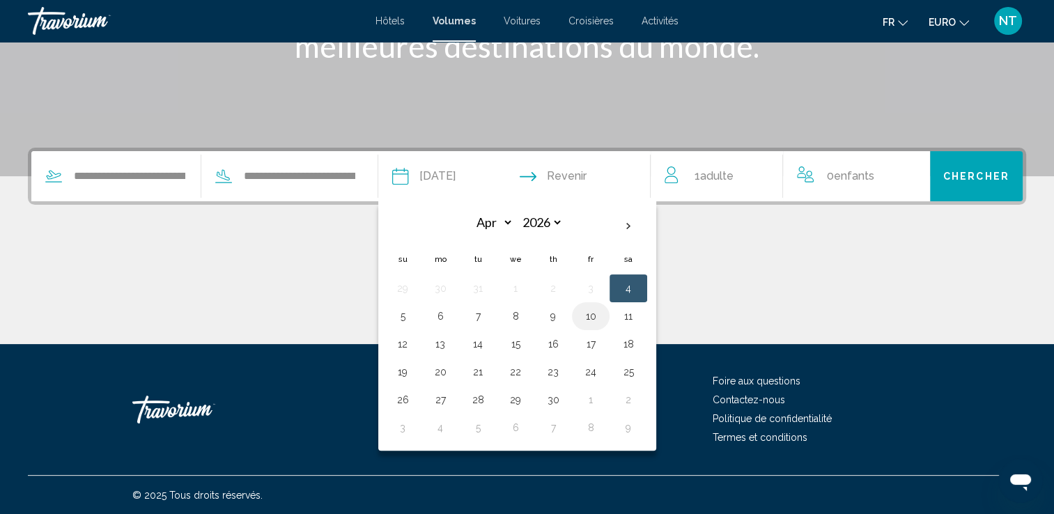
click at [602, 314] on button "10" at bounding box center [591, 317] width 22 height 20
type input "**********"
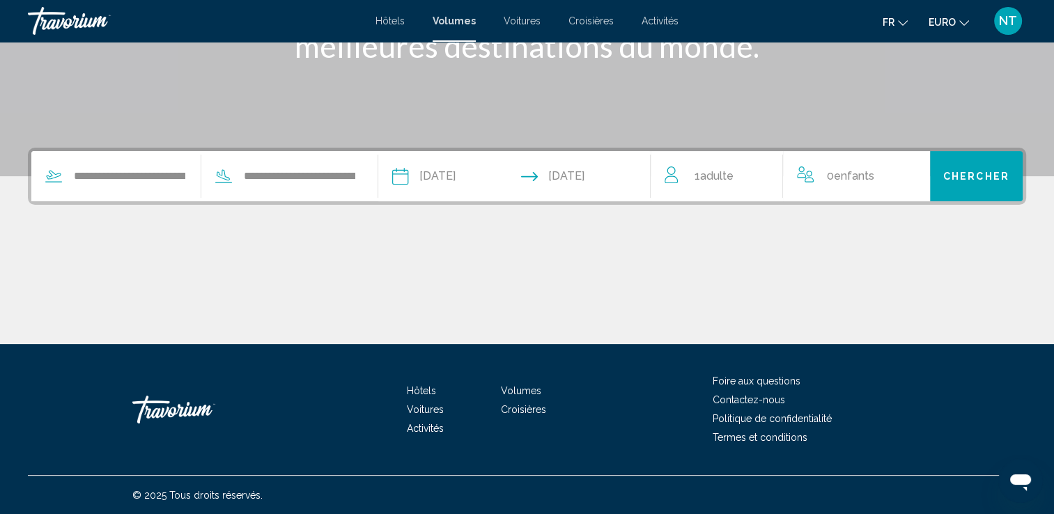
click at [754, 177] on div "1 Adulte Adultes" at bounding box center [724, 177] width 118 height 20
click at [764, 177] on icon "Augmenter les adultes" at bounding box center [762, 173] width 13 height 17
click at [668, 174] on icon "Décrément des adultes" at bounding box center [671, 173] width 13 height 17
click at [907, 175] on icon "Augmenter les enfants" at bounding box center [910, 173] width 13 height 17
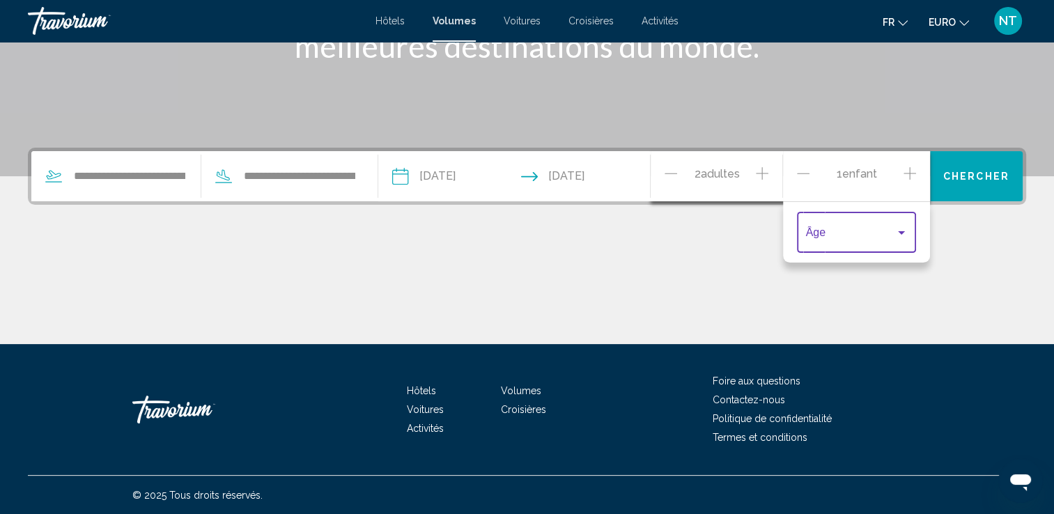
click at [905, 232] on div "Voyageurs : 2 adultes, 1 enfant" at bounding box center [902, 232] width 13 height 11
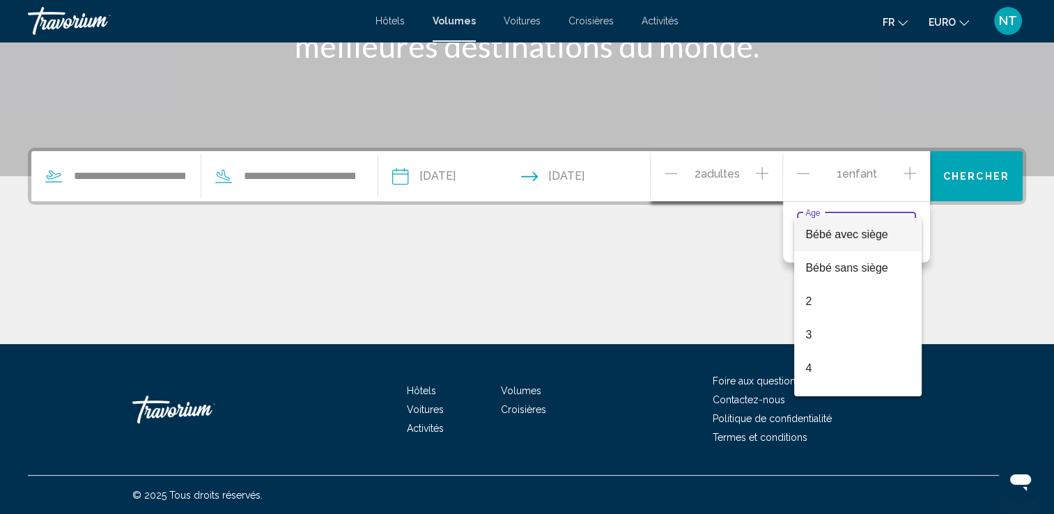
click at [907, 178] on div at bounding box center [527, 257] width 1054 height 514
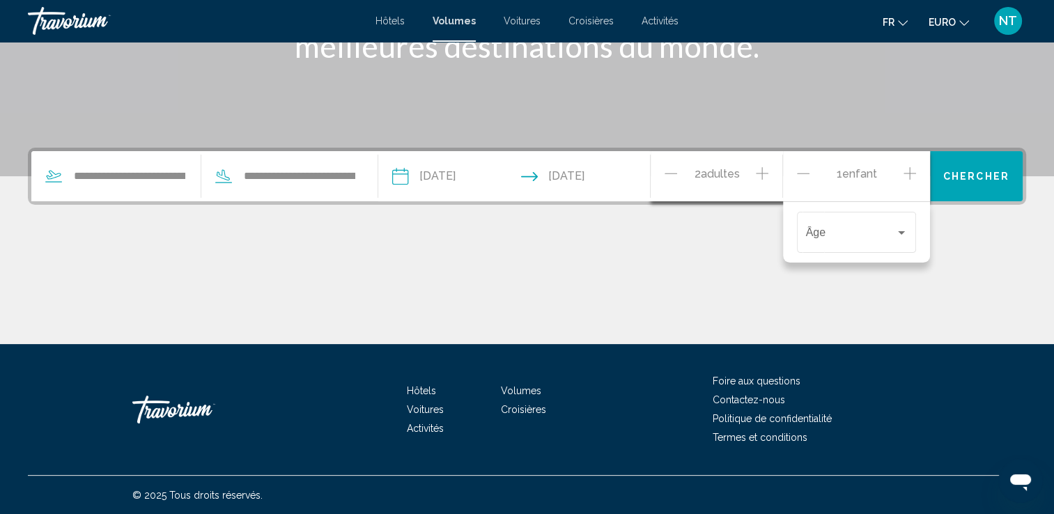
click at [907, 178] on icon "Augmenter les enfants" at bounding box center [910, 173] width 13 height 17
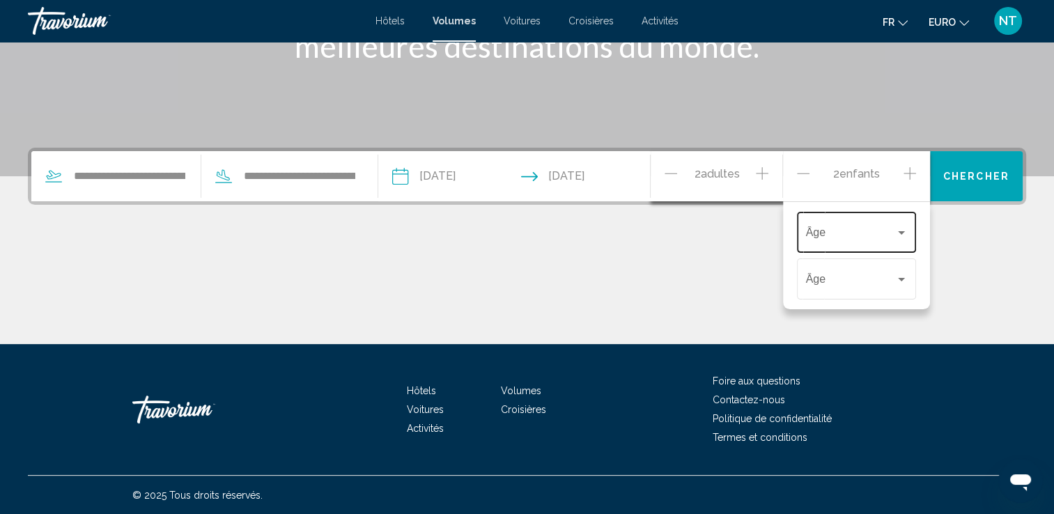
click at [900, 242] on div "Âge" at bounding box center [857, 231] width 102 height 44
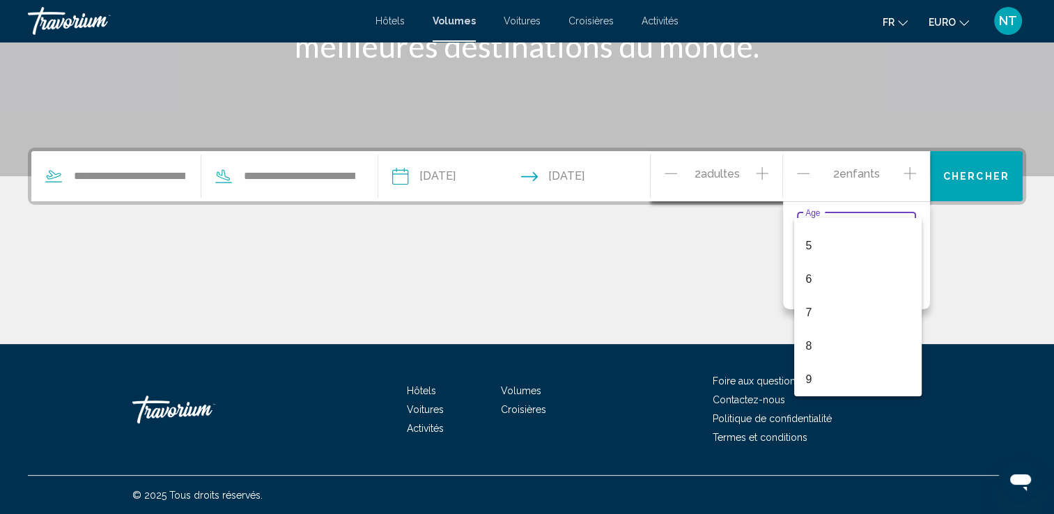
scroll to position [312, 0]
click at [813, 358] on span "13" at bounding box center [858, 357] width 105 height 33
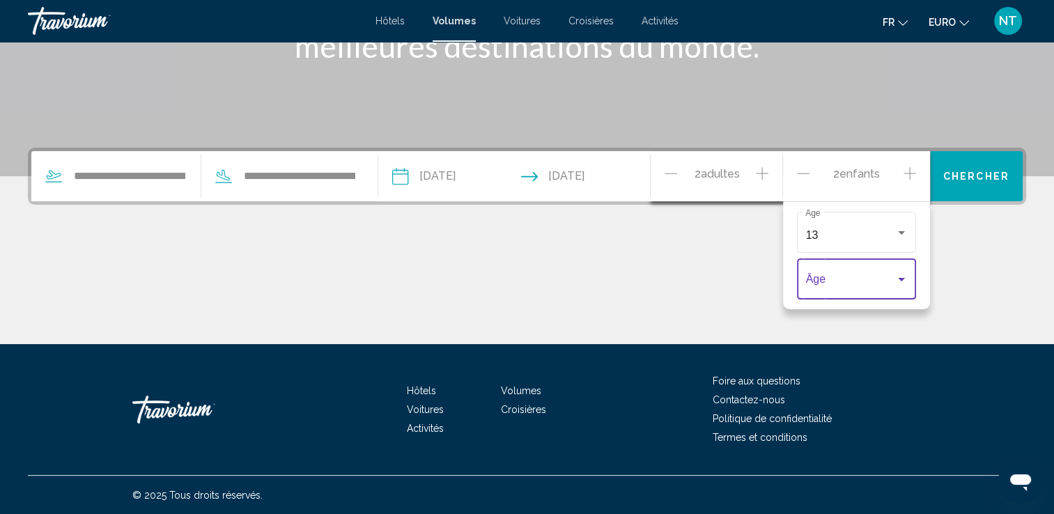
click at [906, 282] on div "Voyageurs : 2 adultes, 2 enfants" at bounding box center [902, 279] width 13 height 11
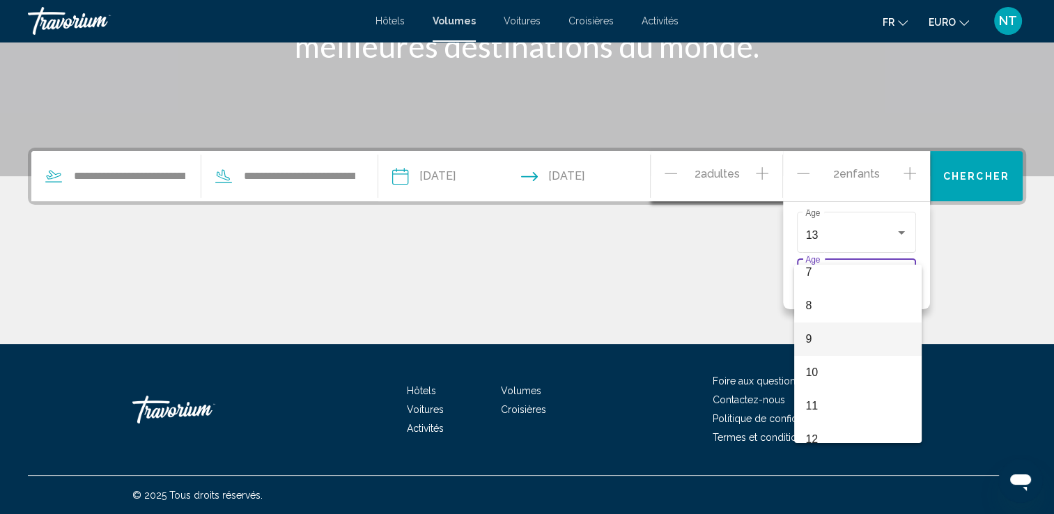
scroll to position [424, 0]
click at [817, 351] on span "15" at bounding box center [858, 359] width 105 height 33
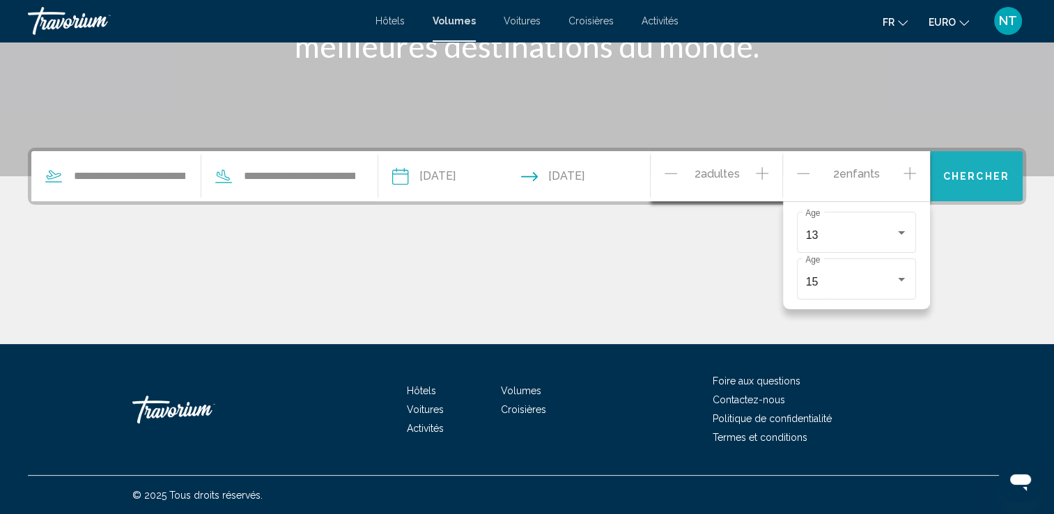
click at [973, 174] on span "Chercher" at bounding box center [977, 176] width 66 height 11
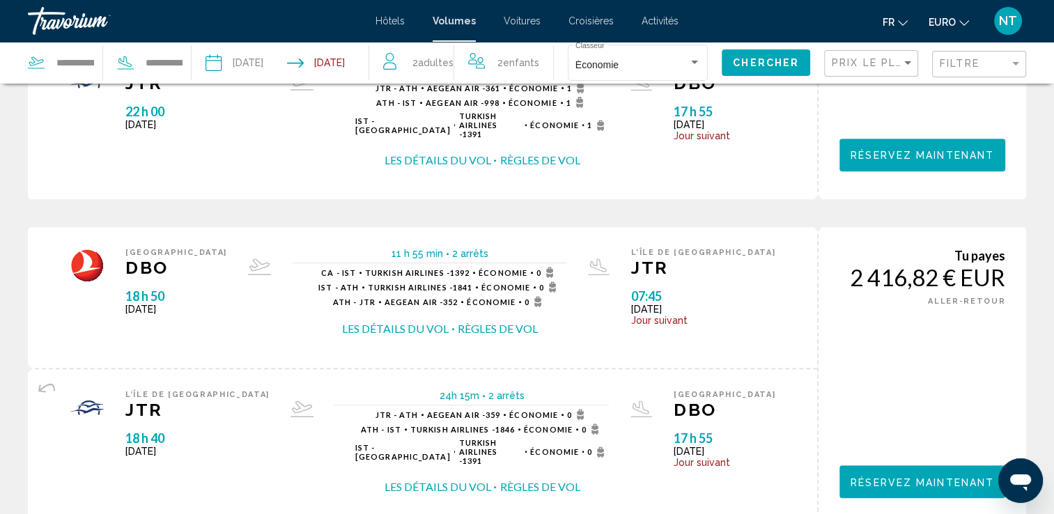
scroll to position [279, 0]
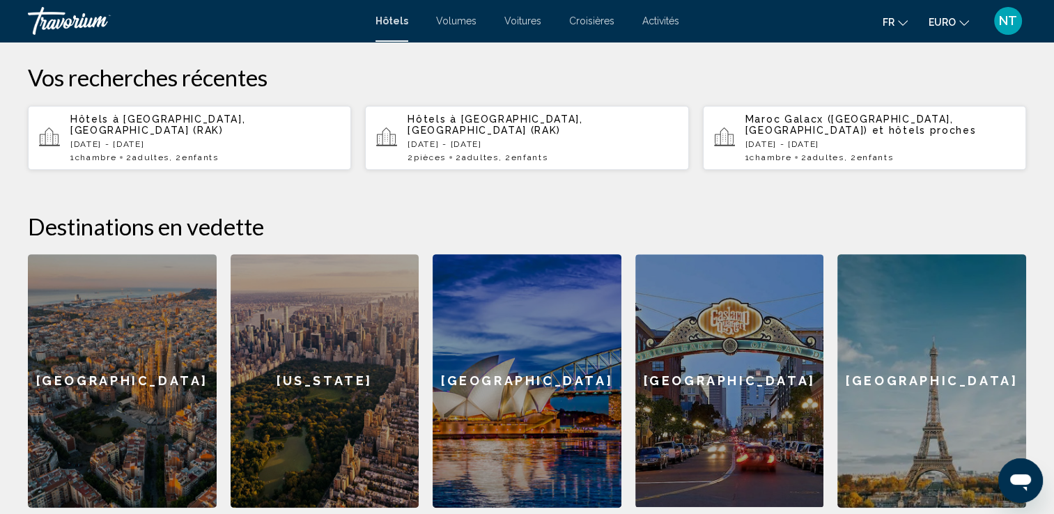
scroll to position [279, 0]
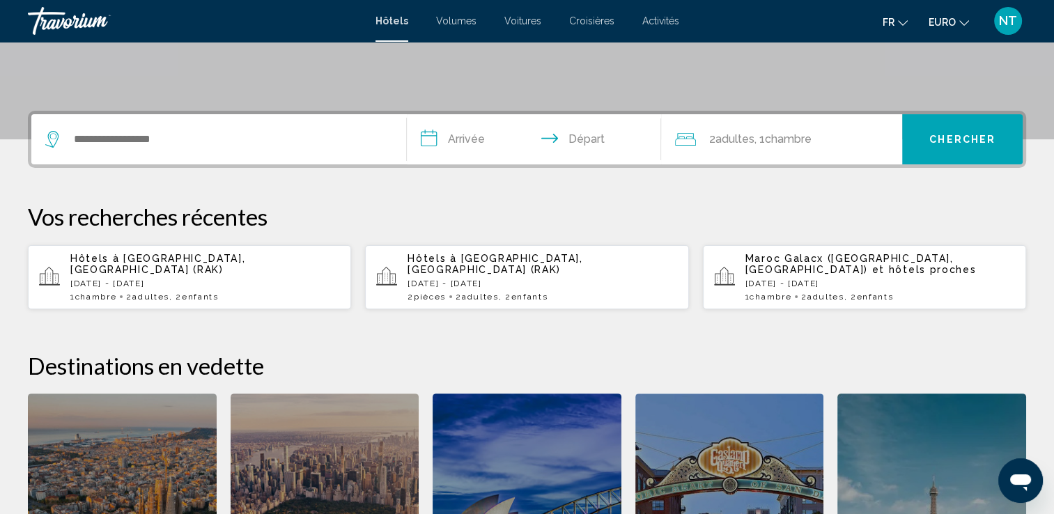
click at [397, 21] on span "Hôtels" at bounding box center [392, 20] width 33 height 11
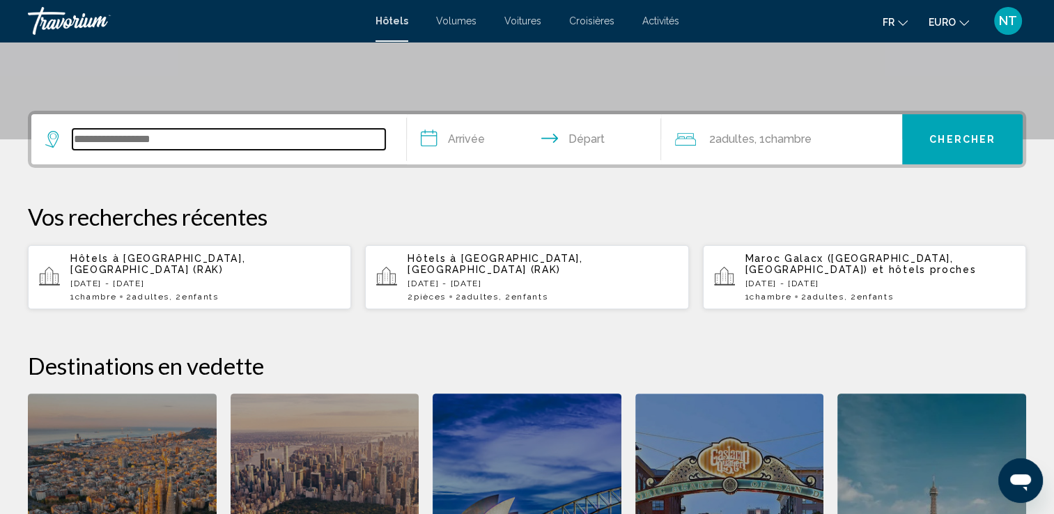
click at [190, 135] on input "Widget de recherche" at bounding box center [228, 139] width 313 height 21
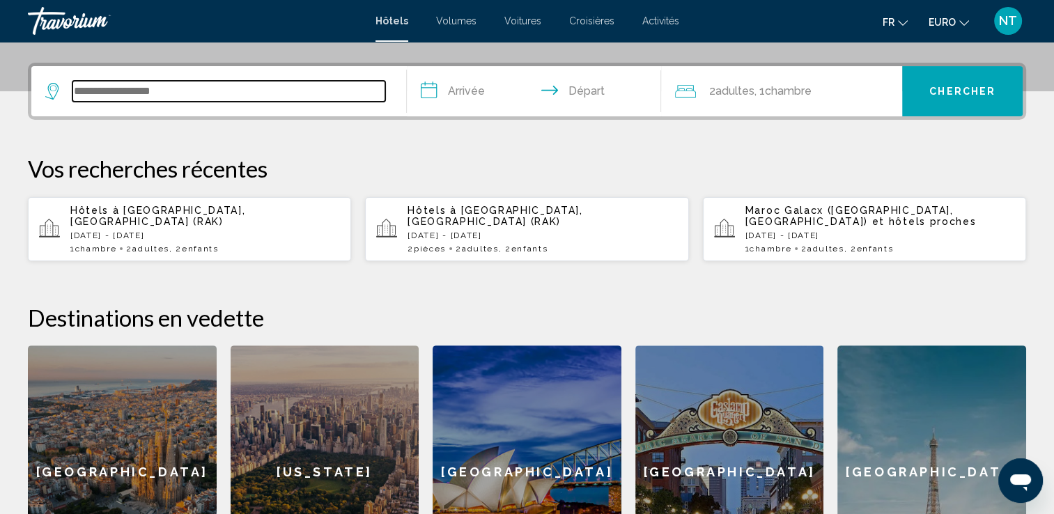
scroll to position [344, 0]
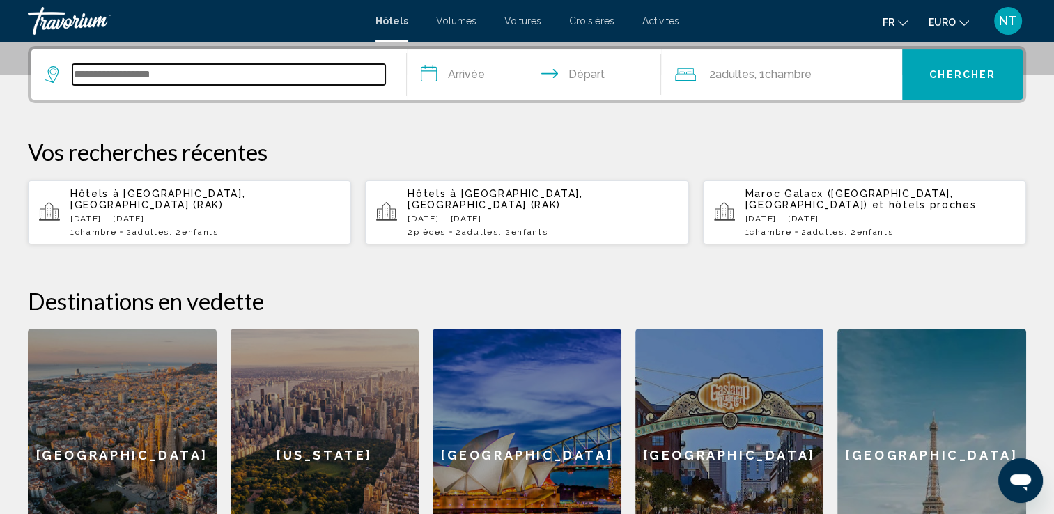
click at [181, 72] on input "Widget de recherche" at bounding box center [228, 74] width 313 height 21
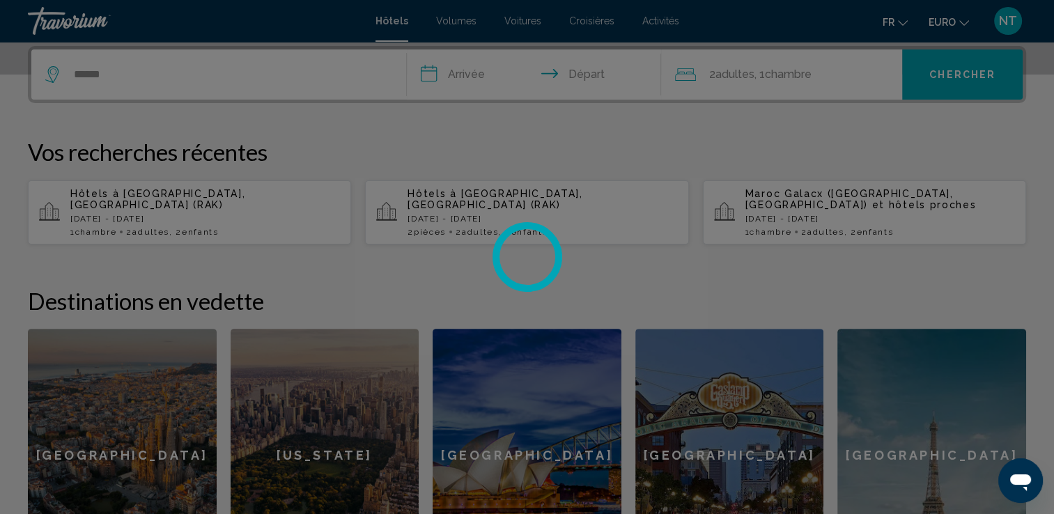
click at [121, 71] on div at bounding box center [527, 257] width 1054 height 514
click at [122, 71] on div at bounding box center [527, 257] width 1054 height 514
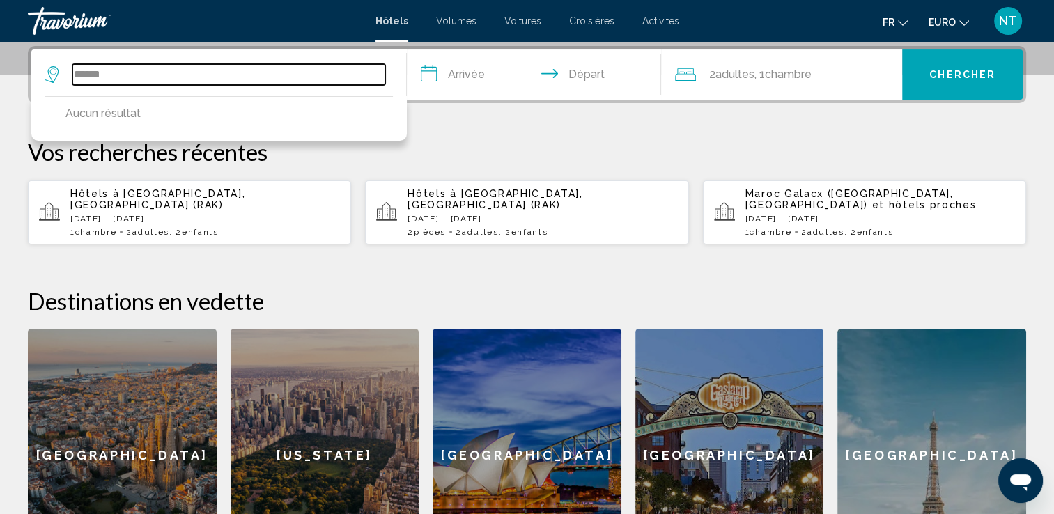
click at [126, 77] on input "******" at bounding box center [228, 74] width 313 height 21
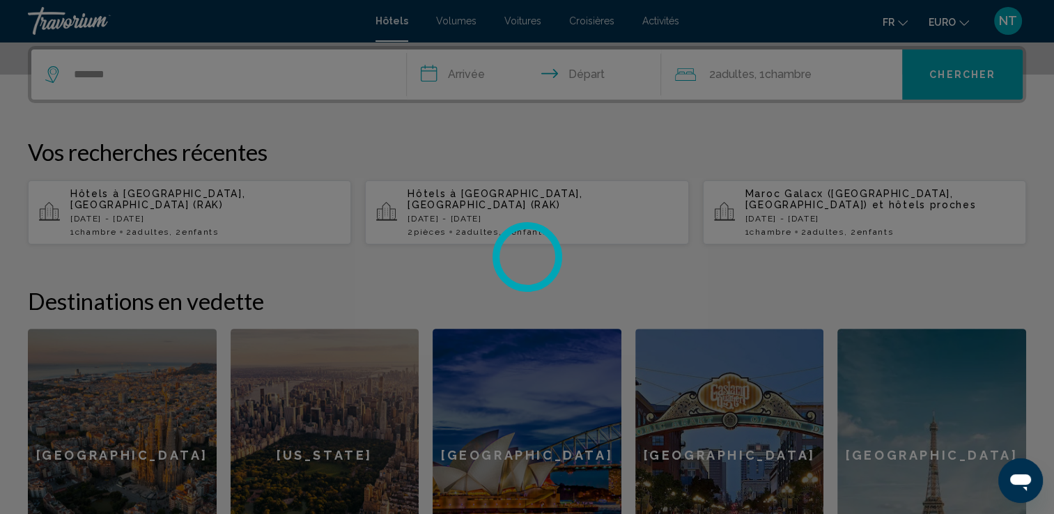
click at [135, 74] on div at bounding box center [527, 257] width 1054 height 514
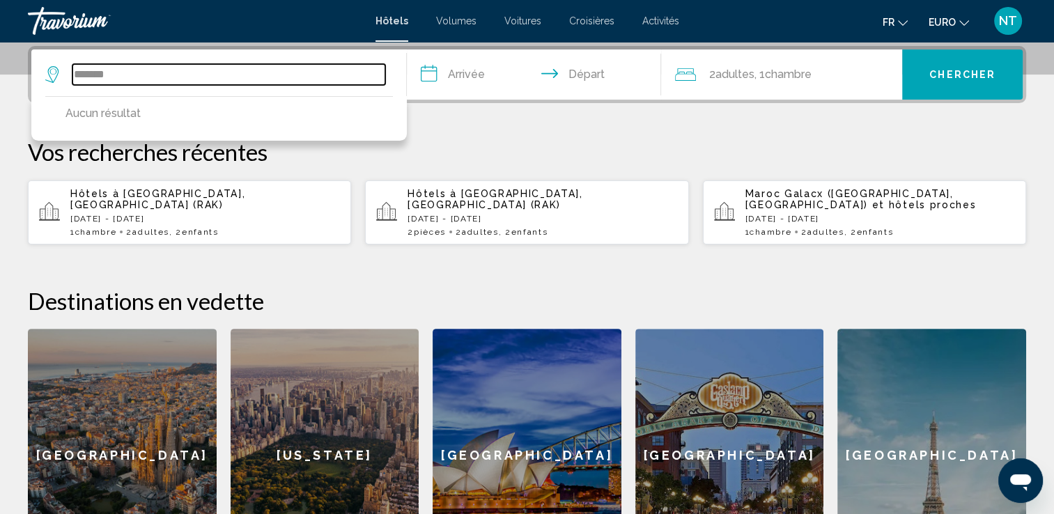
click at [135, 74] on input "*******" at bounding box center [228, 74] width 313 height 21
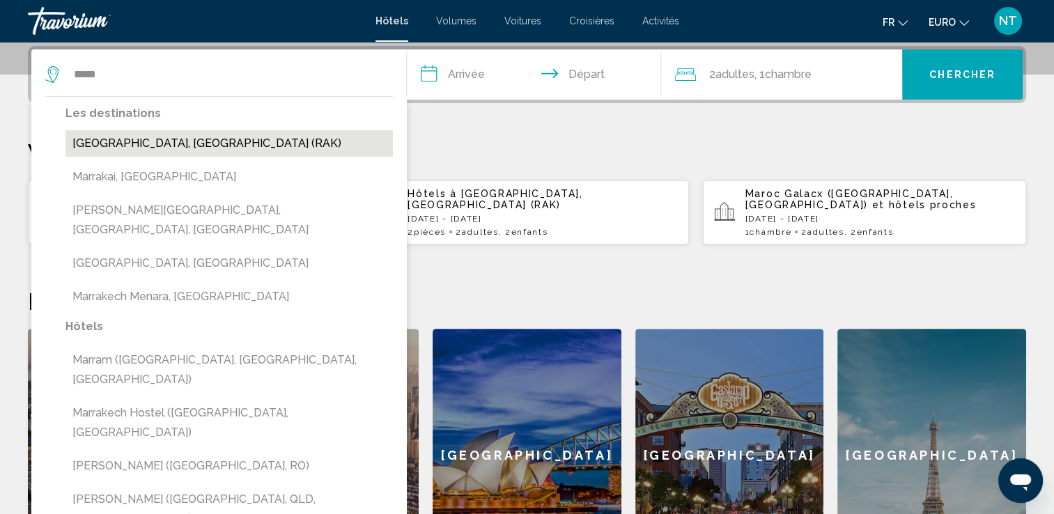
click at [132, 136] on button "Marrakech, Maroc (RAK)" at bounding box center [230, 143] width 328 height 26
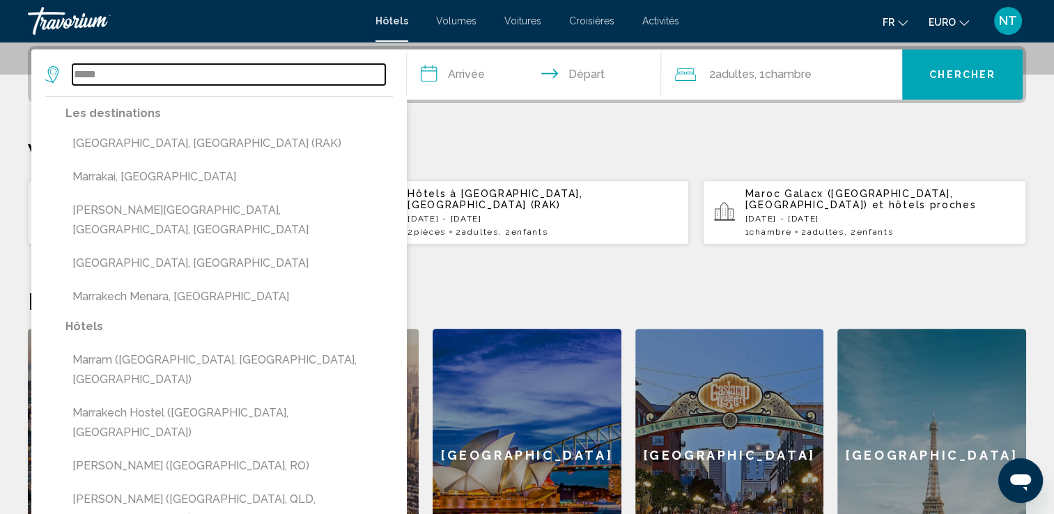
type input "**********"
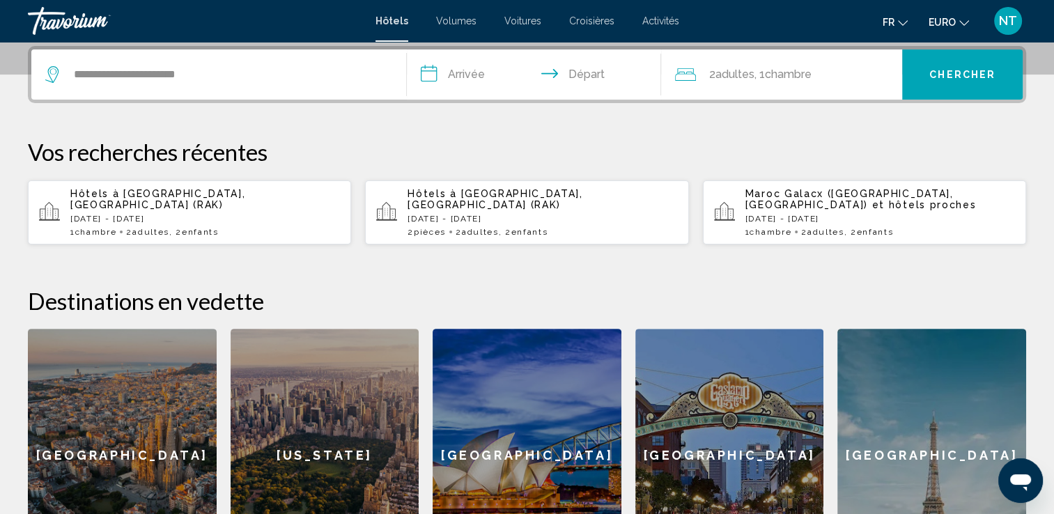
click at [431, 72] on input "**********" at bounding box center [537, 76] width 261 height 54
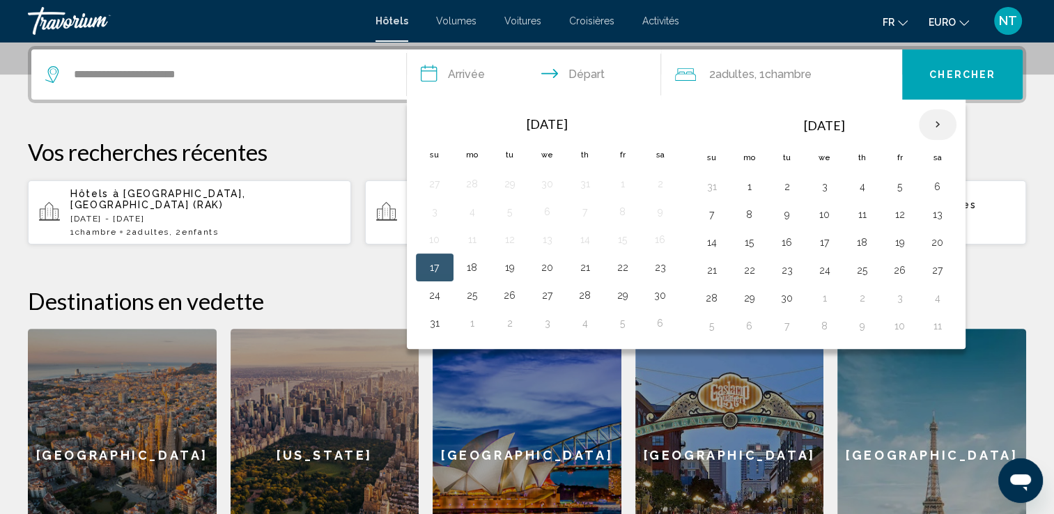
click at [933, 121] on th "Next month" at bounding box center [938, 124] width 38 height 31
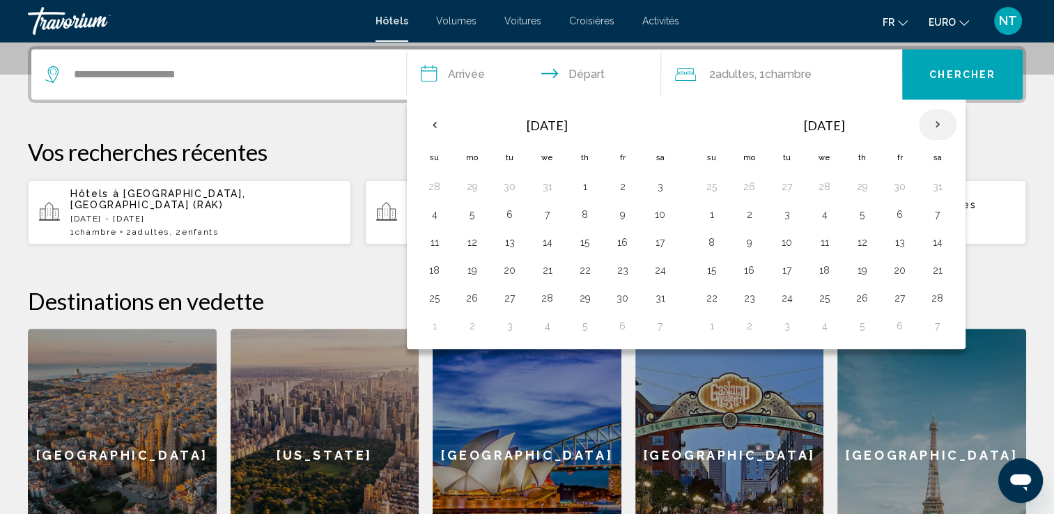
click at [933, 121] on th "Next month" at bounding box center [938, 124] width 38 height 31
click at [934, 188] on button "4" at bounding box center [938, 187] width 22 height 20
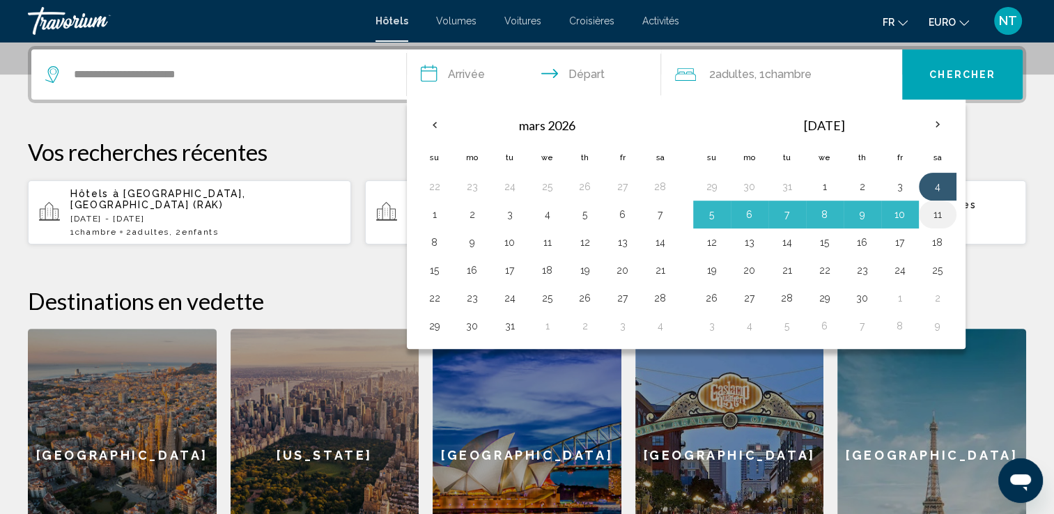
click at [932, 213] on button "11" at bounding box center [938, 215] width 22 height 20
type input "**********"
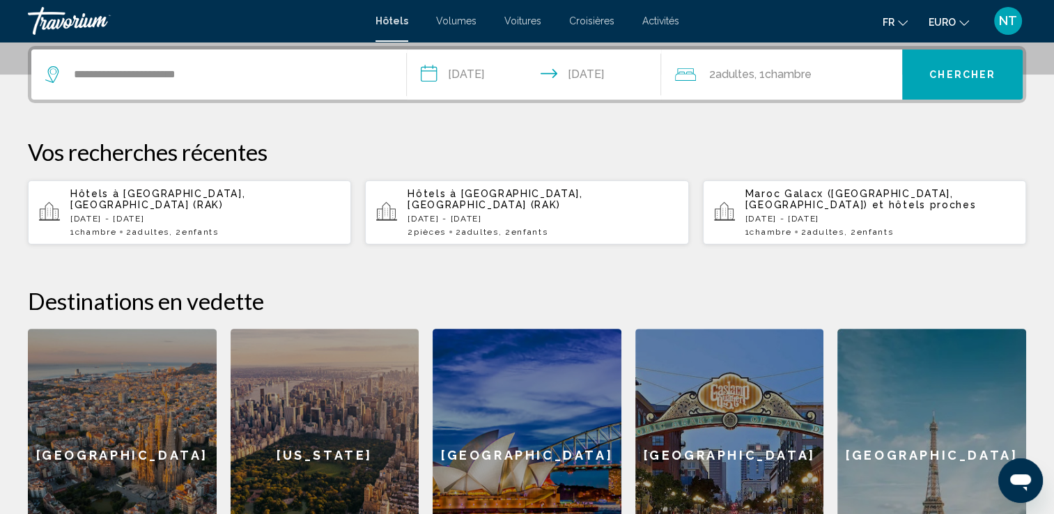
click at [838, 68] on div "2 Adulte Adultes , 1 Chambre pièces" at bounding box center [788, 75] width 227 height 20
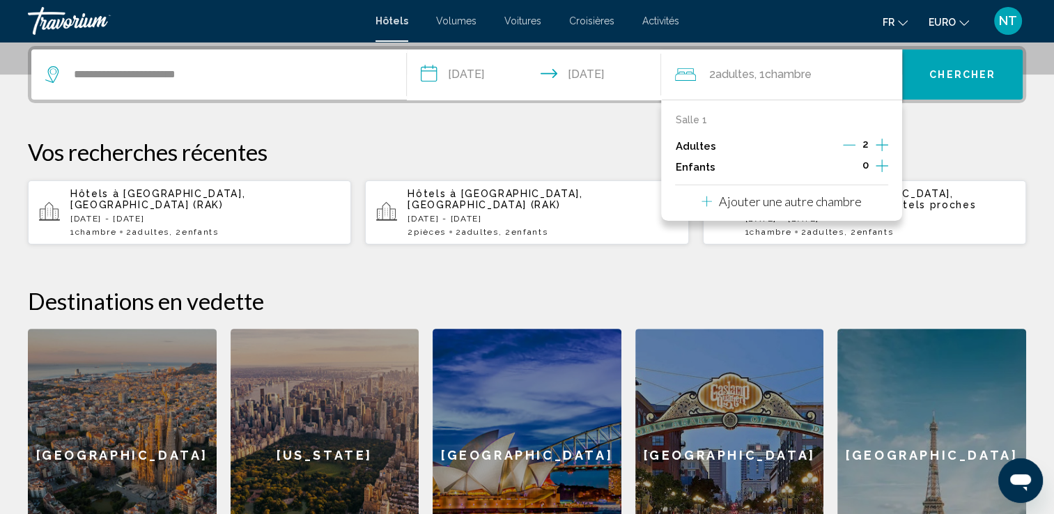
click at [884, 163] on icon "Augmenter les enfants" at bounding box center [882, 166] width 13 height 17
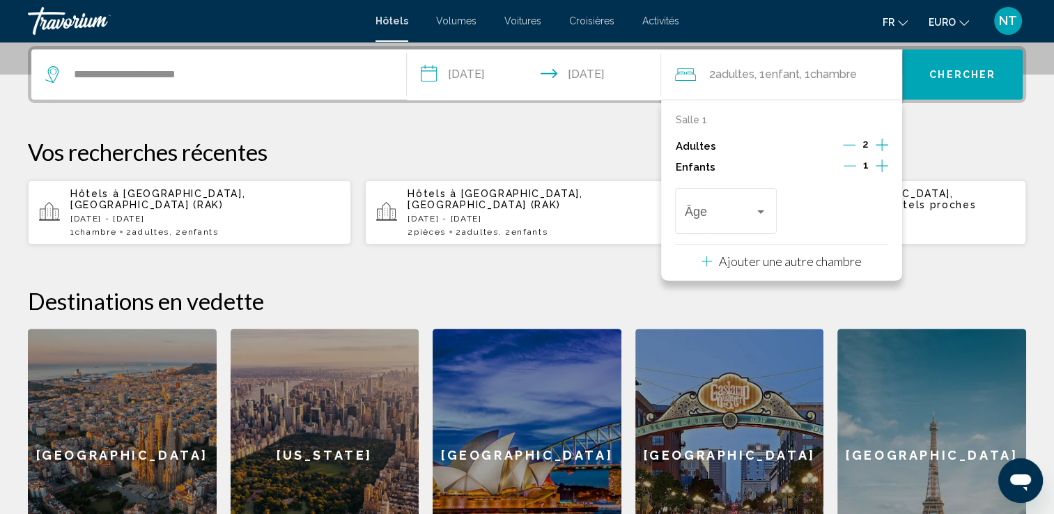
click at [884, 163] on icon "Augmenter les enfants" at bounding box center [882, 166] width 13 height 17
click at [761, 206] on div "Voyageurs : 2 adultes, 2 enfants" at bounding box center [761, 211] width 13 height 11
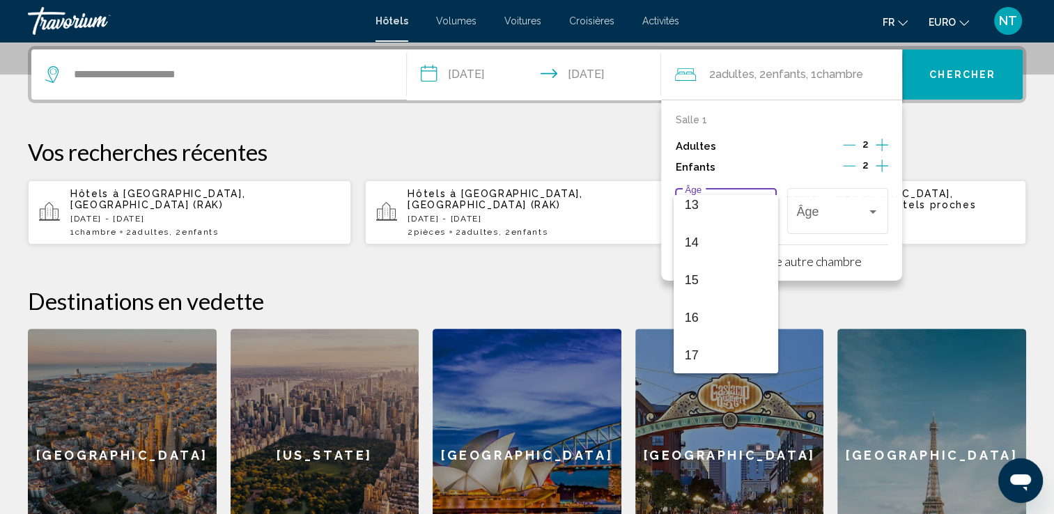
scroll to position [499, 0]
click at [693, 279] on span "15" at bounding box center [726, 280] width 82 height 38
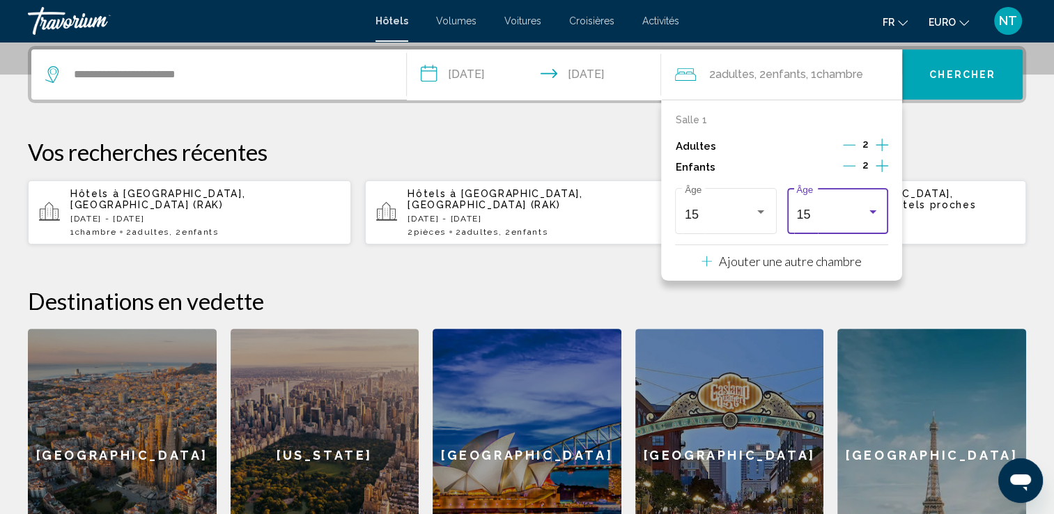
click at [873, 210] on div "Voyageurs : 2 adultes, 2 enfants" at bounding box center [873, 211] width 7 height 3
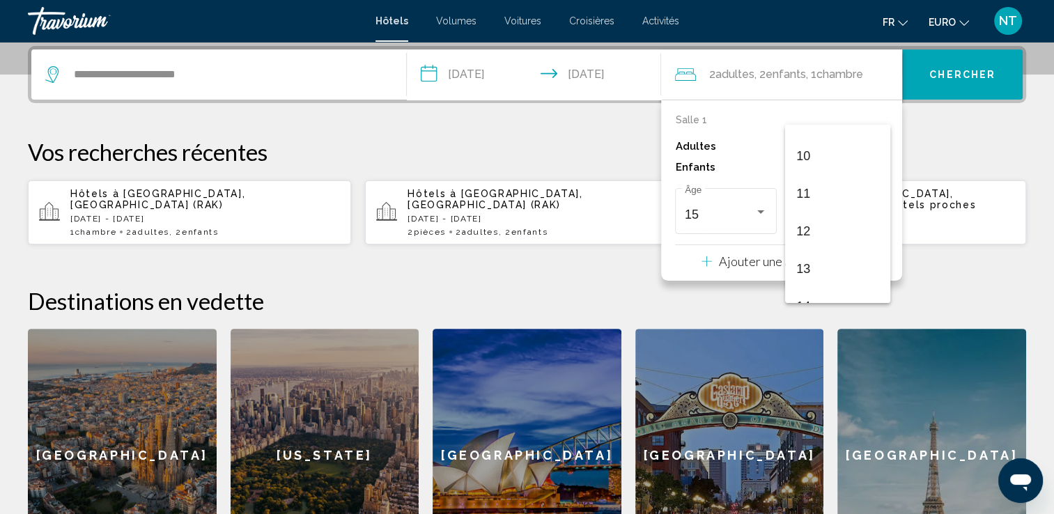
scroll to position [354, 0]
click at [817, 270] on span "13" at bounding box center [838, 279] width 82 height 38
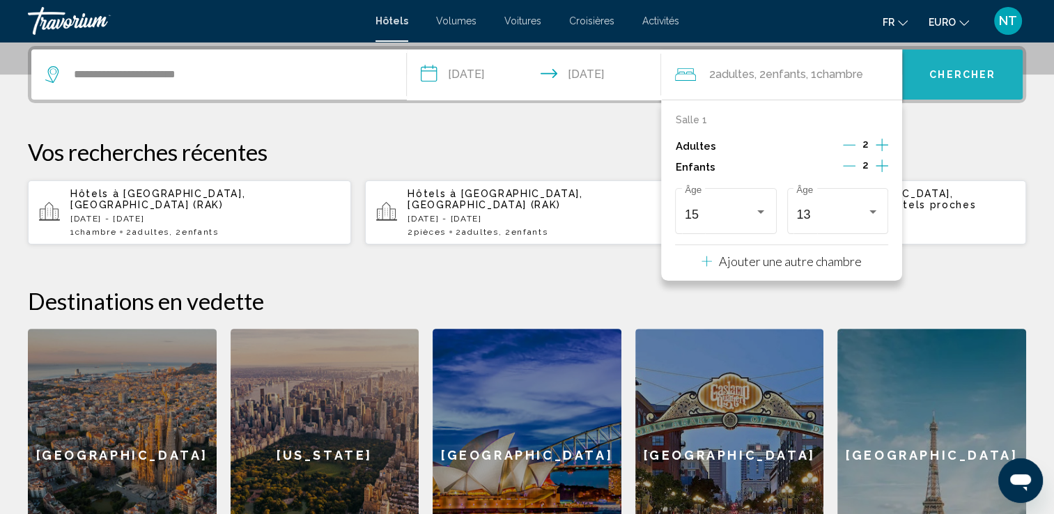
click at [946, 80] on button "Chercher" at bounding box center [963, 74] width 121 height 50
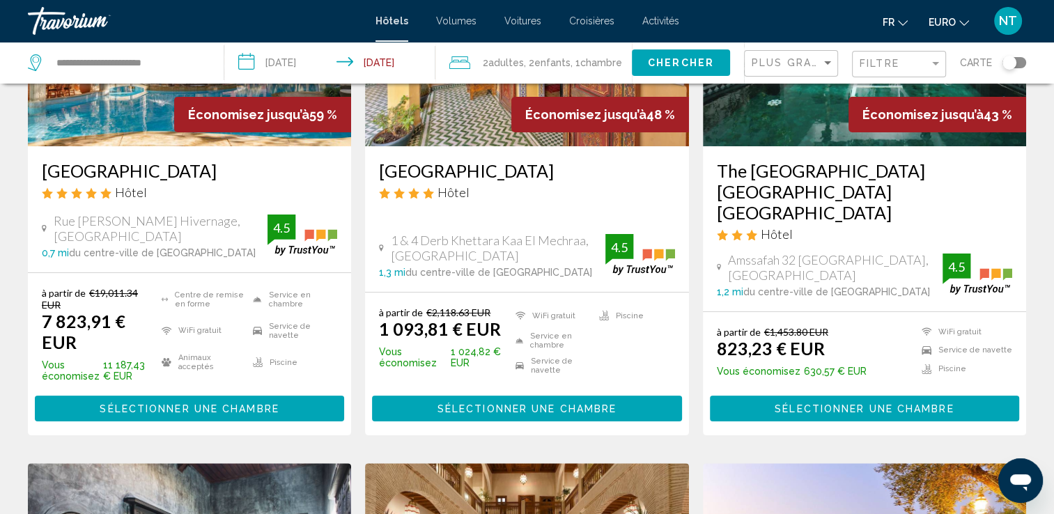
scroll to position [70, 0]
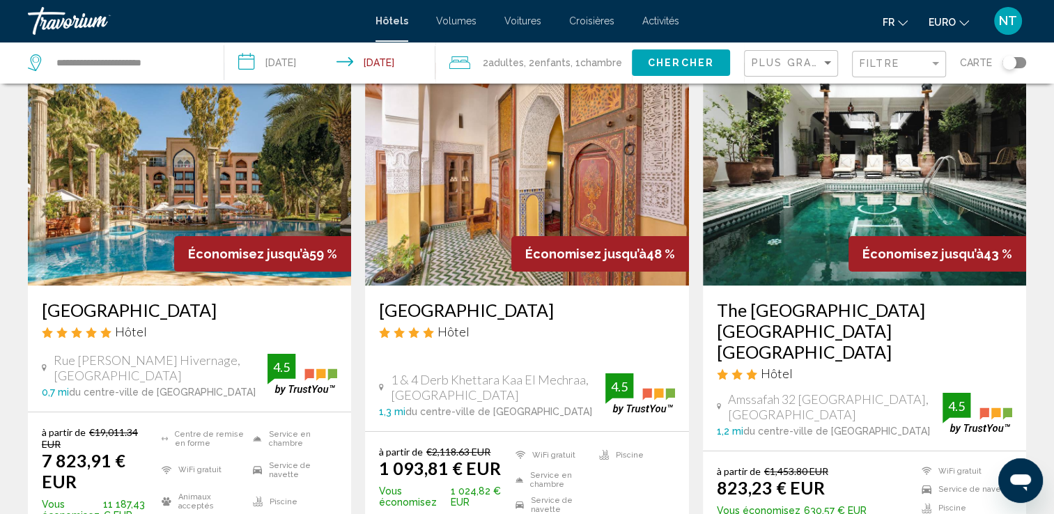
click at [833, 311] on h3 "The Central House Marrakech Medina Hostel" at bounding box center [864, 331] width 295 height 63
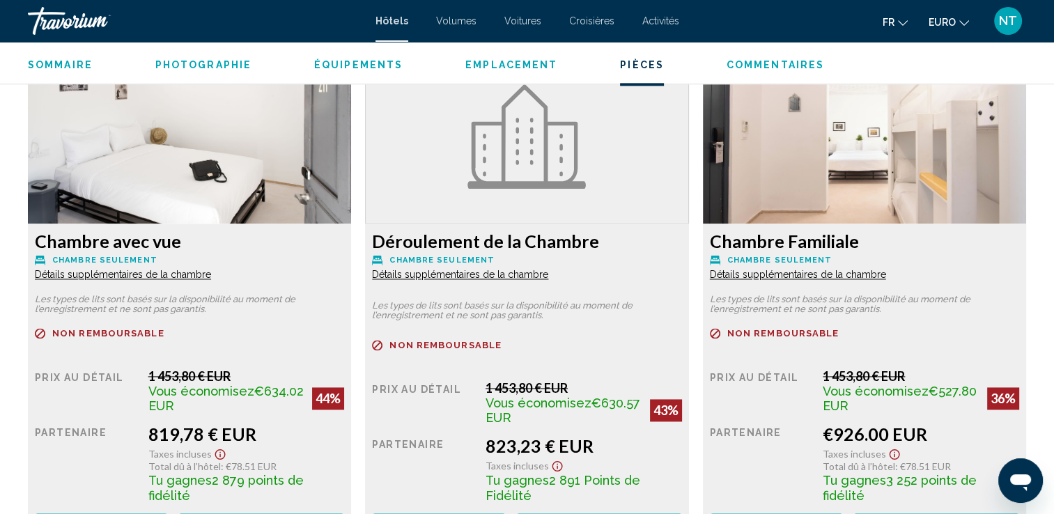
scroll to position [1882, 0]
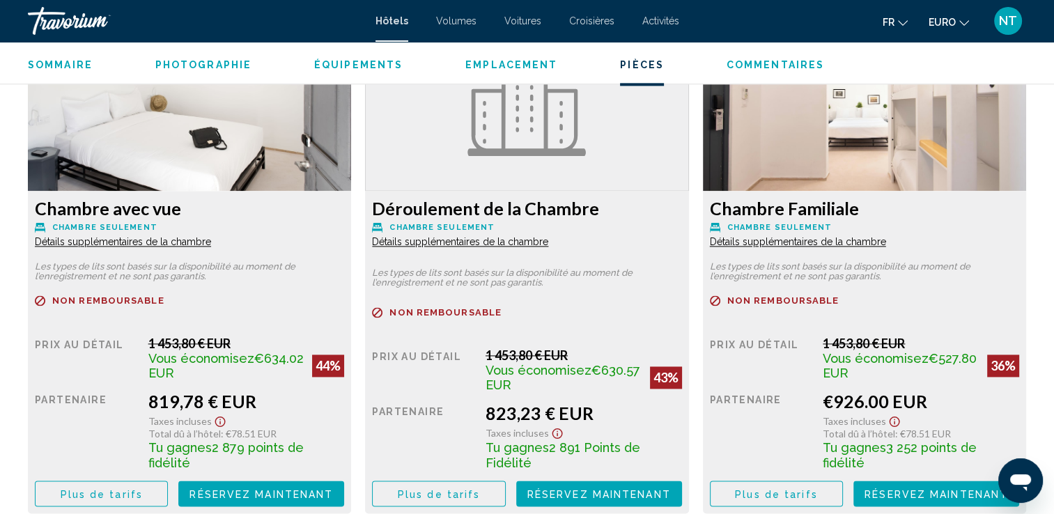
click at [211, 241] on span "Détails supplémentaires de la chambre" at bounding box center [123, 241] width 176 height 11
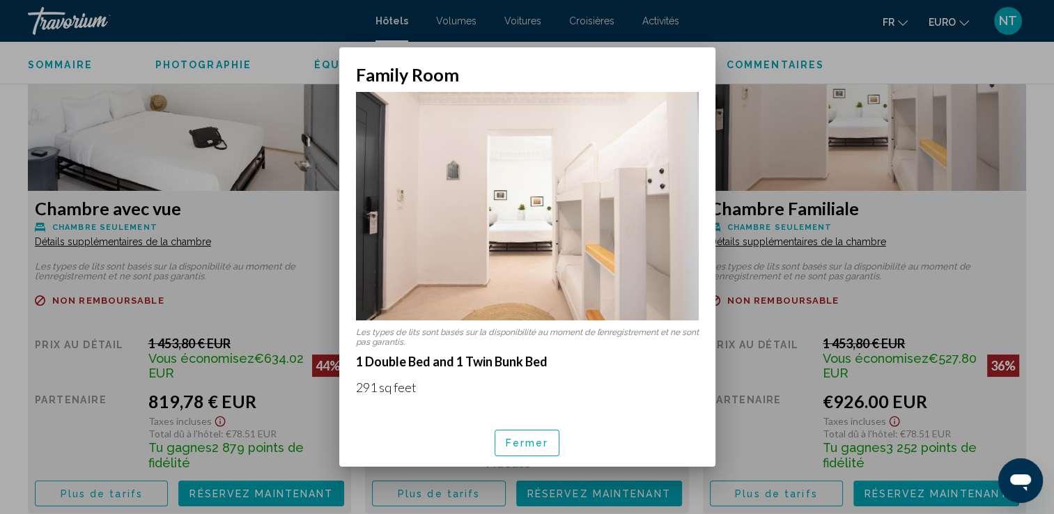
scroll to position [0, 0]
click at [800, 275] on div at bounding box center [527, 257] width 1054 height 514
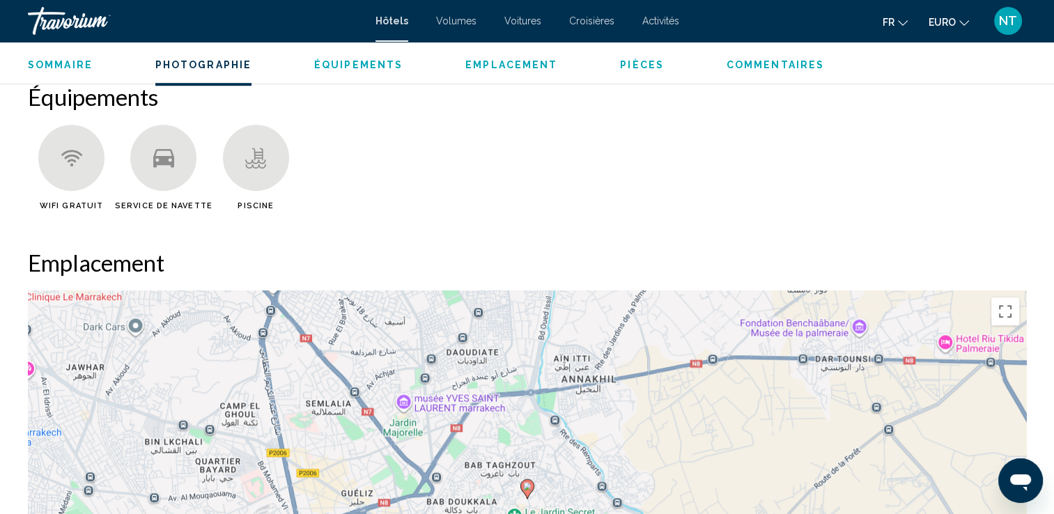
scroll to position [836, 0]
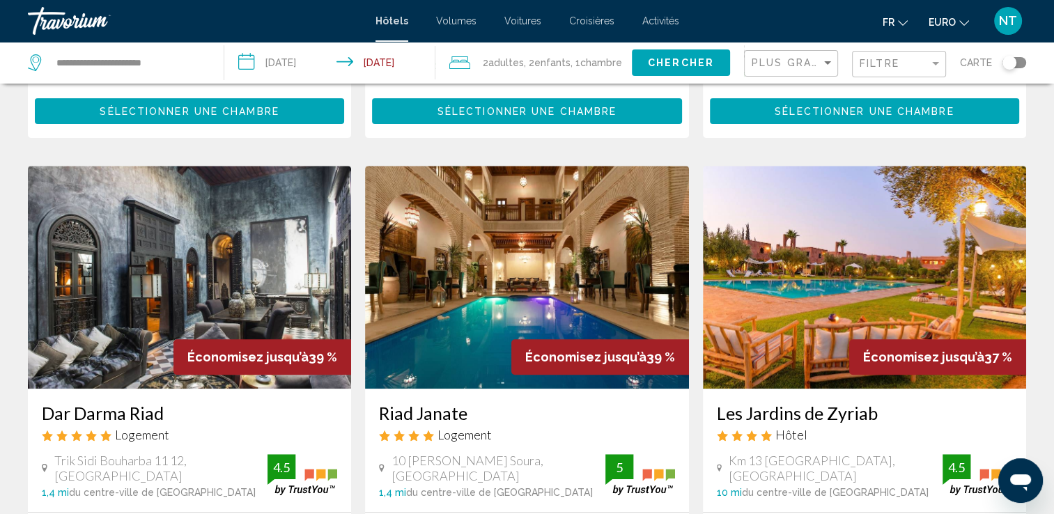
scroll to position [697, 0]
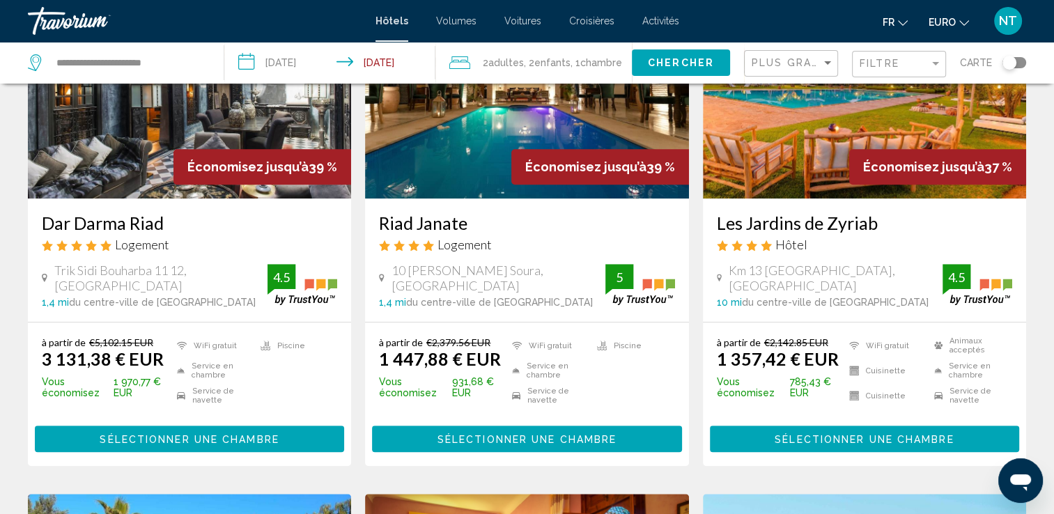
click at [797, 53] on div "Plus grandes économies" at bounding box center [793, 64] width 82 height 26
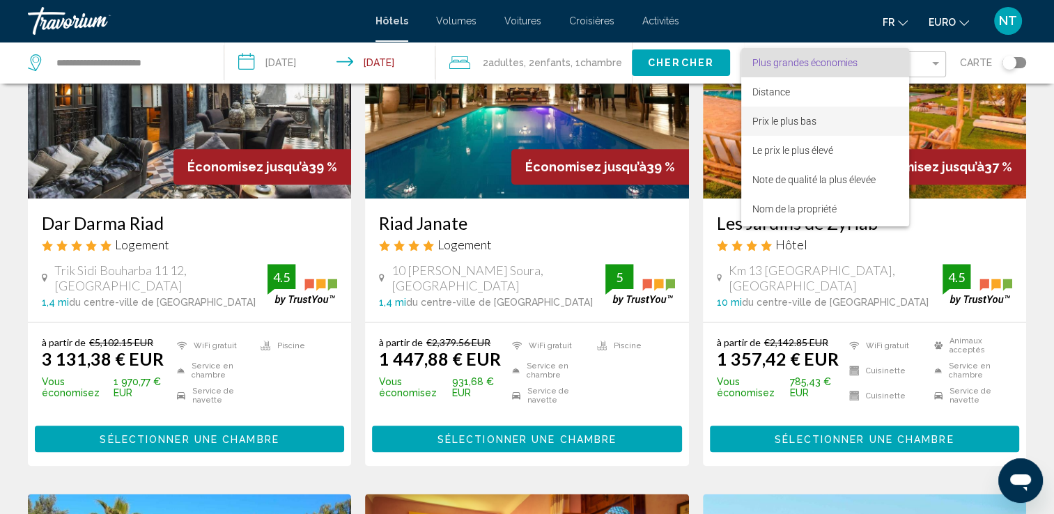
click at [797, 121] on span "Prix le plus bas" at bounding box center [785, 121] width 64 height 11
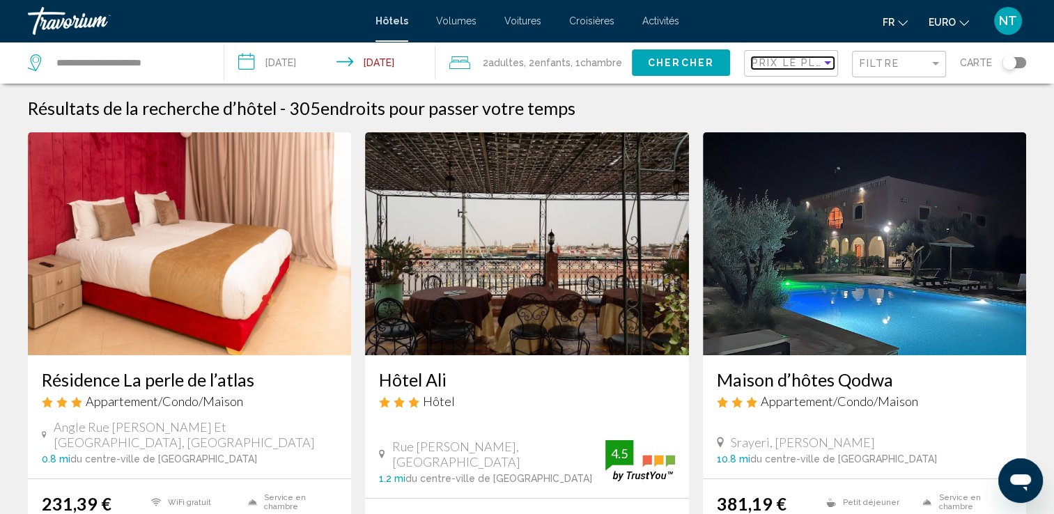
click at [801, 63] on span "Prix le plus bas" at bounding box center [806, 62] width 108 height 11
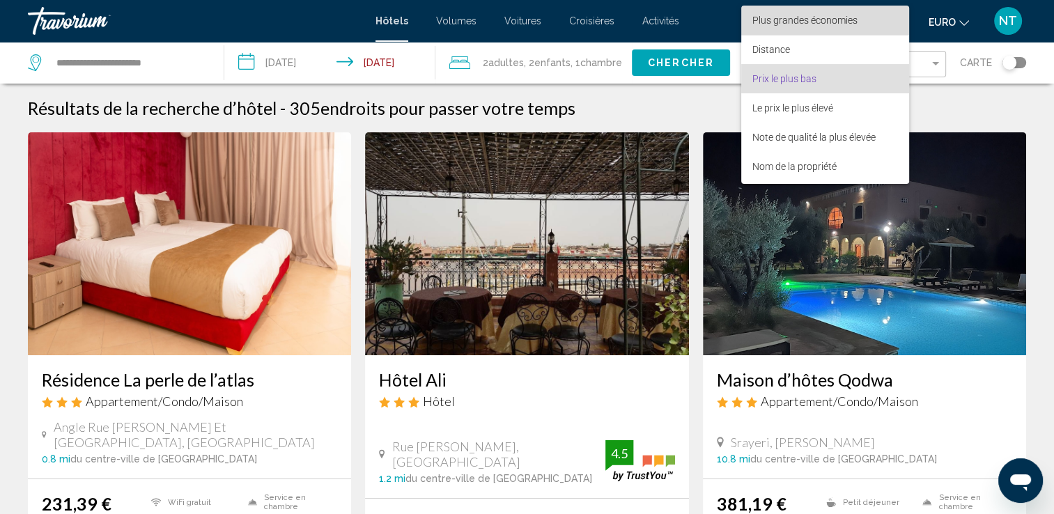
click at [810, 17] on span "Plus grandes économies" at bounding box center [805, 20] width 105 height 11
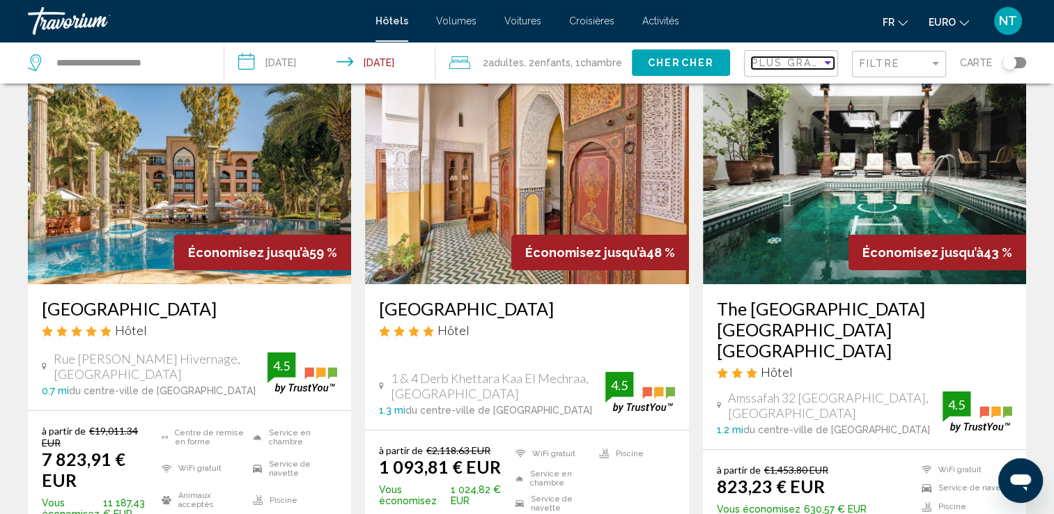
scroll to position [70, 0]
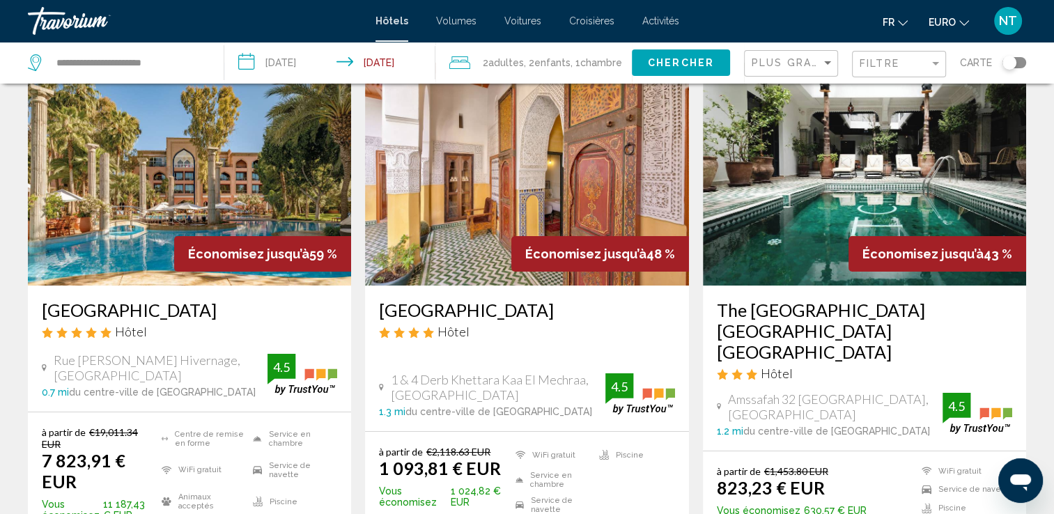
click at [563, 192] on img "Contenu principal" at bounding box center [526, 174] width 323 height 223
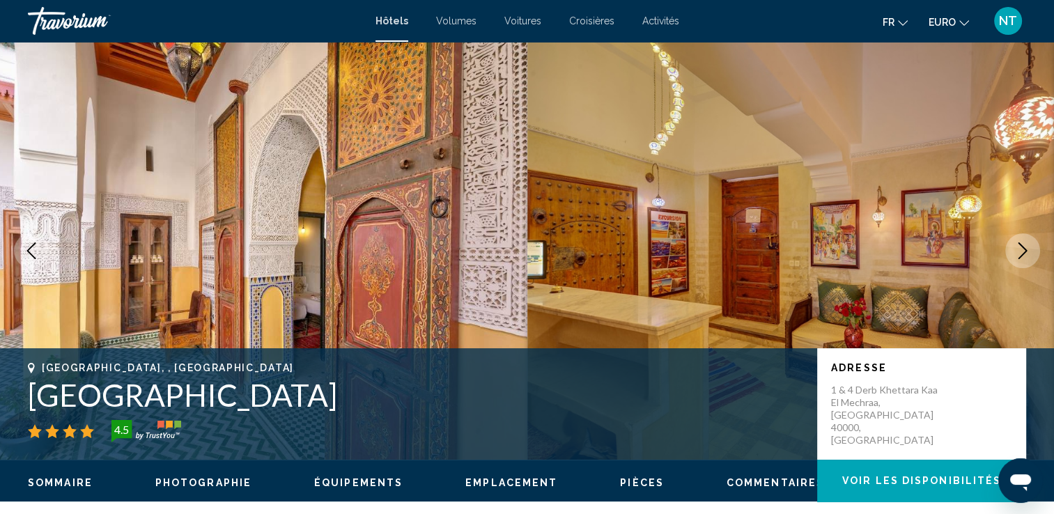
click at [1013, 247] on button "Image suivante" at bounding box center [1023, 250] width 35 height 35
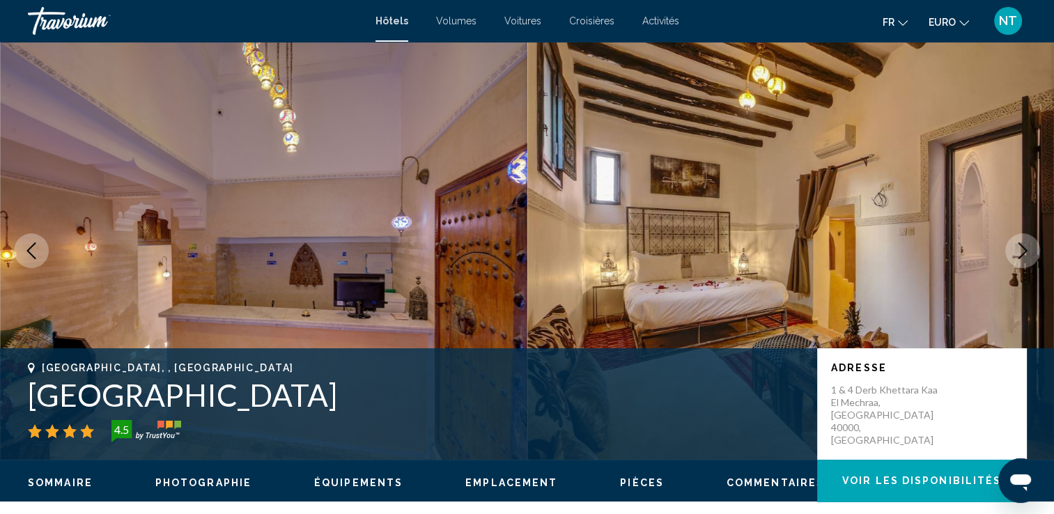
click at [1013, 247] on button "Image suivante" at bounding box center [1023, 250] width 35 height 35
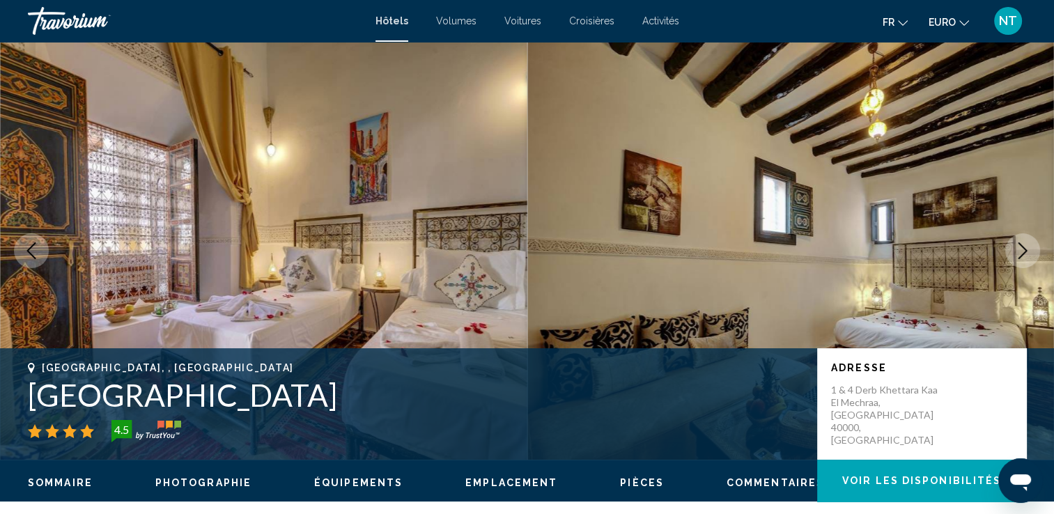
click at [1013, 247] on button "Image suivante" at bounding box center [1023, 250] width 35 height 35
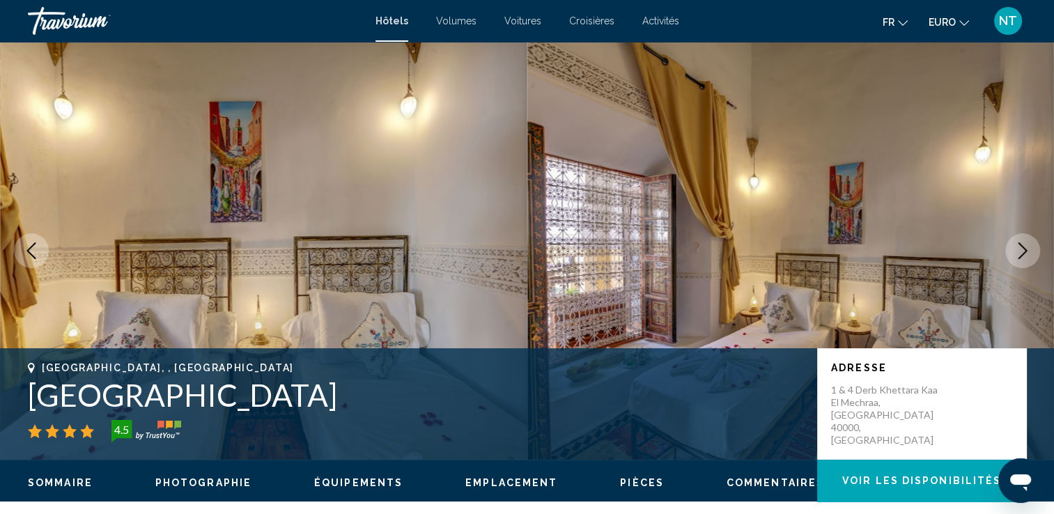
click at [1013, 247] on button "Image suivante" at bounding box center [1023, 250] width 35 height 35
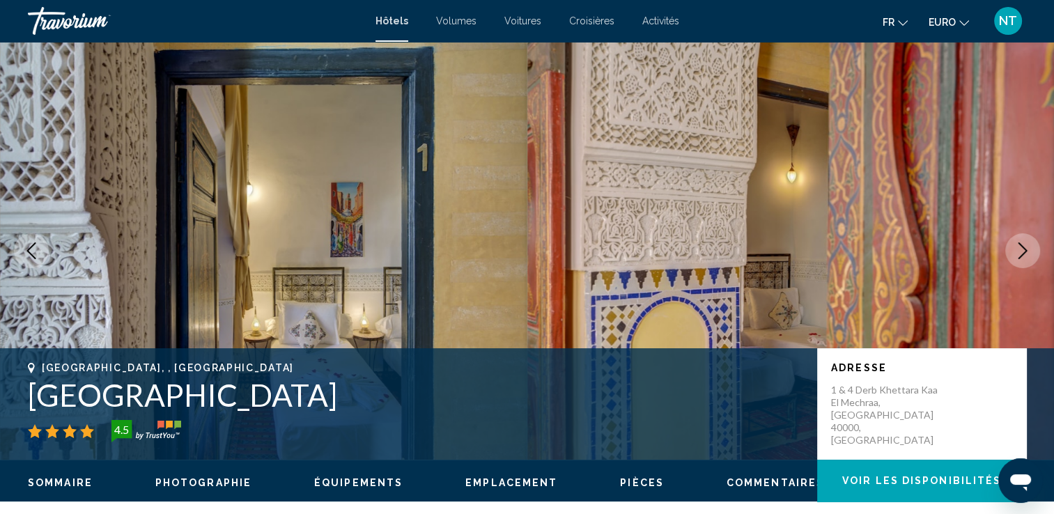
click at [1013, 247] on button "Image suivante" at bounding box center [1023, 250] width 35 height 35
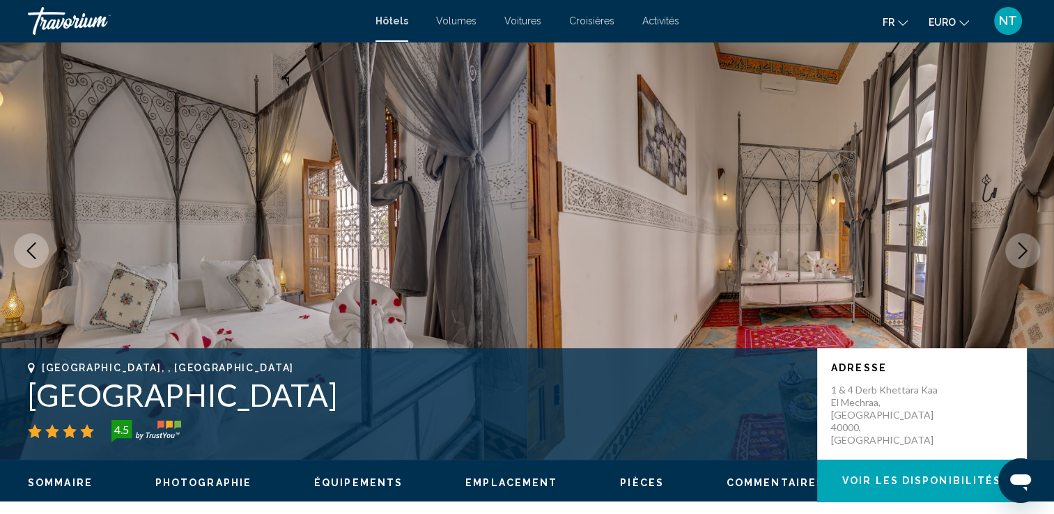
click at [1013, 247] on button "Image suivante" at bounding box center [1023, 250] width 35 height 35
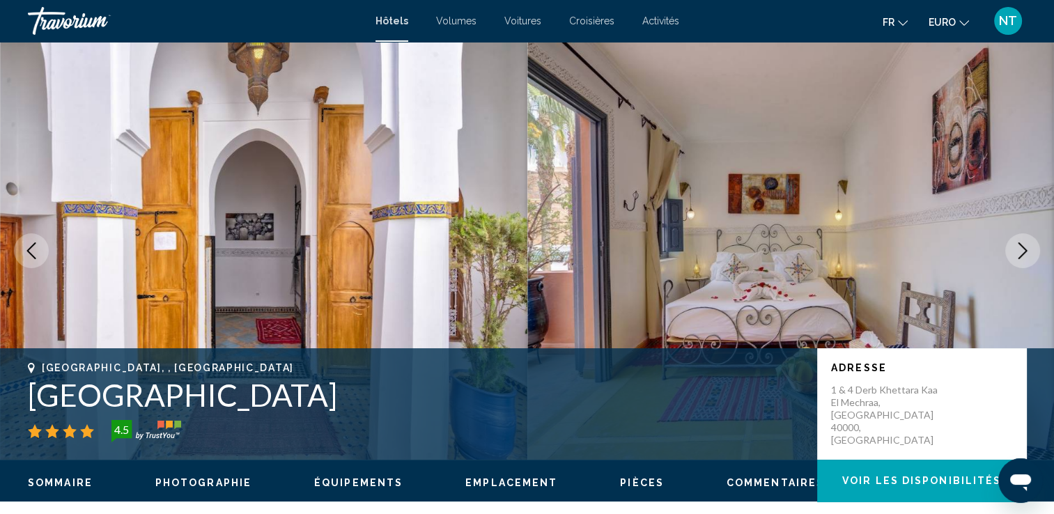
click at [1013, 247] on button "Image suivante" at bounding box center [1023, 250] width 35 height 35
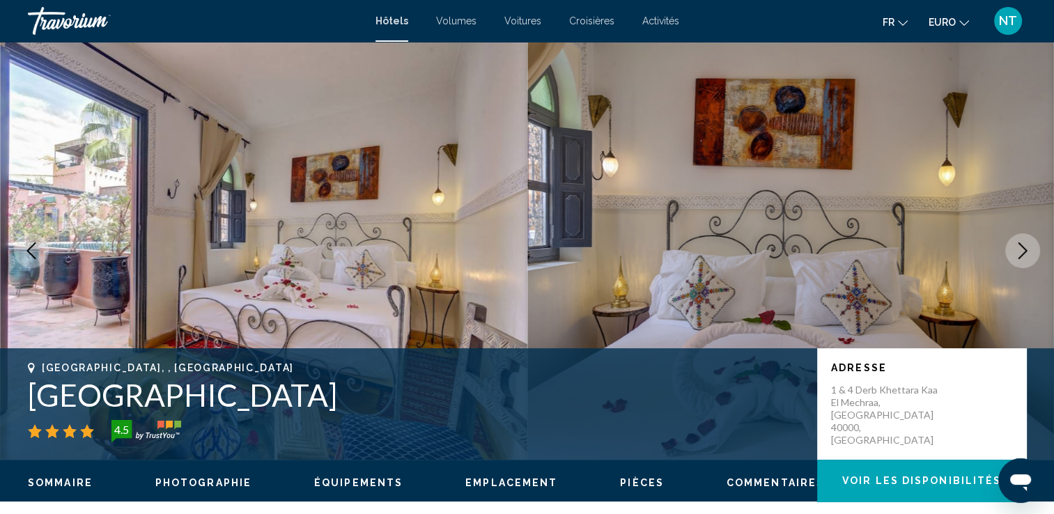
click at [1013, 247] on button "Image suivante" at bounding box center [1023, 250] width 35 height 35
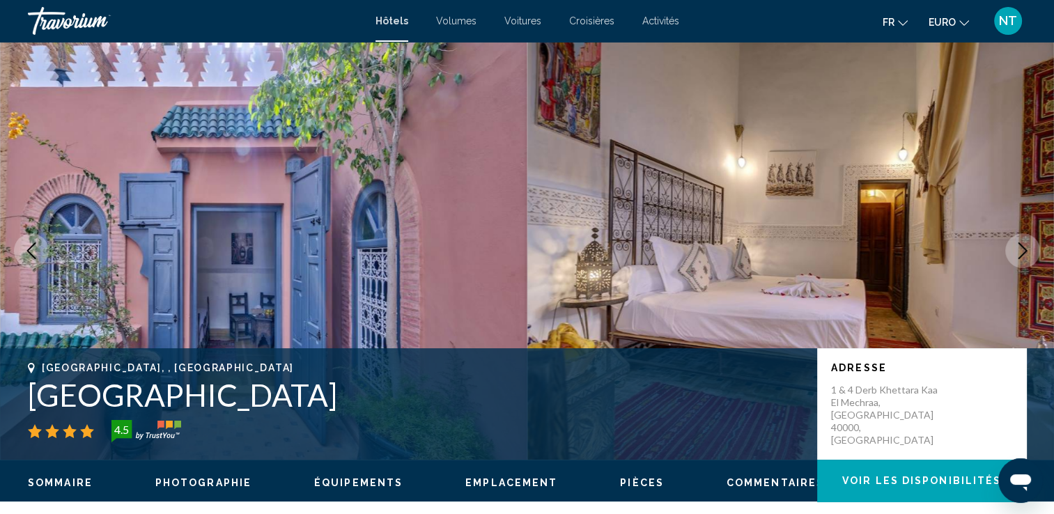
click at [1013, 247] on button "Image suivante" at bounding box center [1023, 250] width 35 height 35
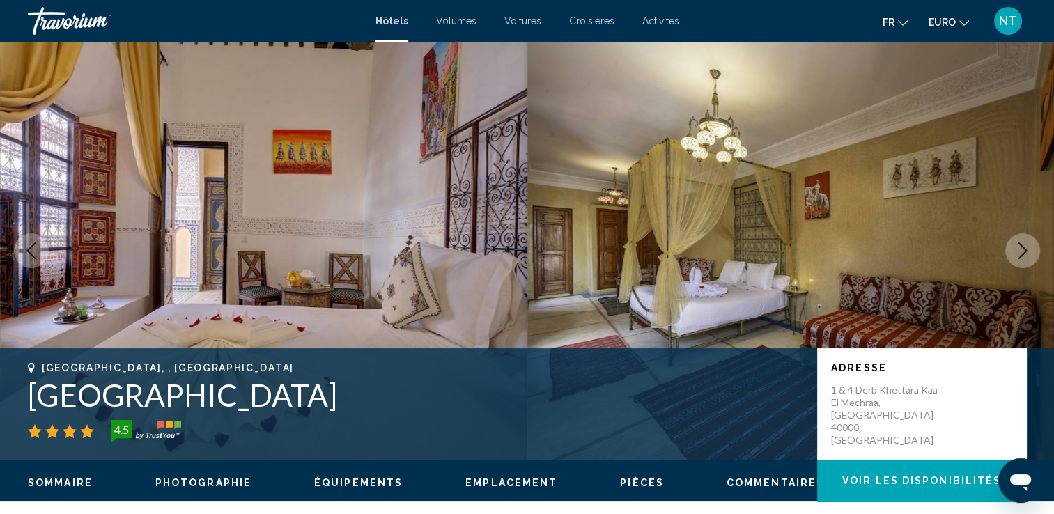
click at [1013, 247] on button "Image suivante" at bounding box center [1023, 250] width 35 height 35
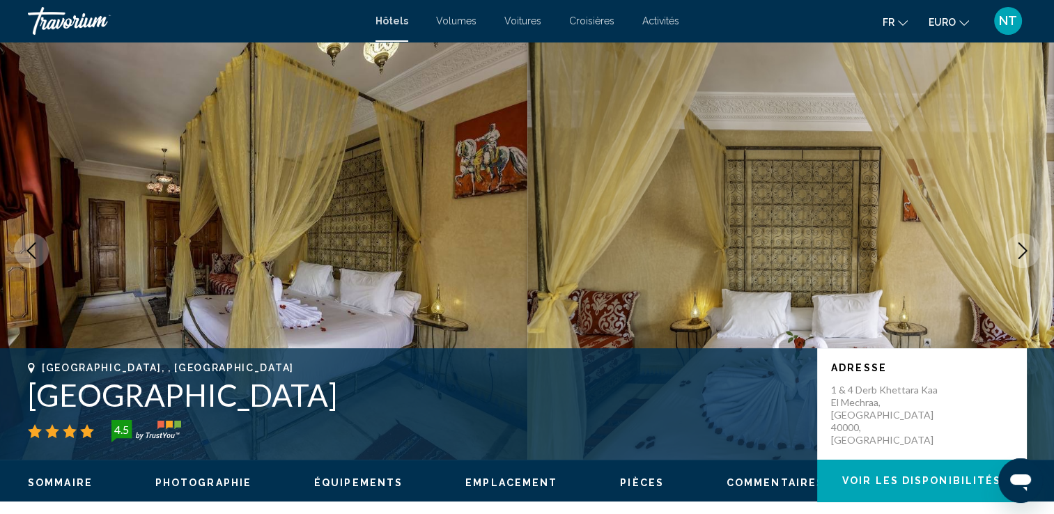
click at [1013, 247] on button "Image suivante" at bounding box center [1023, 250] width 35 height 35
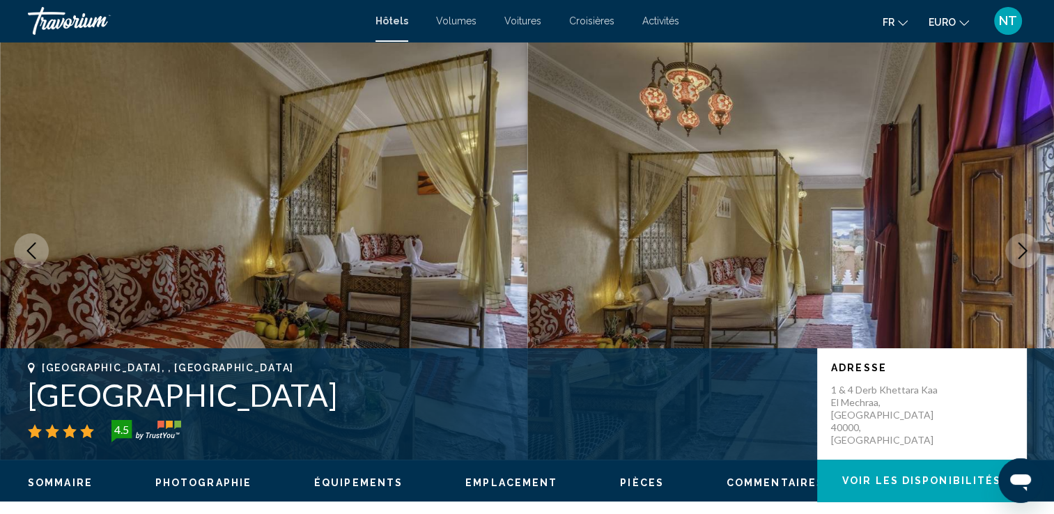
click at [1013, 247] on button "Image suivante" at bounding box center [1023, 250] width 35 height 35
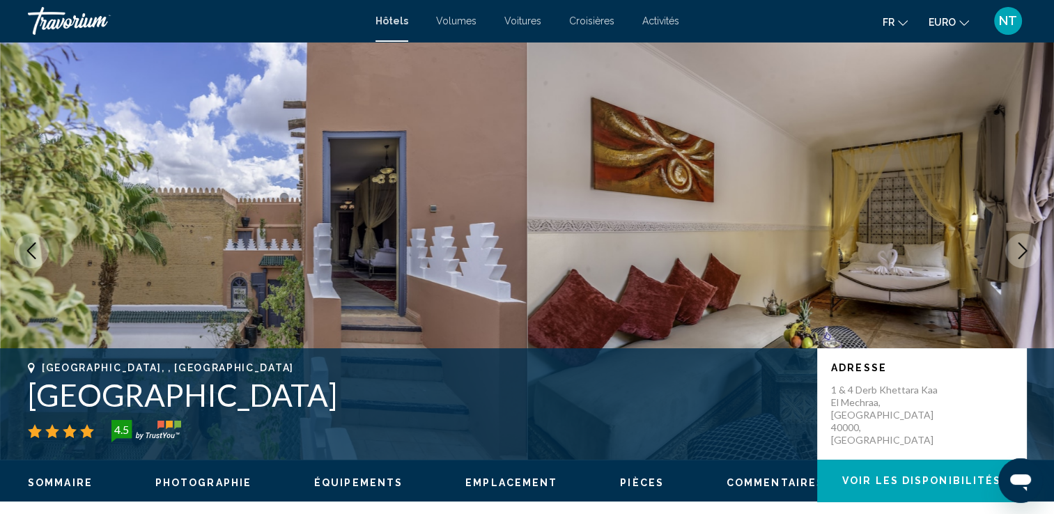
click at [1013, 247] on button "Image suivante" at bounding box center [1023, 250] width 35 height 35
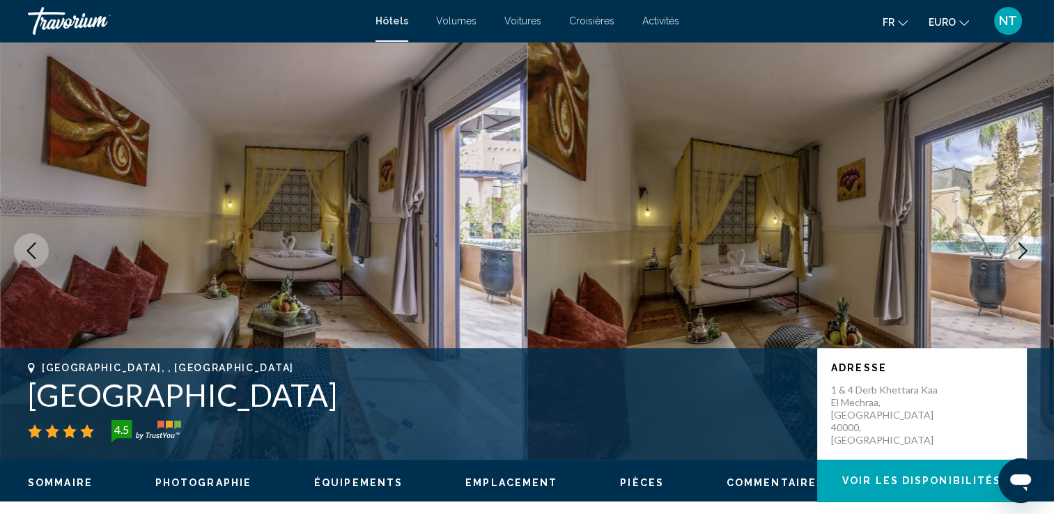
click at [1013, 247] on button "Image suivante" at bounding box center [1023, 250] width 35 height 35
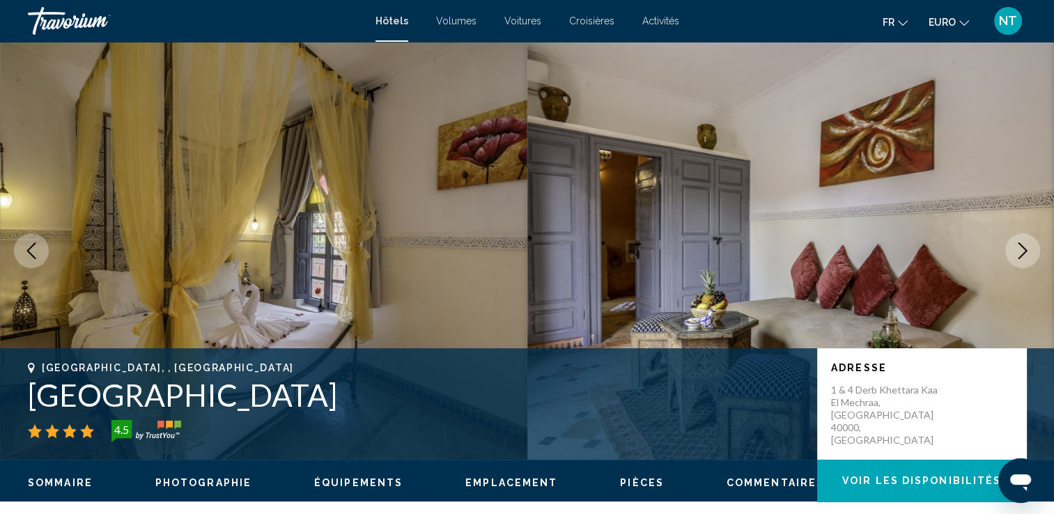
click at [1013, 247] on button "Image suivante" at bounding box center [1023, 250] width 35 height 35
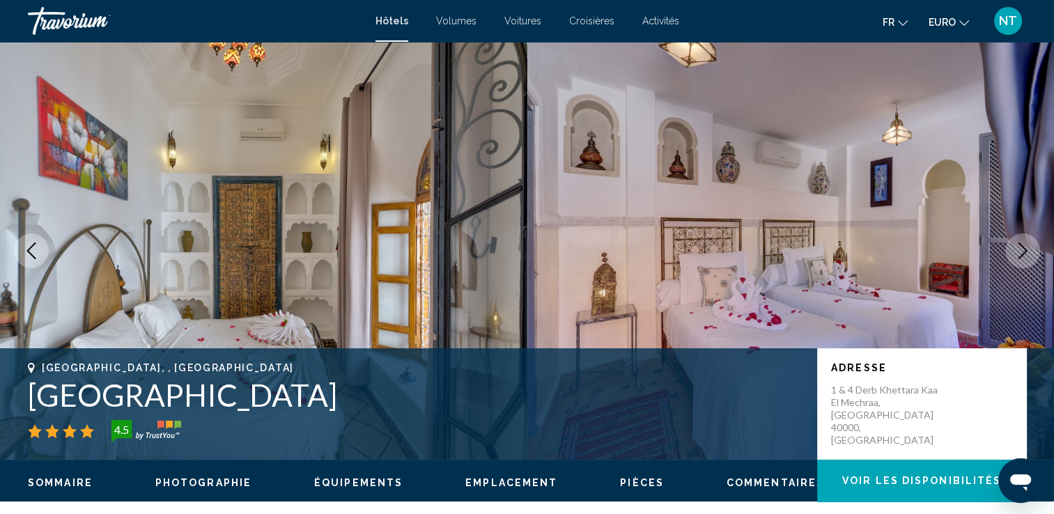
click at [1013, 247] on button "Image suivante" at bounding box center [1023, 250] width 35 height 35
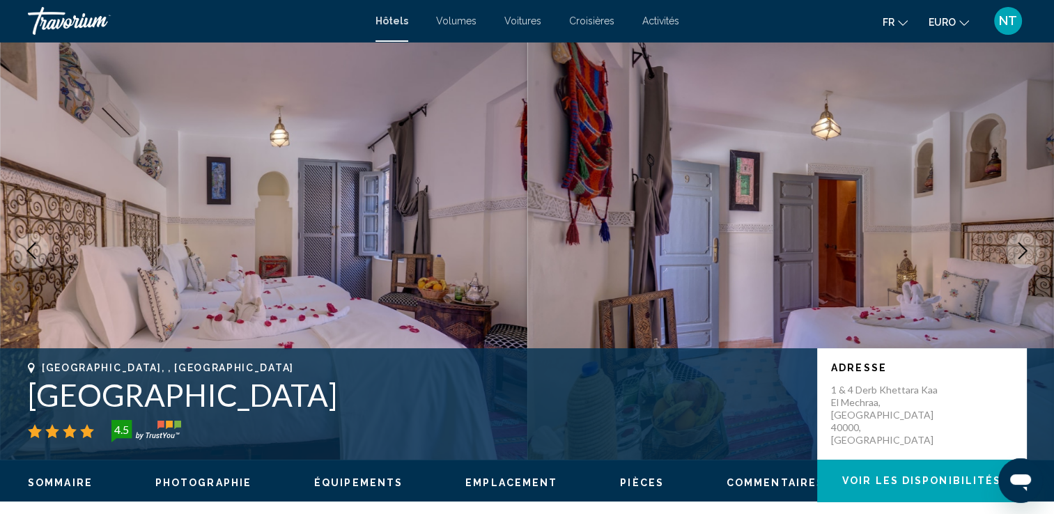
click at [1013, 247] on button "Image suivante" at bounding box center [1023, 250] width 35 height 35
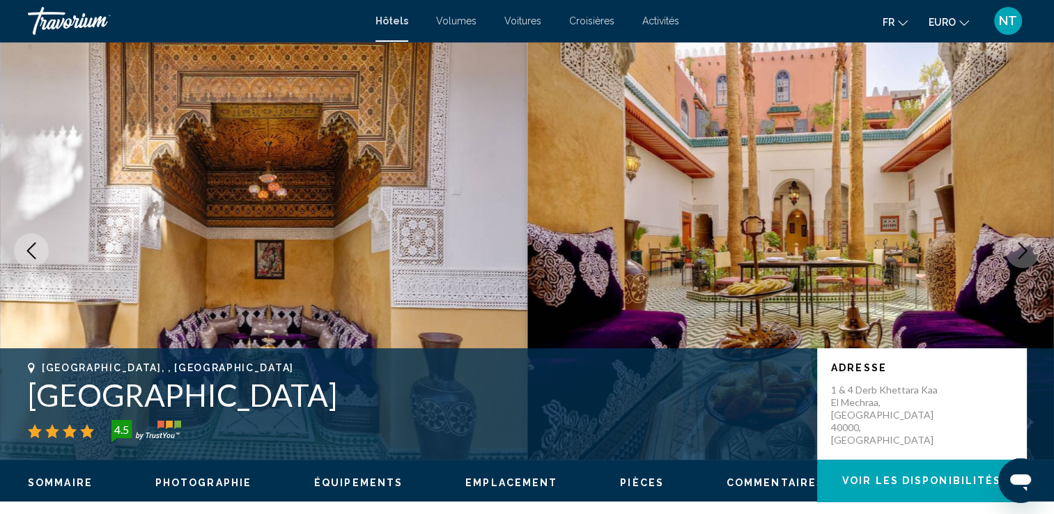
click at [1013, 247] on button "Image suivante" at bounding box center [1023, 250] width 35 height 35
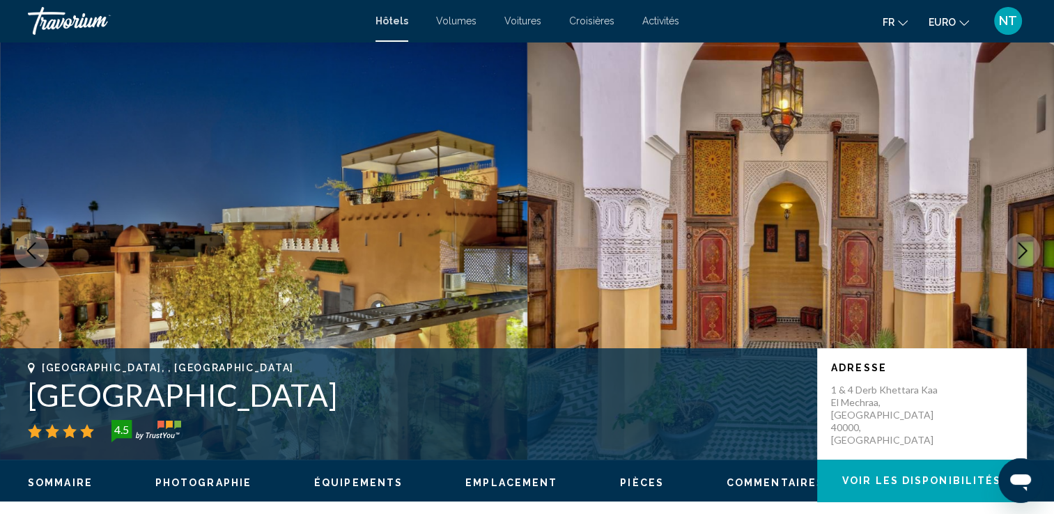
click at [1013, 247] on button "Image suivante" at bounding box center [1023, 250] width 35 height 35
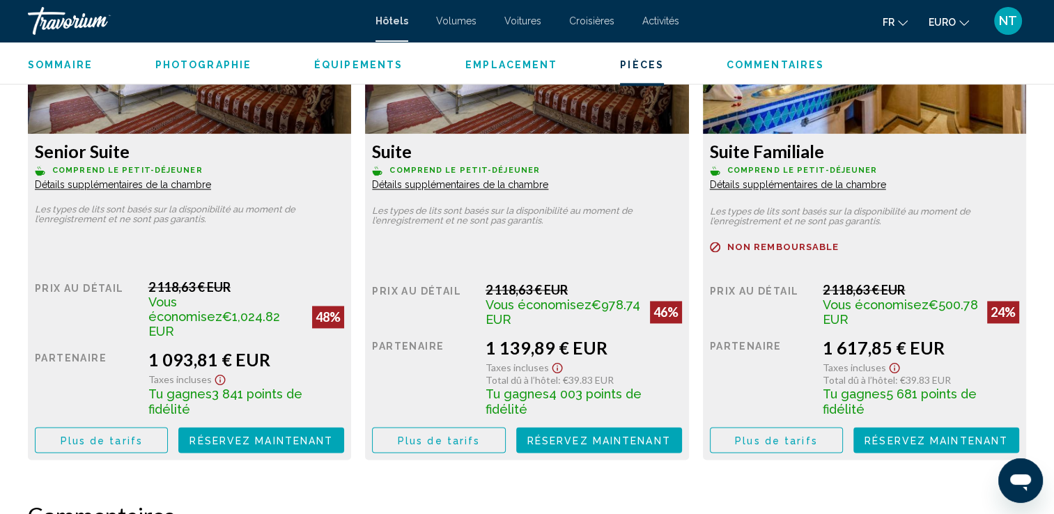
scroll to position [2021, 0]
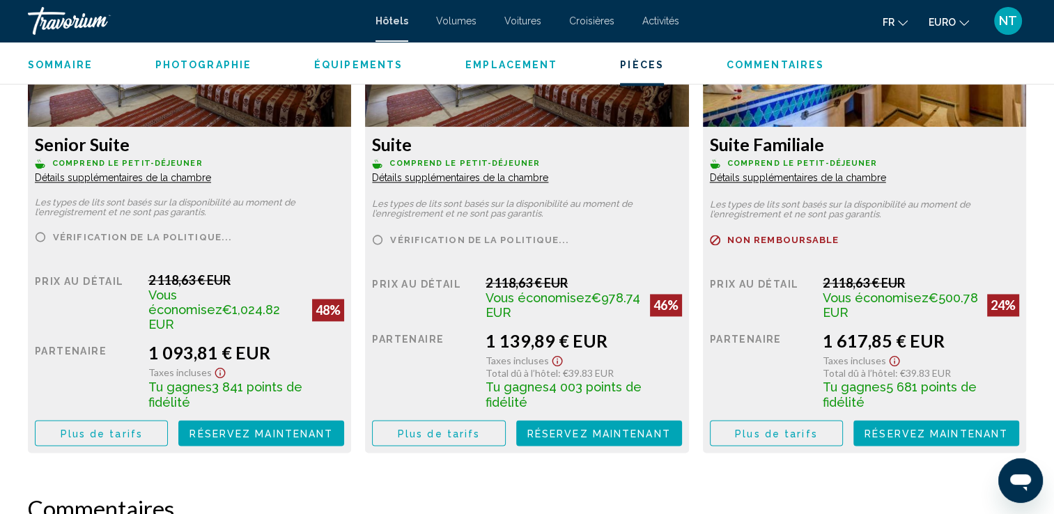
click at [155, 176] on span "Détails supplémentaires de la chambre" at bounding box center [123, 177] width 176 height 11
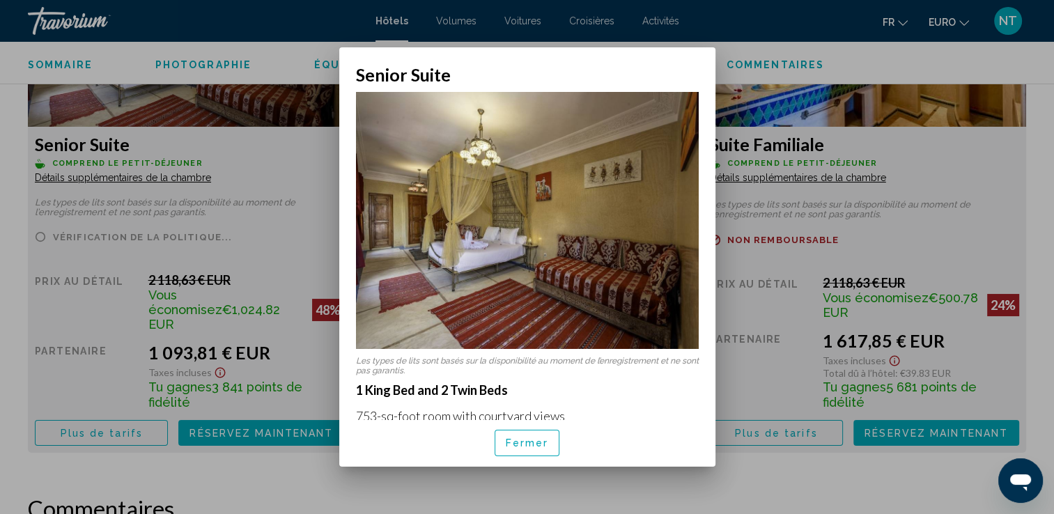
scroll to position [0, 0]
click at [167, 219] on div at bounding box center [527, 257] width 1054 height 514
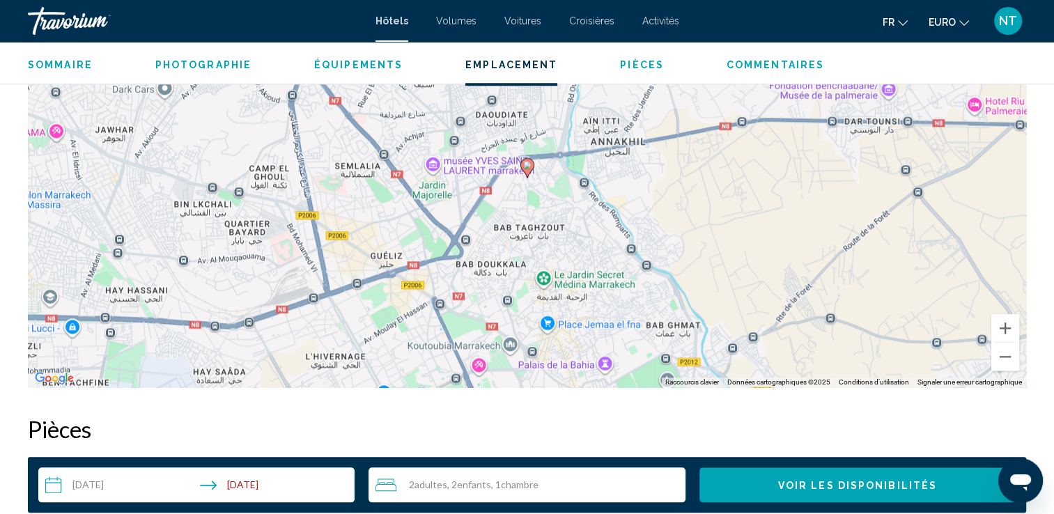
scroll to position [1394, 0]
